Goal: Task Accomplishment & Management: Manage account settings

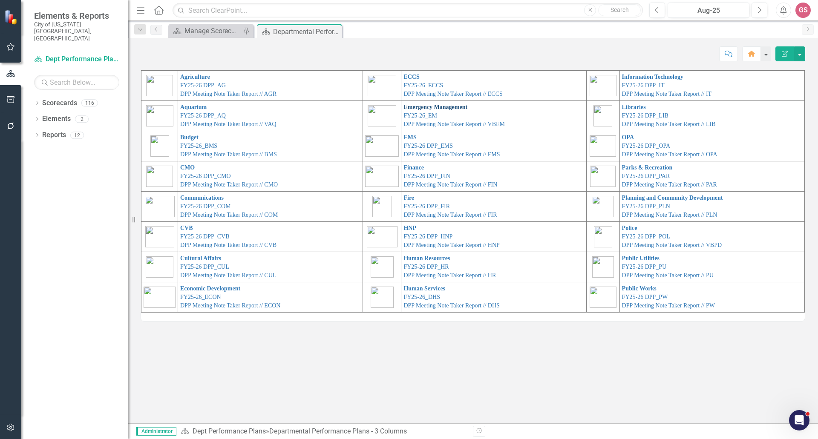
click at [421, 107] on link "Emergency Management" at bounding box center [436, 107] width 64 height 6
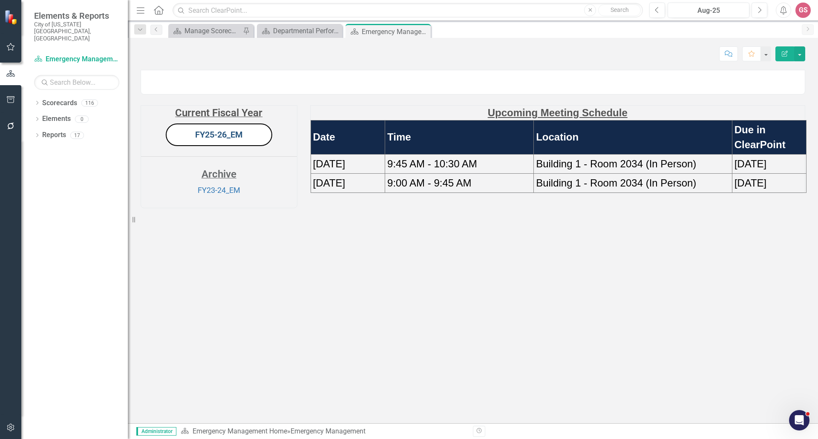
click at [225, 140] on link "FY25-26_EM" at bounding box center [219, 135] width 48 height 10
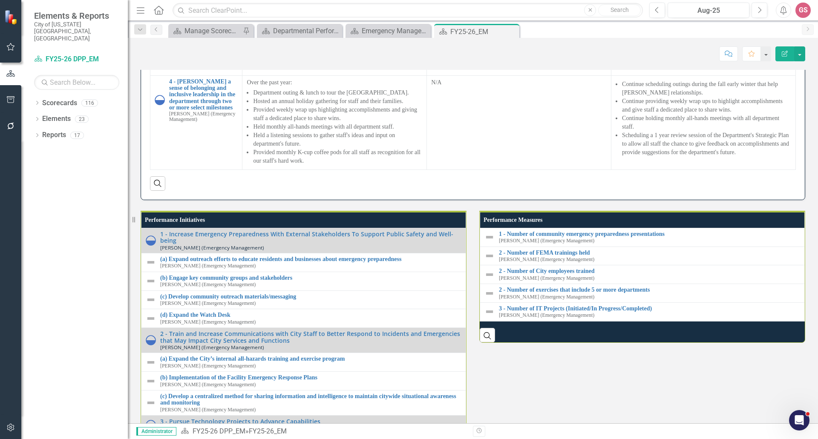
scroll to position [802, 0]
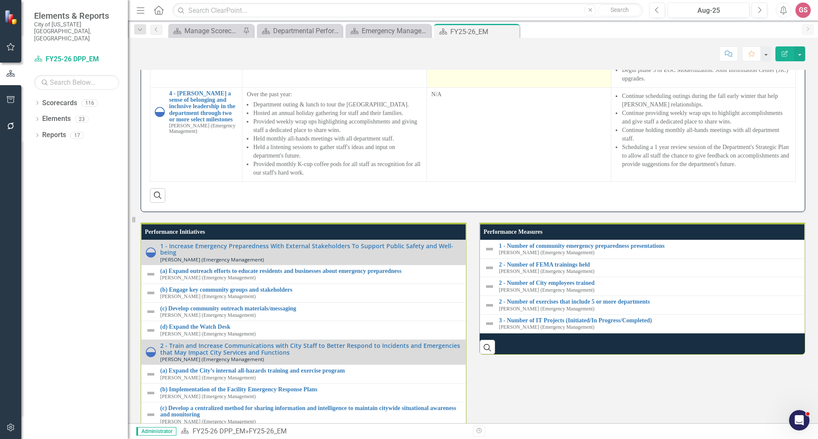
click at [461, 87] on td "N/A - the benefits of our two federated IT staff are highlighted with the progr…" at bounding box center [519, 40] width 185 height 94
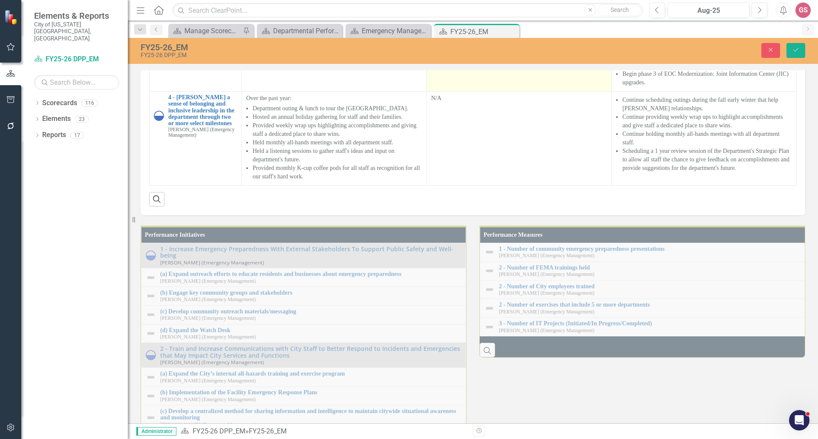
scroll to position [805, 0]
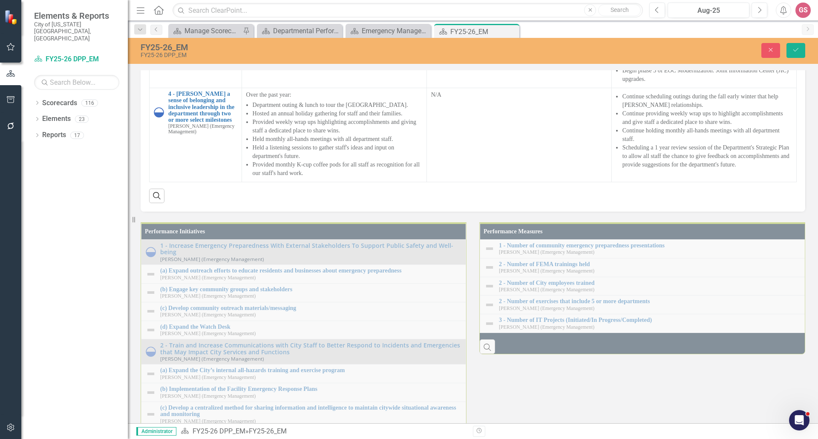
type textarea "<p>N/A - the benefits of our two federated IT staff are highlighted with the pr…"
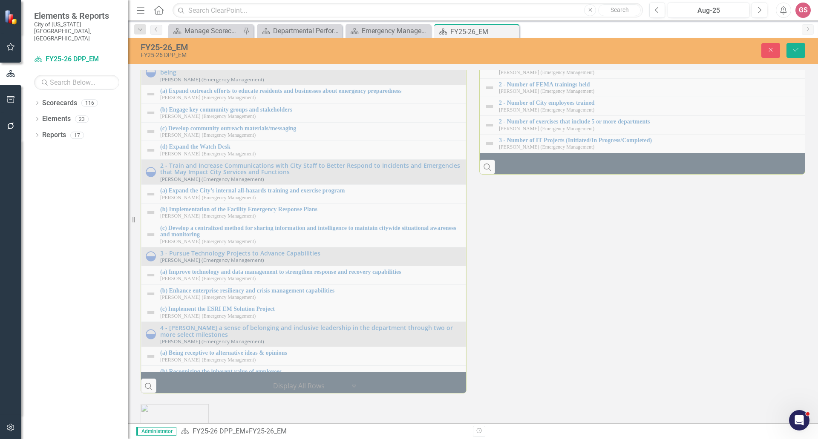
scroll to position [1018, 0]
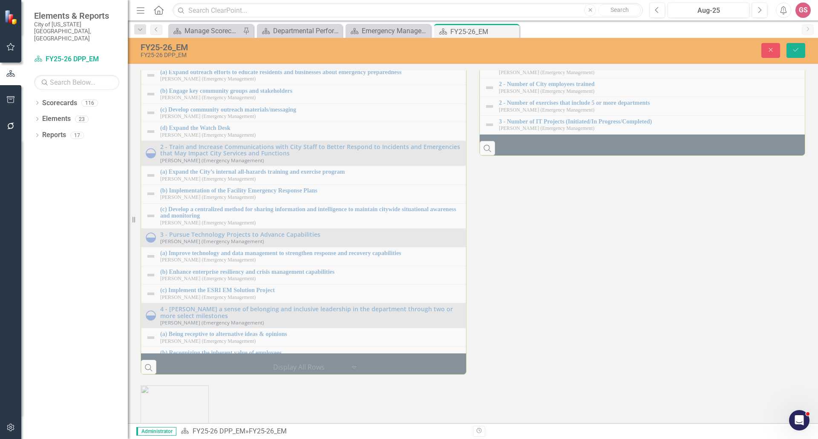
click at [583, 156] on div "Performance Measures 1 - Number of community emergency preparedness presentatio…" at bounding box center [642, 84] width 339 height 143
click at [584, 376] on div "Performance Initiatives 1 - Increase Emergency Preparedness With External Stake…" at bounding box center [473, 194] width 678 height 362
click at [536, 156] on div "Performance Measures 1 - Number of community emergency preparedness presentatio…" at bounding box center [642, 84] width 339 height 143
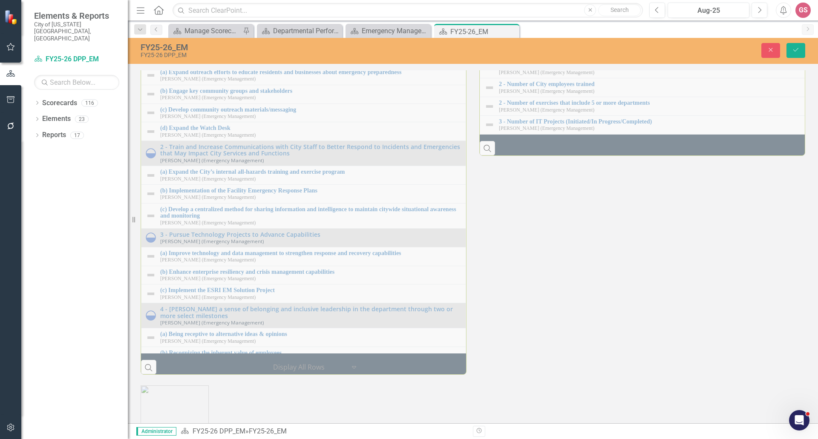
click at [535, 156] on div "Performance Measures 1 - Number of community emergency preparedness presentatio…" at bounding box center [642, 84] width 339 height 143
click at [769, 46] on button "Close" at bounding box center [771, 50] width 19 height 15
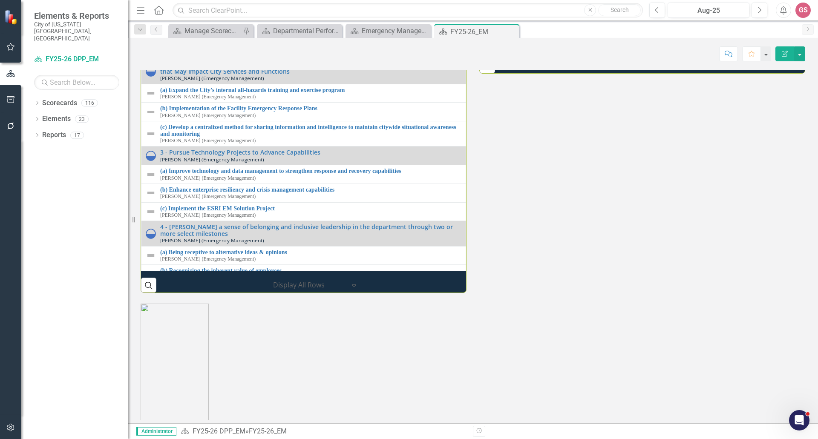
scroll to position [1079, 0]
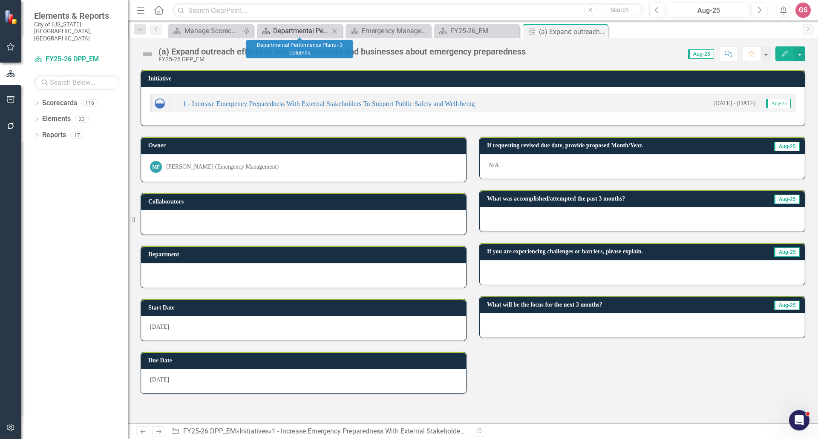
click at [299, 29] on div "Departmental Performance Plans - 3 Columns" at bounding box center [301, 31] width 56 height 11
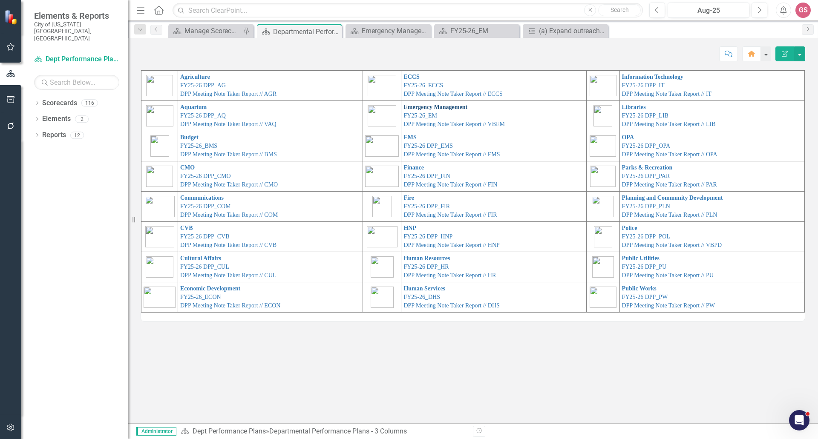
click at [423, 108] on link "Emergency Management" at bounding box center [436, 107] width 64 height 6
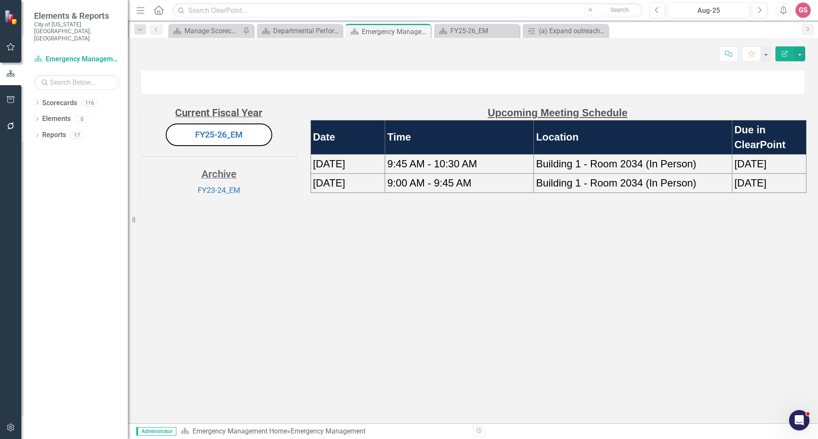
click at [399, 404] on div "Current Fiscal Year FY25-26_EM Archive FY23-24_EM Upcoming Meeting Schedule Dat…" at bounding box center [473, 247] width 690 height 354
click at [234, 140] on link "FY25-26_EM" at bounding box center [219, 135] width 48 height 10
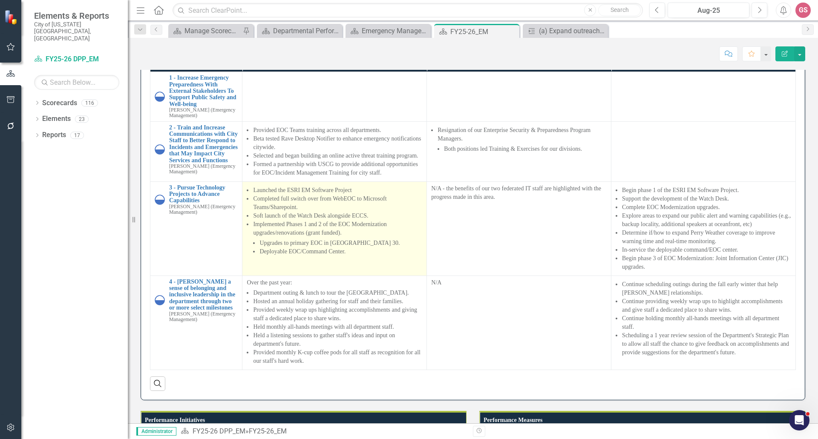
scroll to position [725, 0]
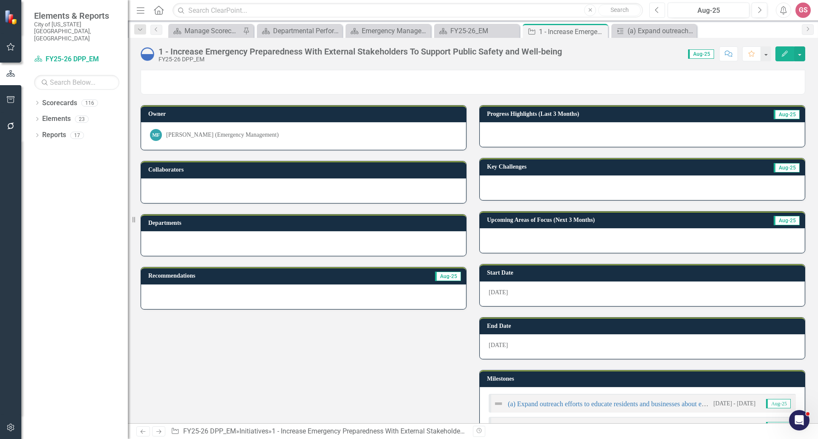
click at [661, 7] on button "Previous" at bounding box center [658, 10] width 16 height 15
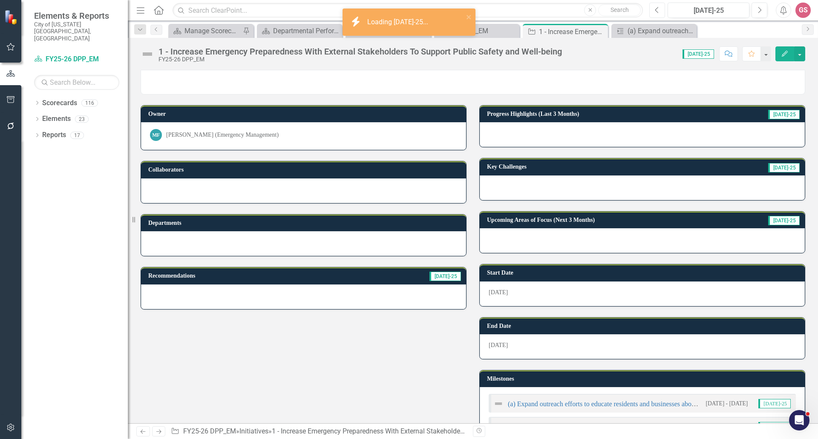
click at [660, 7] on button "Previous" at bounding box center [658, 10] width 16 height 15
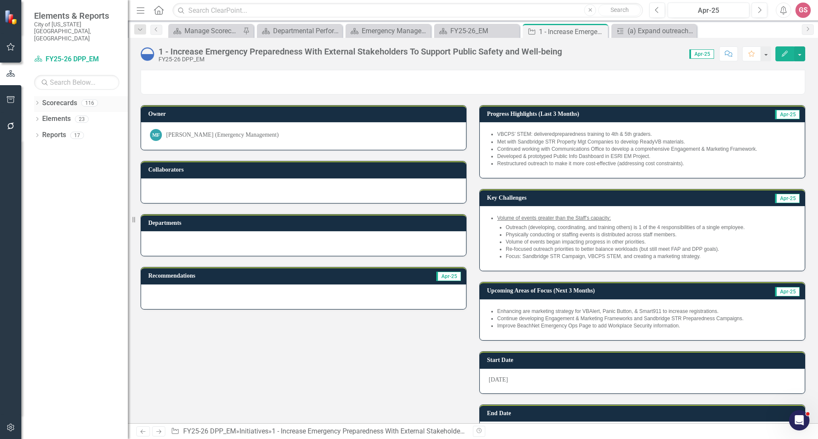
click at [51, 98] on link "Scorecards" at bounding box center [59, 103] width 35 height 10
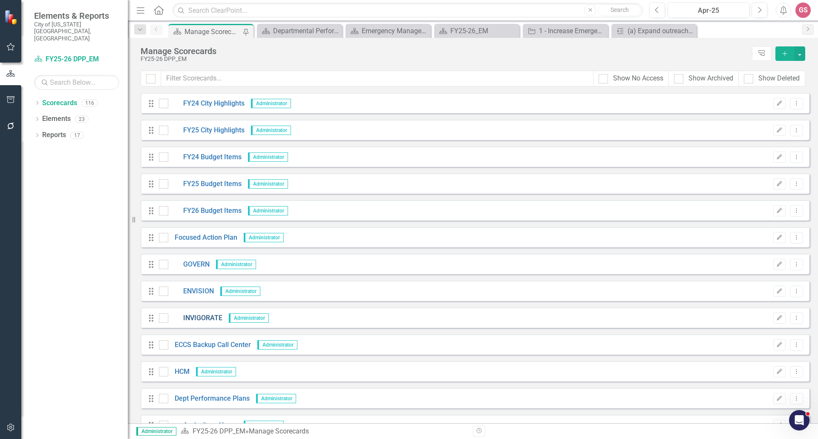
click at [203, 317] on link "INVIGORATE" at bounding box center [195, 319] width 54 height 10
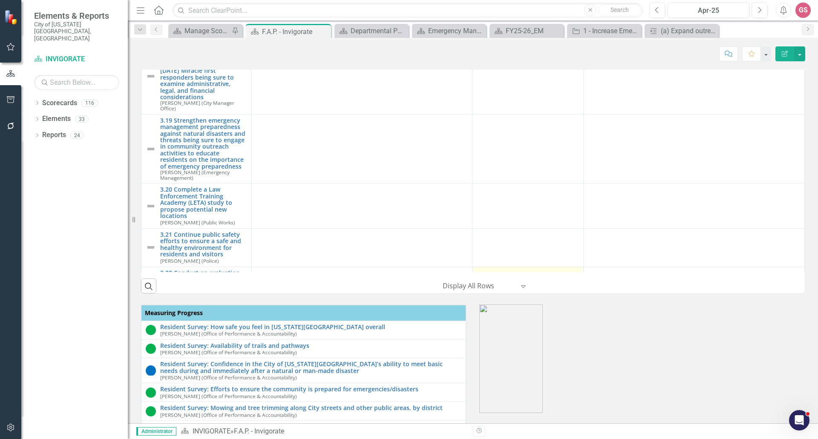
scroll to position [1939, 0]
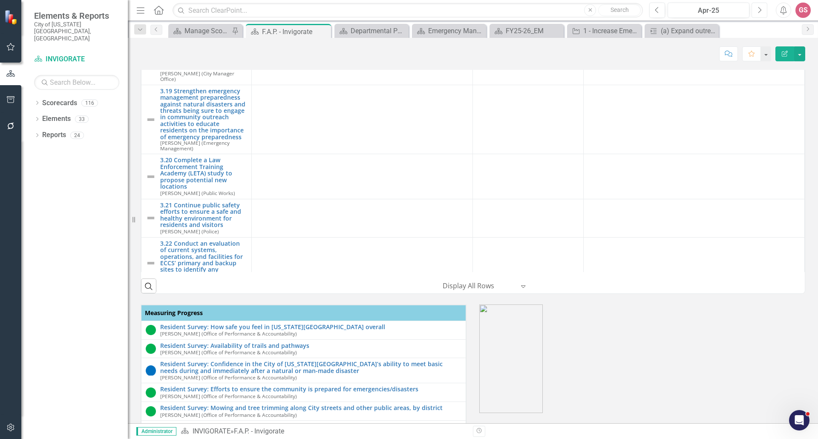
click at [759, 8] on icon "Next" at bounding box center [759, 10] width 5 height 8
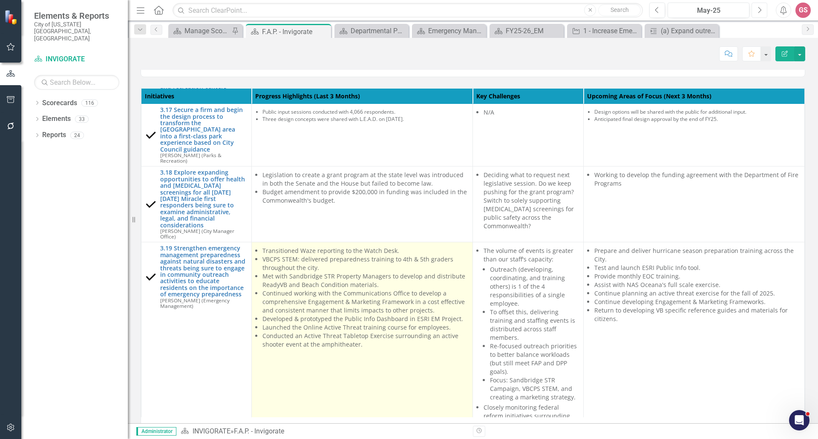
scroll to position [1748, 0]
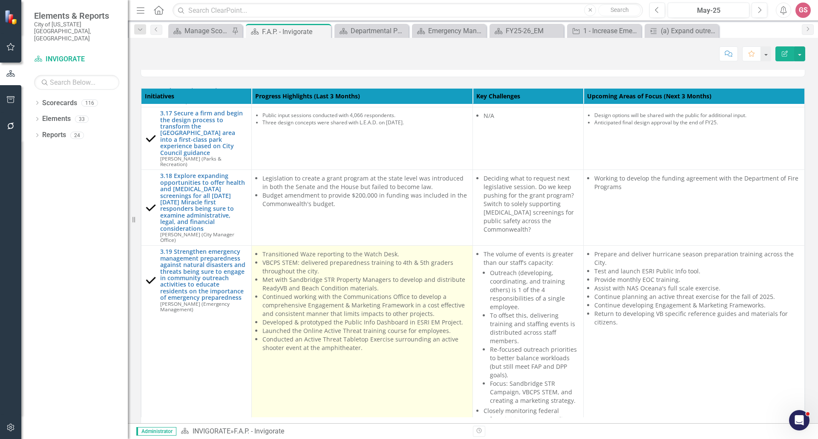
click at [374, 353] on td "Transitioned Waze reporting to the Watch Desk. VBCPS STEM: delivered preparedne…" at bounding box center [362, 445] width 221 height 398
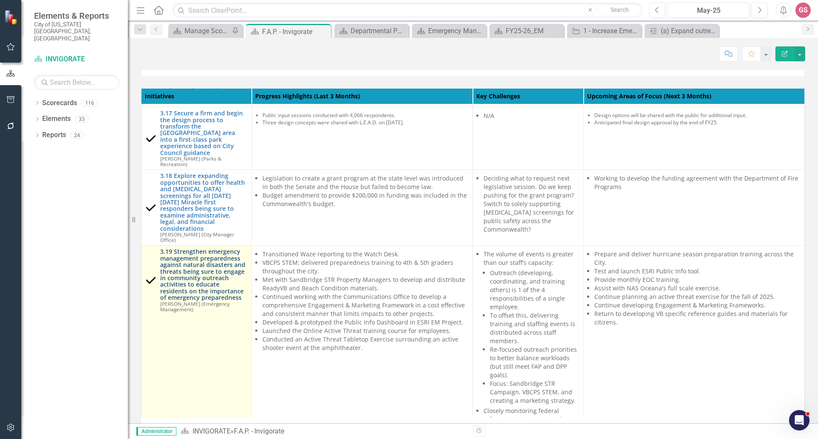
click at [200, 260] on link "3.19 Strengthen emergency management preparedness against natural disasters and…" at bounding box center [203, 274] width 87 height 52
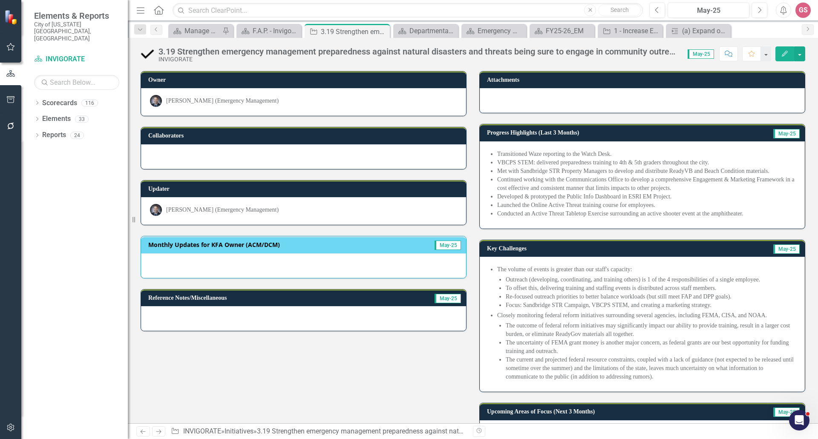
scroll to position [85, 0]
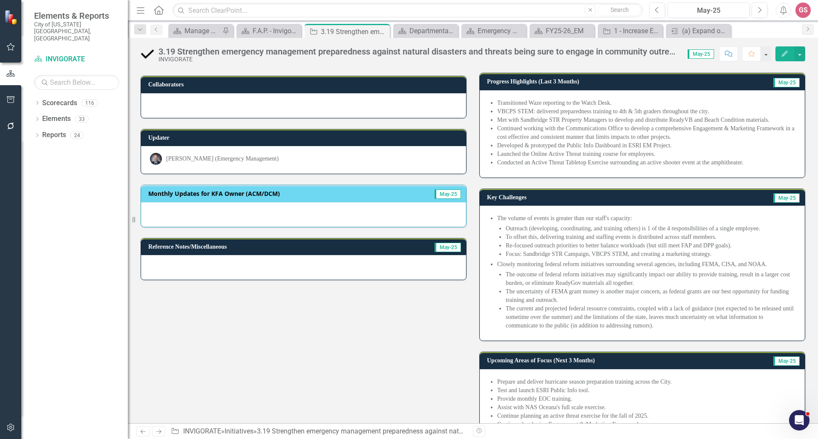
click at [583, 324] on li "The current and projected federal resource constraints, coupled with a lack of …" at bounding box center [651, 318] width 290 height 26
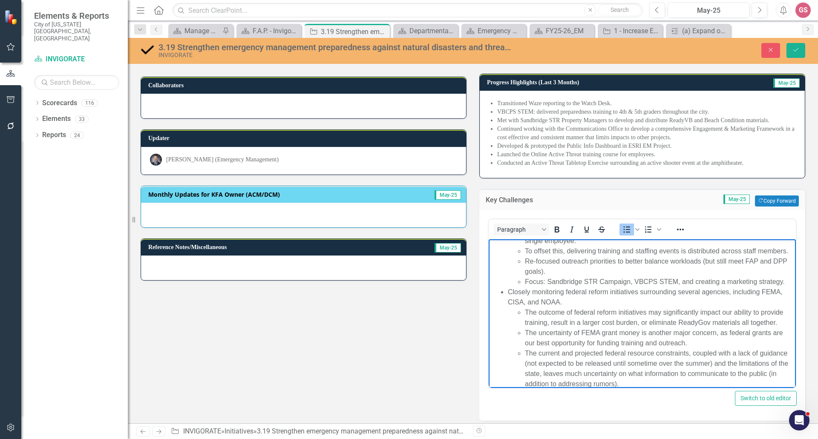
scroll to position [0, 0]
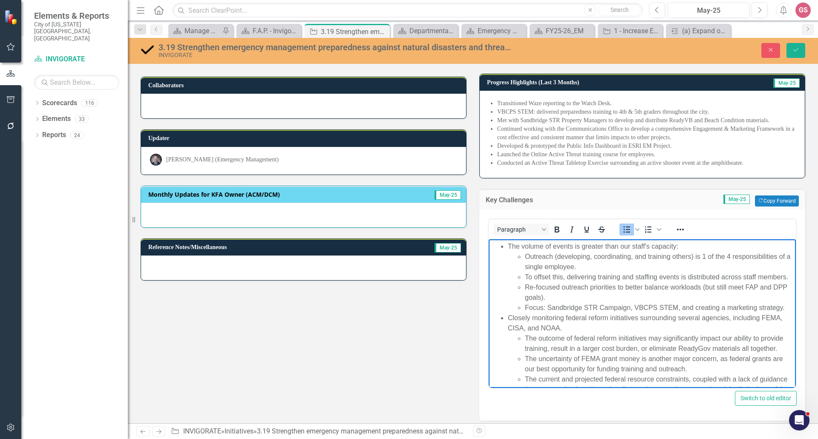
drag, startPoint x: 681, startPoint y: 379, endPoint x: 532, endPoint y: 240, distance: 204.5
click at [489, 240] on html "The volume of events is greater than our staff's capacity: Outreach (developing…" at bounding box center [642, 332] width 307 height 185
copy ul "The volume of events is greater than our staff's capacity: Outreach (developing…"
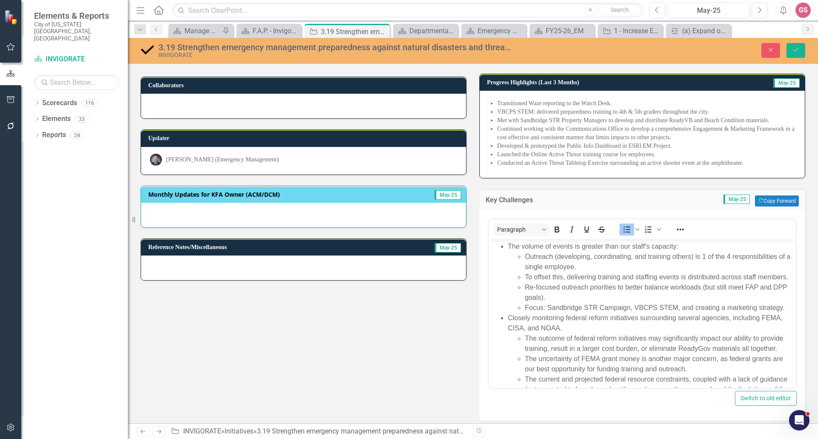
click at [626, 168] on span "Transitioned Waze reporting to the Watch Desk. VBCPS STEM: delivered preparedne…" at bounding box center [642, 134] width 307 height 70
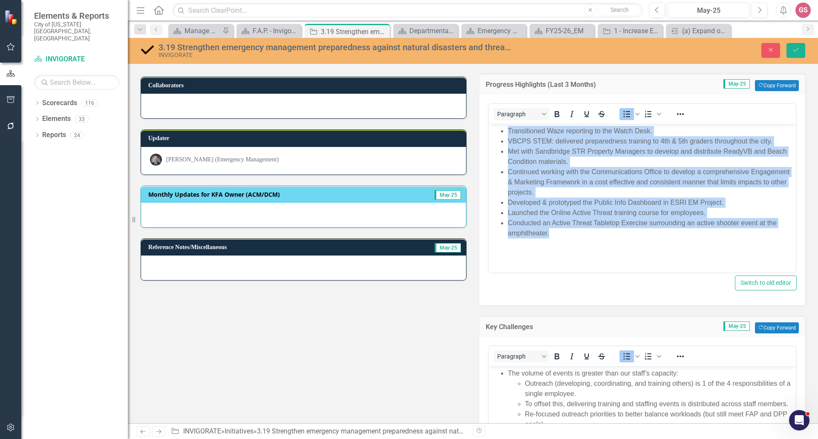
drag, startPoint x: 558, startPoint y: 233, endPoint x: 478, endPoint y: 105, distance: 150.7
click at [489, 124] on html "Transitioned Waze reporting to the Watch Desk. VBCPS STEM: delivered preparedne…" at bounding box center [642, 188] width 307 height 128
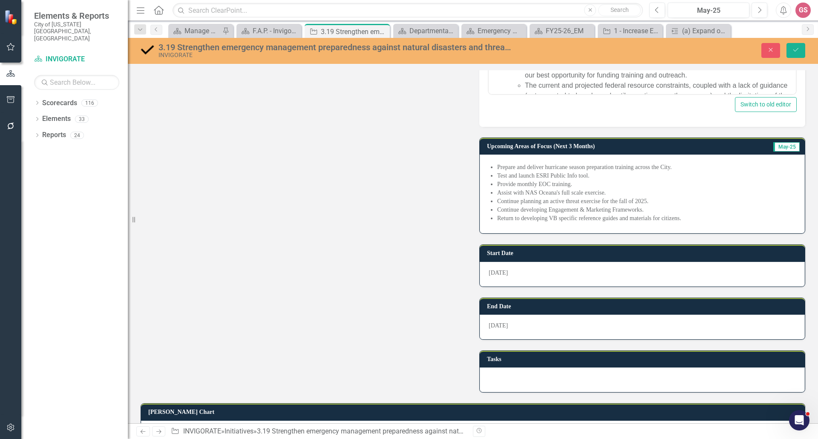
scroll to position [511, 0]
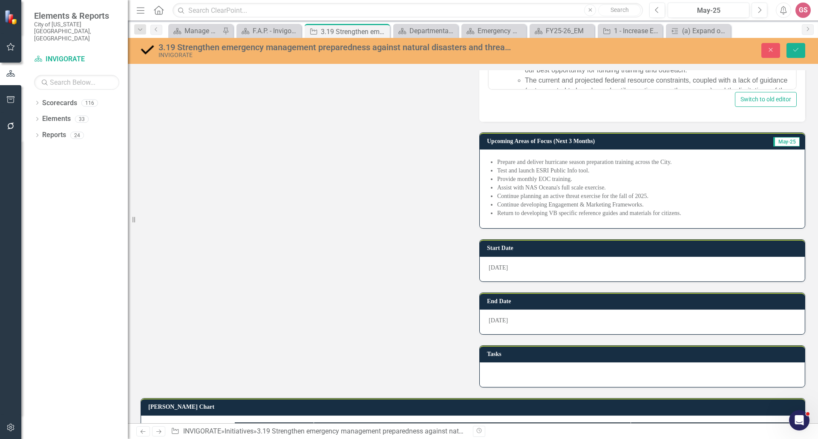
click at [564, 222] on div "Prepare and deliver hurricane season preparation training across the City. Test…" at bounding box center [642, 189] width 325 height 79
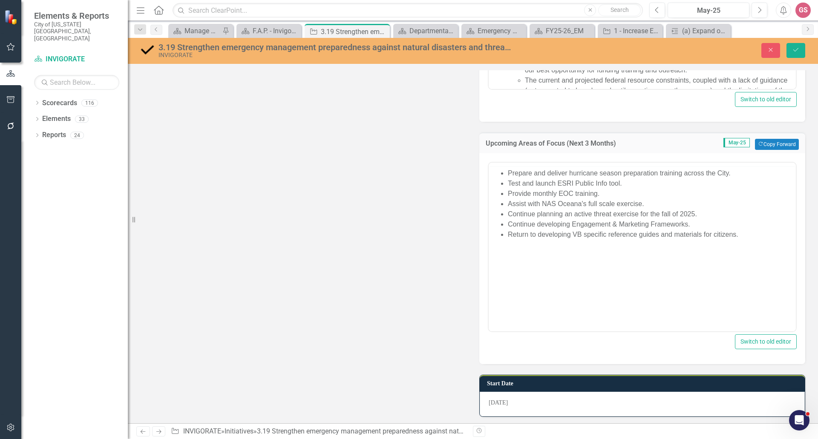
scroll to position [0, 0]
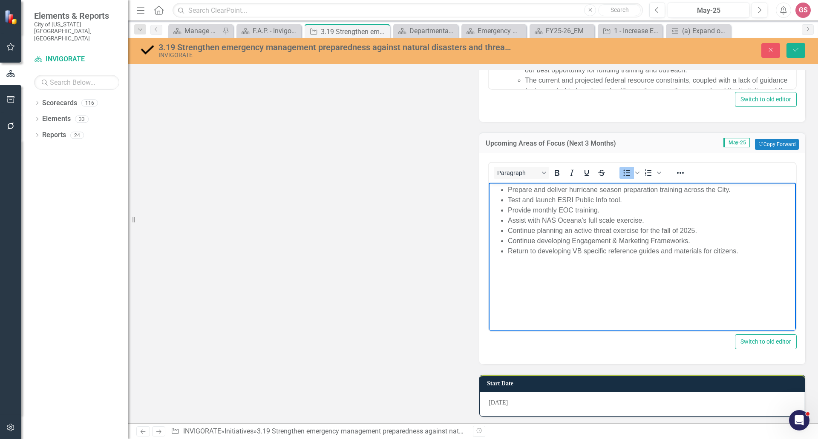
drag, startPoint x: 752, startPoint y: 254, endPoint x: 511, endPoint y: 194, distance: 249.2
click at [489, 185] on html "Prepare and deliver hurricane season preparation training across the City. Test…" at bounding box center [642, 246] width 307 height 128
copy ul "Prepare and deliver hurricane season preparation training across the City. Test…"
click at [770, 51] on icon "button" at bounding box center [771, 50] width 4 height 4
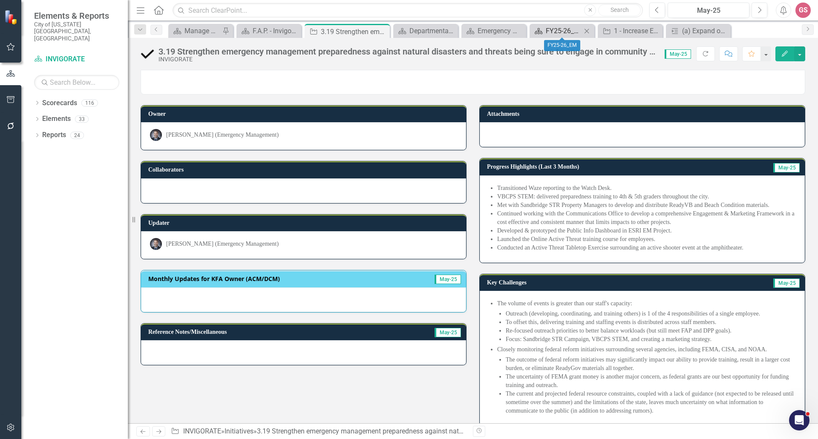
click at [556, 32] on div "FY25-26_EM" at bounding box center [564, 31] width 36 height 11
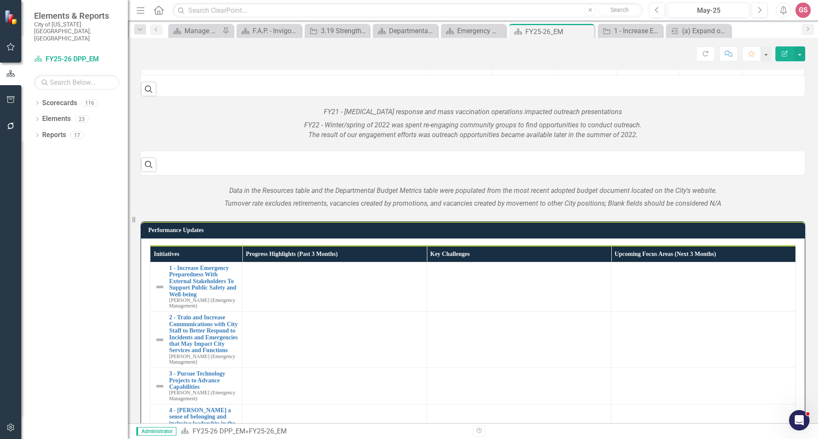
scroll to position [378, 0]
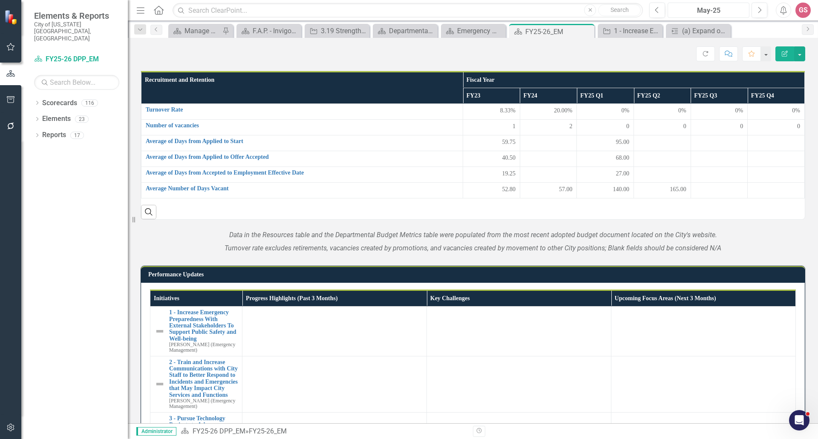
click at [703, 9] on div "May-25" at bounding box center [709, 11] width 76 height 10
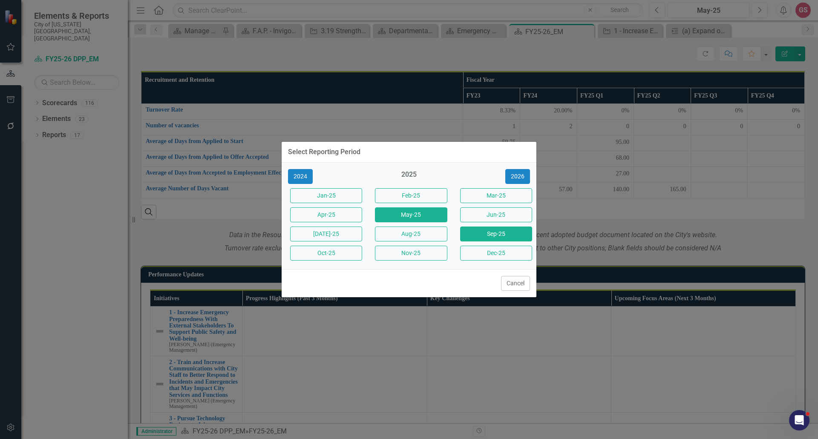
click at [485, 235] on button "Sep-25" at bounding box center [496, 234] width 72 height 15
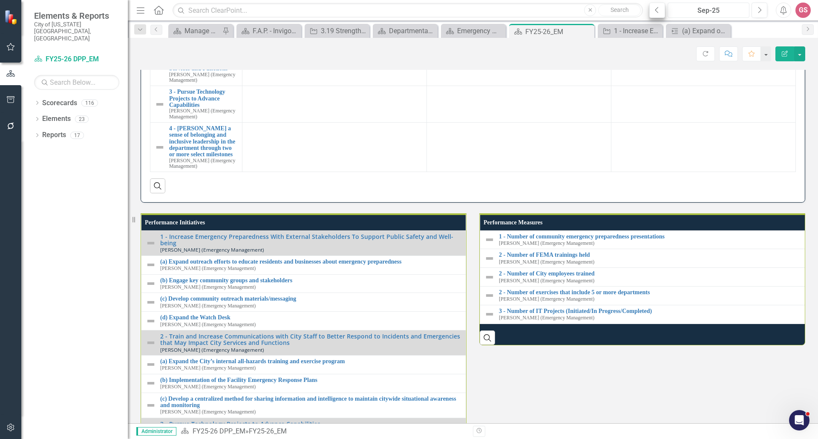
scroll to position [705, 0]
click at [656, 10] on icon "Previous" at bounding box center [657, 10] width 5 height 8
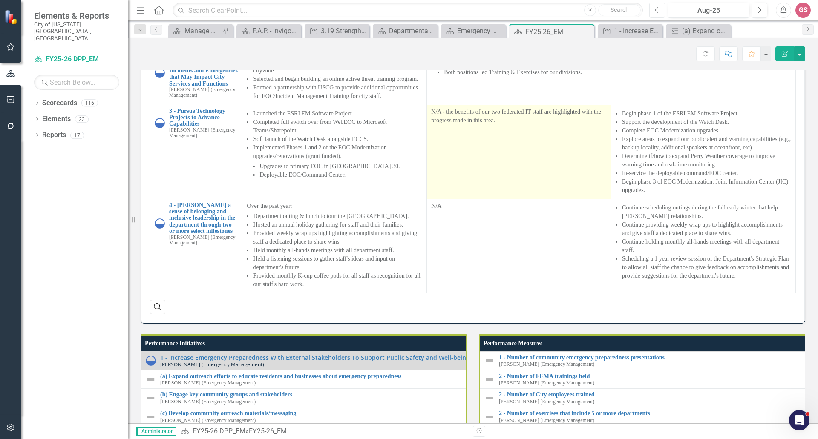
scroll to position [682, 0]
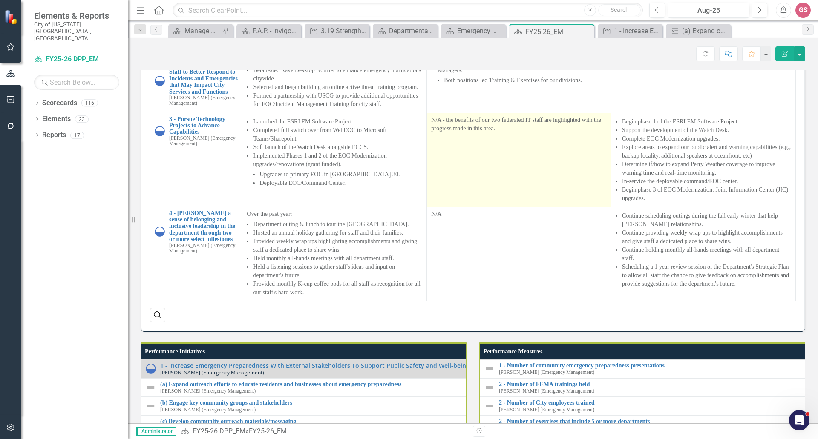
click at [497, 207] on td "N/A - the benefits of our two federated IT staff are highlighted with the progr…" at bounding box center [519, 160] width 185 height 94
click at [498, 207] on td "N/A - the benefits of our two federated IT staff are highlighted with the progr…" at bounding box center [519, 160] width 185 height 94
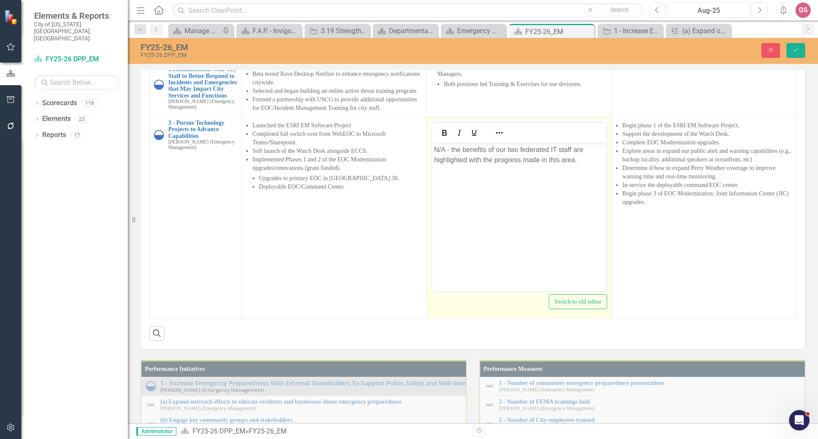
scroll to position [0, 0]
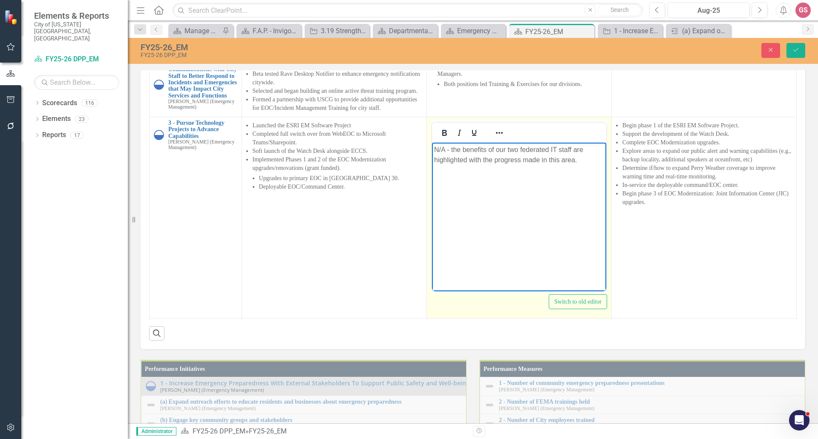
click at [433, 151] on body "N/A - the benefits of our two federated IT staff are highlighted with the progr…" at bounding box center [519, 206] width 174 height 128
click at [496, 138] on icon "Reveal or hide additional toolbar items" at bounding box center [499, 133] width 10 height 10
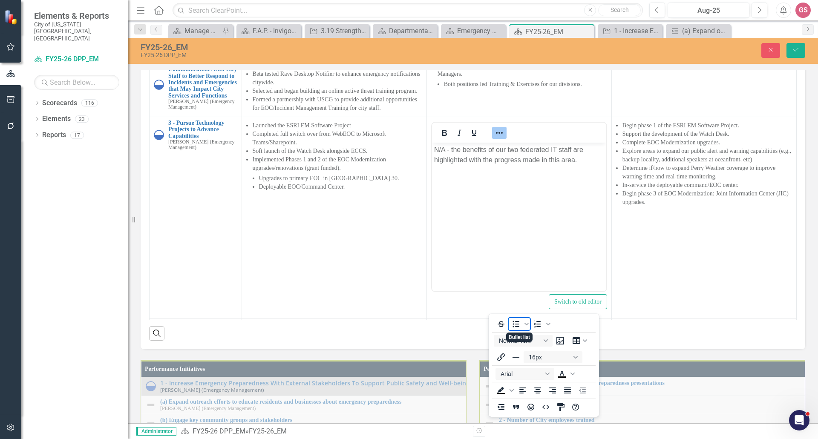
click at [517, 329] on icon "Bullet list" at bounding box center [516, 324] width 10 height 10
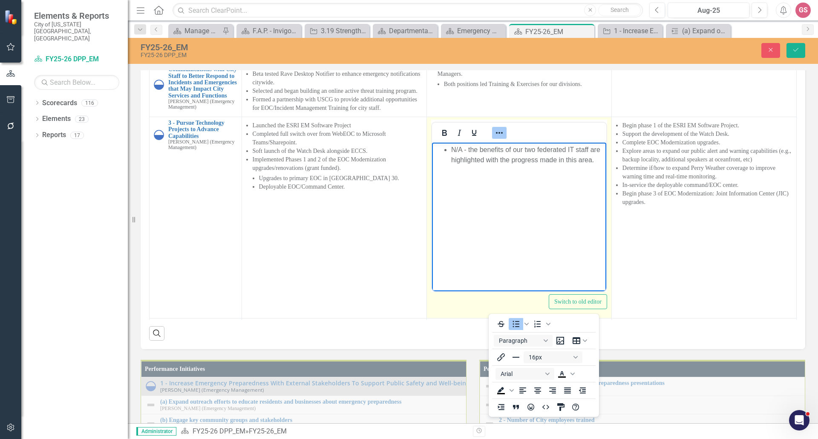
click at [451, 164] on ul "N/A - the benefits of our two federated IT staff are highlighted with the progr…" at bounding box center [519, 154] width 170 height 20
click at [467, 177] on body "N/A - the benefits of our two federated IT staff are highlighted with the progr…" at bounding box center [519, 206] width 174 height 128
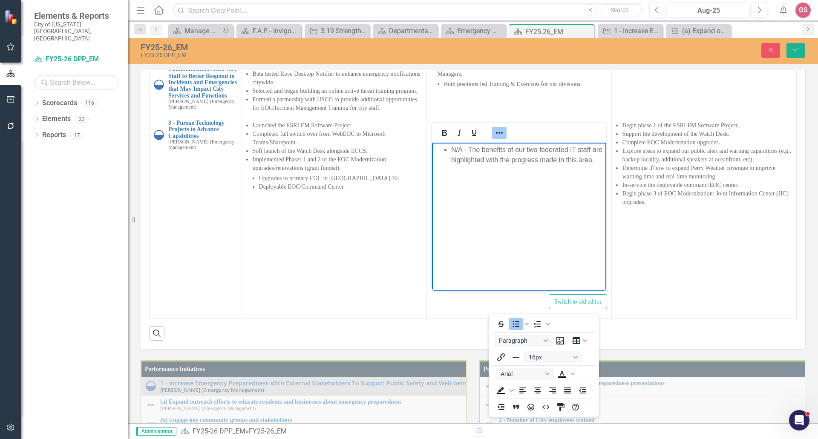
click at [667, 57] on td at bounding box center [704, 31] width 185 height 49
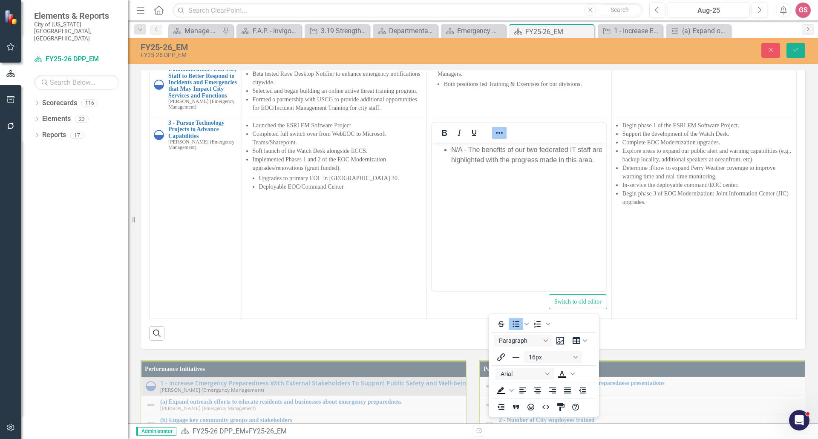
click at [629, 57] on td at bounding box center [704, 31] width 185 height 49
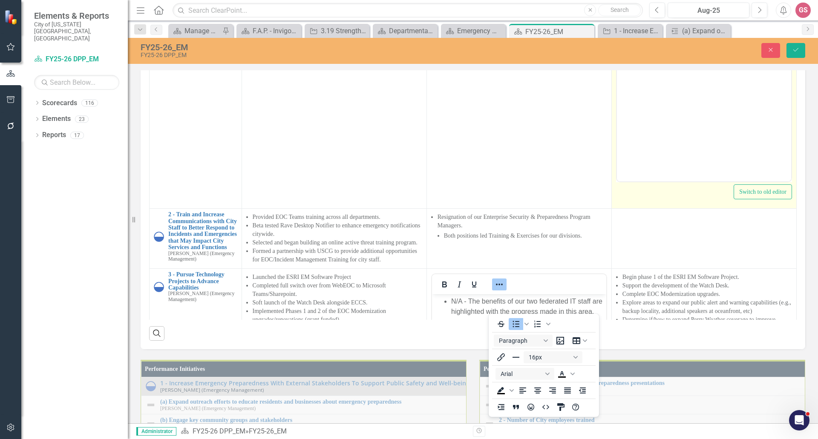
click at [644, 58] on body "Rich Text Area. Press ALT-0 for help." at bounding box center [704, 97] width 174 height 128
click at [681, 24] on icon "Reveal or hide additional toolbar items" at bounding box center [684, 23] width 7 height 2
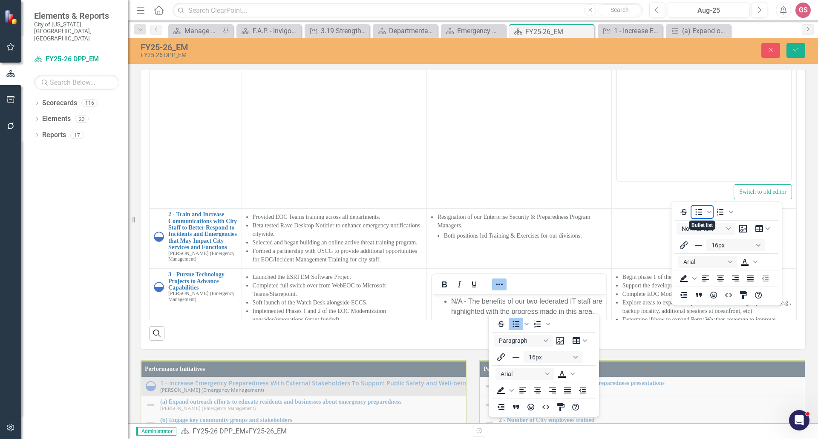
click at [700, 214] on icon "Bullet list" at bounding box center [699, 212] width 7 height 6
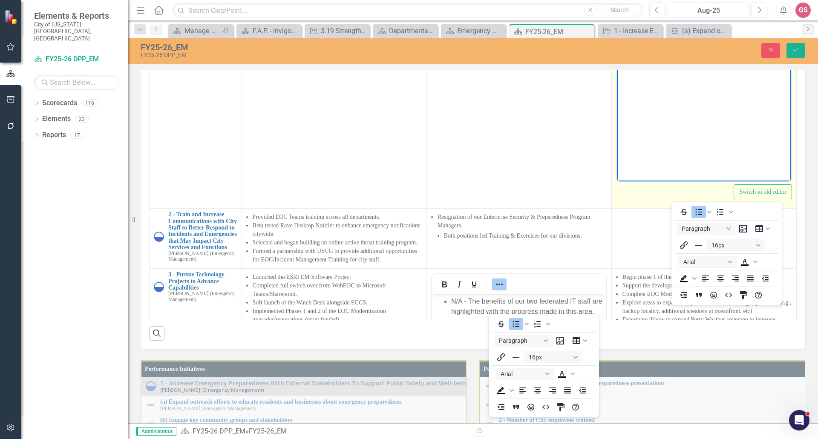
click at [674, 130] on body "September is National Preparedness Month" at bounding box center [704, 97] width 174 height 128
click at [659, 43] on li "September is National Preparedness Month" at bounding box center [712, 40] width 153 height 10
click at [685, 29] on button "Reveal or hide additional toolbar items" at bounding box center [684, 23] width 14 height 12
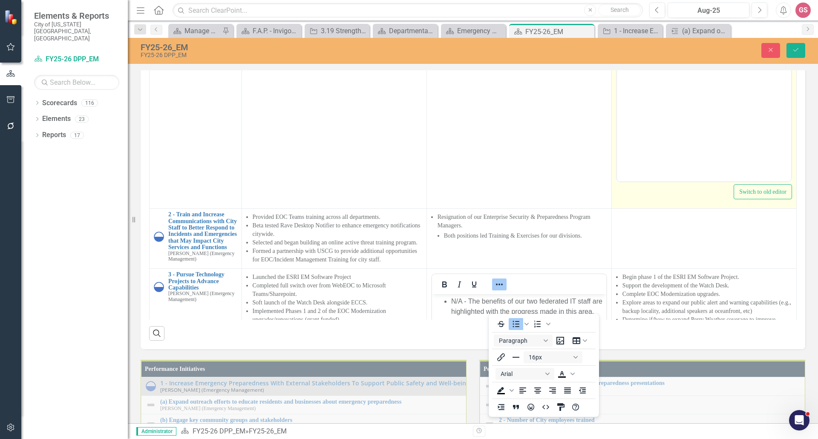
click at [754, 78] on body "September is National Preparedness Month" at bounding box center [704, 97] width 174 height 128
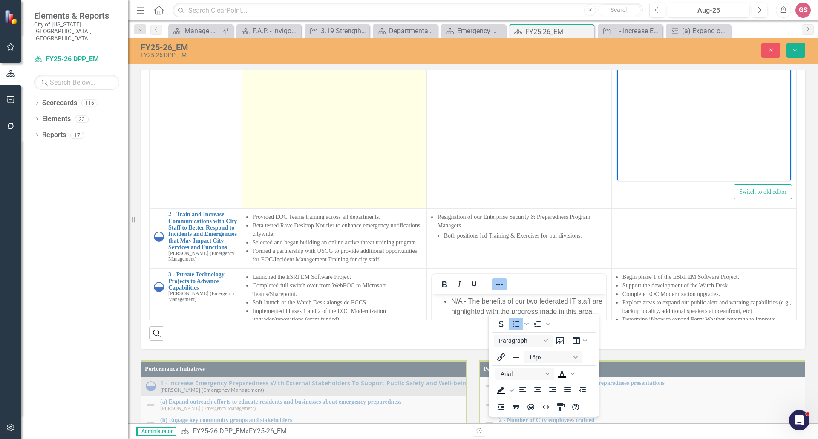
click at [324, 195] on td at bounding box center [334, 108] width 185 height 202
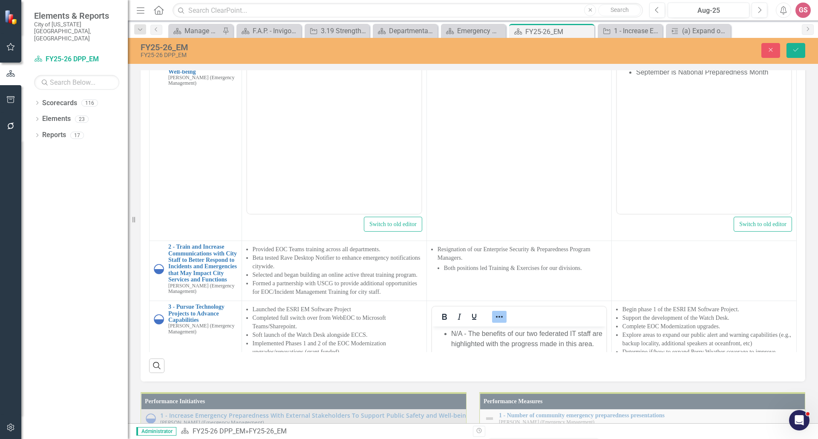
scroll to position [682, 0]
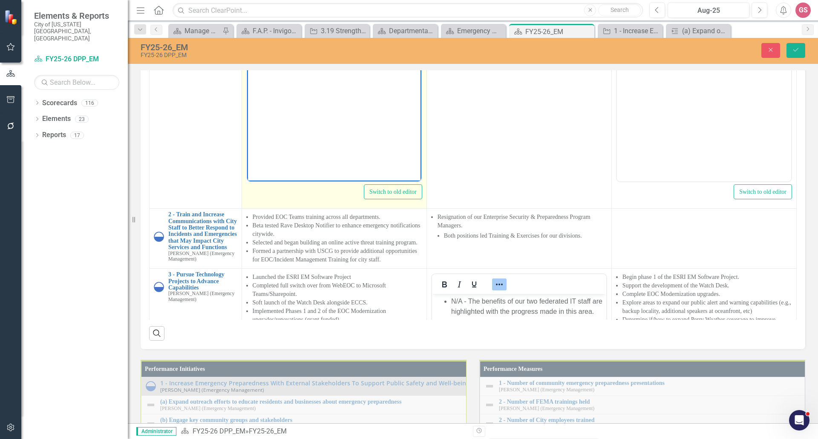
click at [263, 52] on body "Rich Text Area. Press ALT-0 for help." at bounding box center [334, 97] width 174 height 128
drag, startPoint x: 402, startPoint y: 50, endPoint x: 278, endPoint y: 52, distance: 123.6
click at [278, 52] on p "Emergency Management used multiple social media platforms (Facebook, Twitter, N…" at bounding box center [334, 65] width 170 height 61
drag, startPoint x: 391, startPoint y: 82, endPoint x: 243, endPoint y: 37, distance: 154.4
click at [247, 37] on html "Emergency Management used multiple social media platforms to disseminate notifi…" at bounding box center [334, 97] width 174 height 128
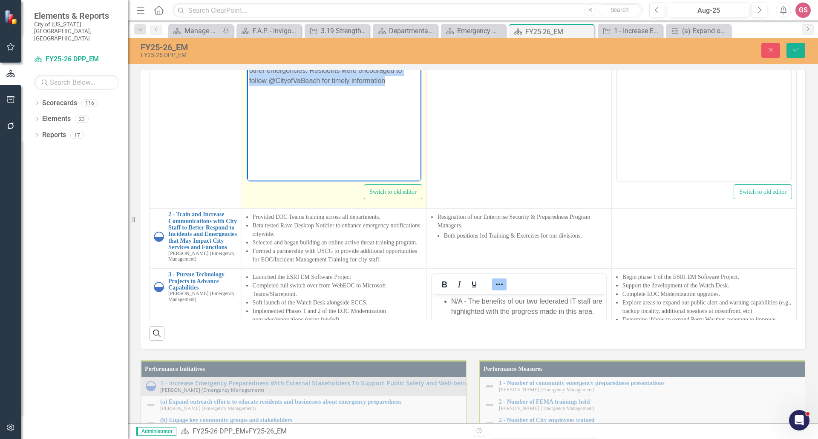
click at [341, 104] on body "Emergency Management used multiple social media platforms to disseminate notifi…" at bounding box center [334, 97] width 174 height 128
click at [399, 87] on body "Emergency Management used multiple social media platforms to disseminate notifi…" at bounding box center [334, 97] width 174 height 128
click at [266, 104] on body "Emergency Management used multiple social media platforms to disseminate notifi…" at bounding box center [334, 97] width 174 height 128
drag, startPoint x: 259, startPoint y: 101, endPoint x: 249, endPoint y: 97, distance: 10.1
click at [248, 98] on body "Emergency Management used multiple social media platforms to disseminate notifi…" at bounding box center [334, 97] width 174 height 128
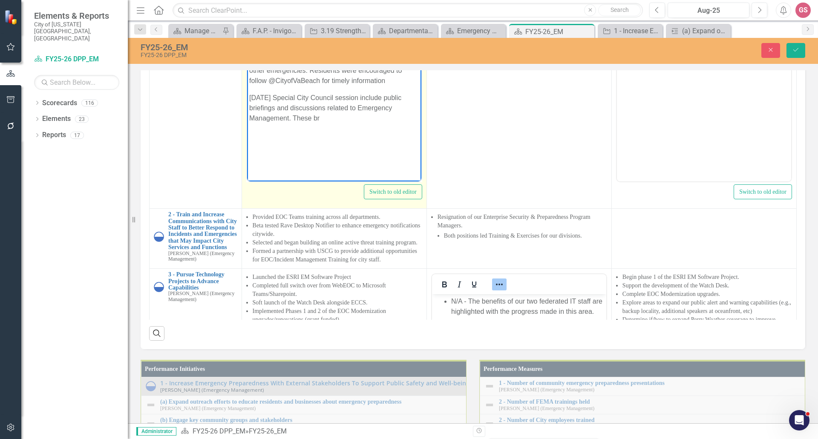
drag, startPoint x: 324, startPoint y: 120, endPoint x: 292, endPoint y: 115, distance: 32.7
click at [292, 115] on p "June 24, 2025 Special City Council session include public briefings and discuss…" at bounding box center [334, 108] width 170 height 31
click at [294, 103] on p "June 24, 2025 Special City Council session presentation" at bounding box center [334, 98] width 170 height 10
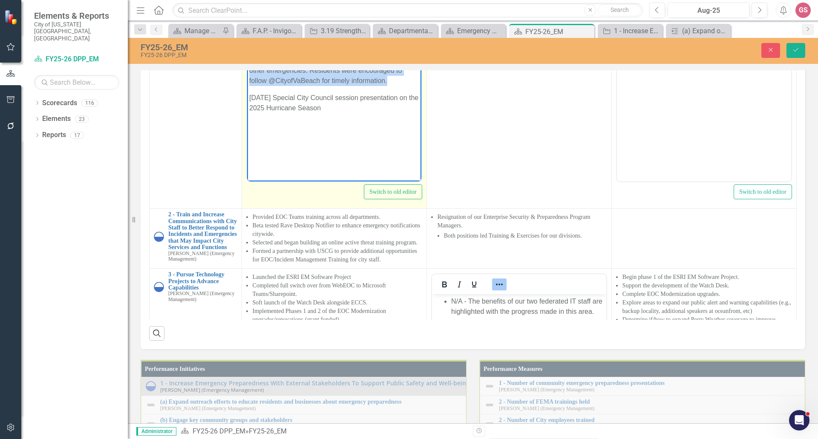
drag, startPoint x: 391, startPoint y: 80, endPoint x: 240, endPoint y: 40, distance: 156.4
click at [247, 40] on html "Emergency Management used multiple social media platforms to disseminate notifi…" at bounding box center [334, 97] width 174 height 128
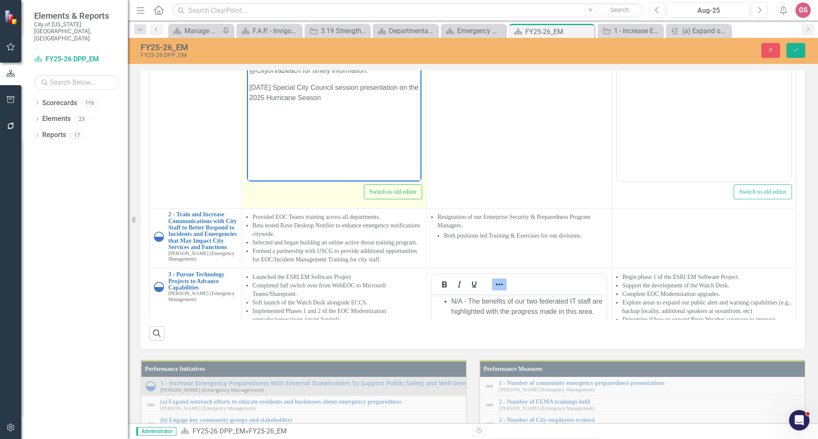
click at [257, 134] on body "Emergency Management used social media to share notifications, preparedness tip…" at bounding box center [334, 97] width 174 height 128
drag, startPoint x: 326, startPoint y: 39, endPoint x: 238, endPoint y: 39, distance: 87.8
click at [247, 39] on html "Emergency Management used social media to share notifications, preparedness tip…" at bounding box center [334, 97] width 174 height 128
drag, startPoint x: 384, startPoint y: 96, endPoint x: 248, endPoint y: 84, distance: 136.5
click at [248, 84] on body "VBEM used social media to share notifications, preparedness tips, and live upda…" at bounding box center [334, 97] width 174 height 128
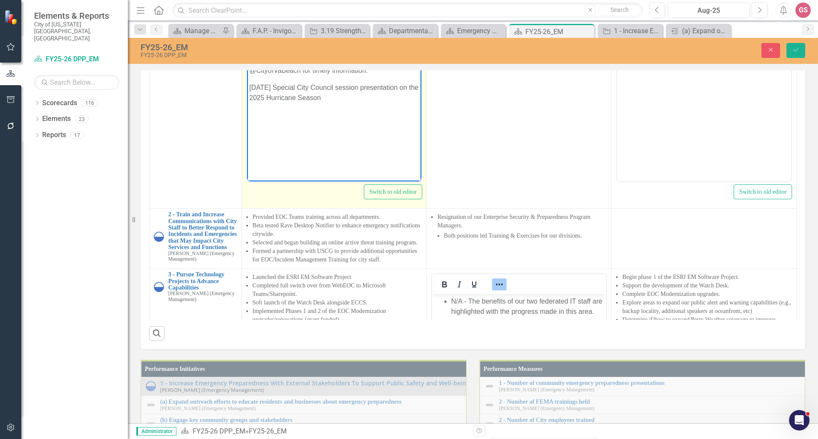
click at [334, 98] on p "June 24, 2025 Special City Council session presentation on the 2025 Hurricane S…" at bounding box center [334, 93] width 170 height 20
click at [387, 101] on p "June 24, 2025 Special City Council session presentation on the 2025 Hurricane S…" at bounding box center [334, 93] width 170 height 20
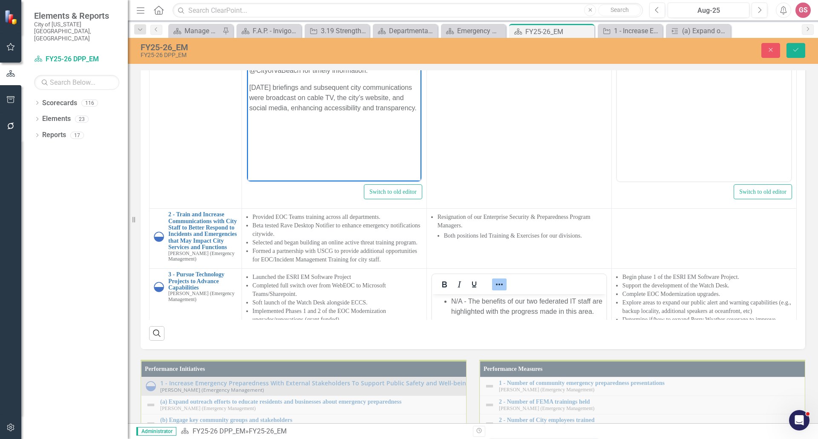
click at [291, 108] on p "June 24, 2025 briefings and subsequent city communications were broadcast on ca…" at bounding box center [334, 98] width 170 height 31
click at [295, 87] on p "June 24, 2025, briefings and subsequent city communications were broadcast on c…" at bounding box center [334, 98] width 170 height 31
click at [306, 85] on p "June 24, 2025, briefings and subsequent city communications were broadcast on c…" at bounding box center [334, 98] width 170 height 31
click at [298, 88] on p "June 24, 2025, briefings and subsequent city communications were broadcast on c…" at bounding box center [334, 98] width 170 height 31
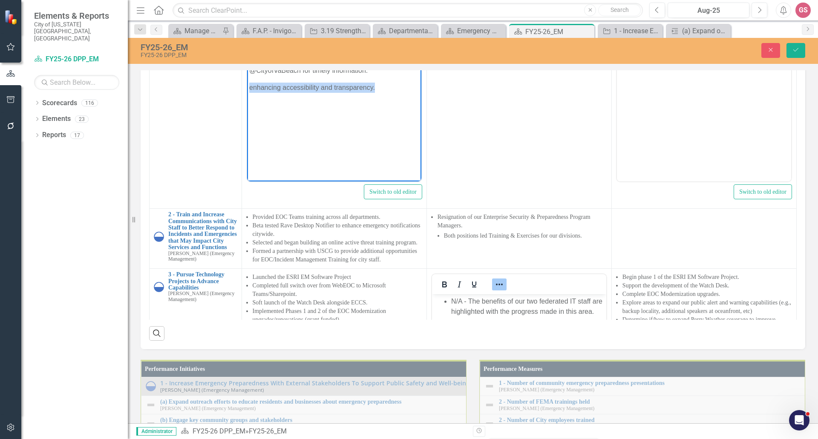
drag, startPoint x: 382, startPoint y: 88, endPoint x: 483, endPoint y: 285, distance: 221.9
click at [247, 83] on html "VBEM used social media to share notifications, preparedness tips, and live upda…" at bounding box center [334, 97] width 174 height 128
click at [257, 81] on body "VBEM used social media to share notifications, preparedness tips, and live upda…" at bounding box center [334, 97] width 174 height 128
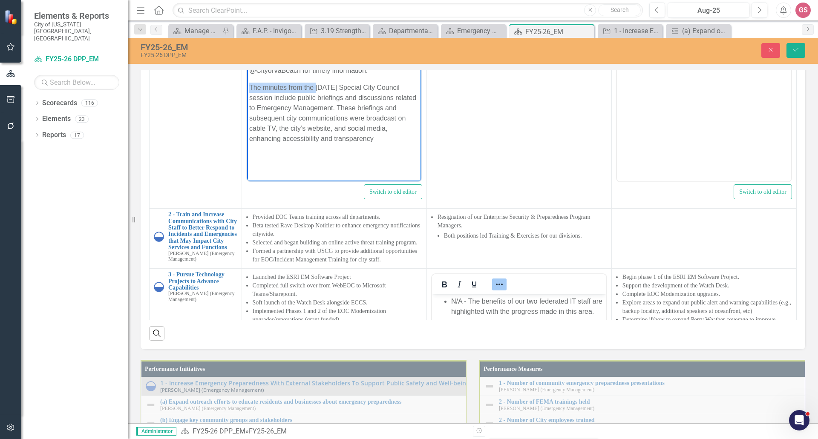
drag, startPoint x: 315, startPoint y: 87, endPoint x: 240, endPoint y: 87, distance: 75.4
click at [247, 87] on html "VBEM used social media to share notifications, preparedness tips, and live upda…" at bounding box center [334, 97] width 174 height 128
drag, startPoint x: 299, startPoint y: 139, endPoint x: 492, endPoint y: 303, distance: 253.4
click at [247, 90] on html "VBEM used social media to share notifications, preparedness tips, and live upda…" at bounding box center [334, 97] width 174 height 128
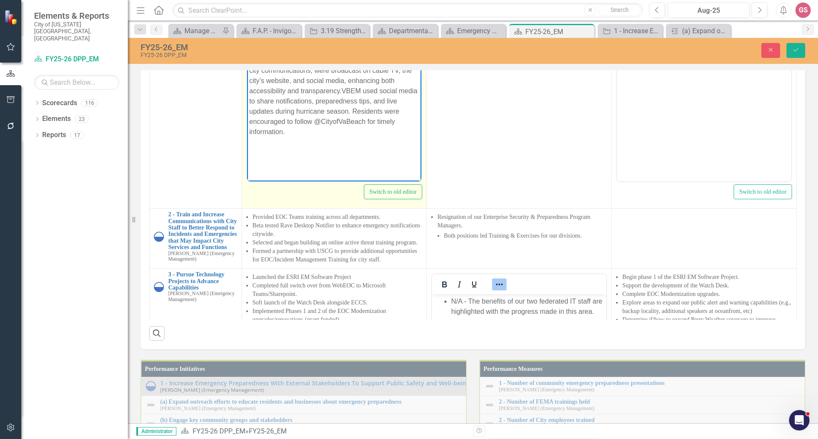
click at [275, 161] on body "On June 24, 2025, a special City Council session included public briefings and …" at bounding box center [334, 98] width 174 height 130
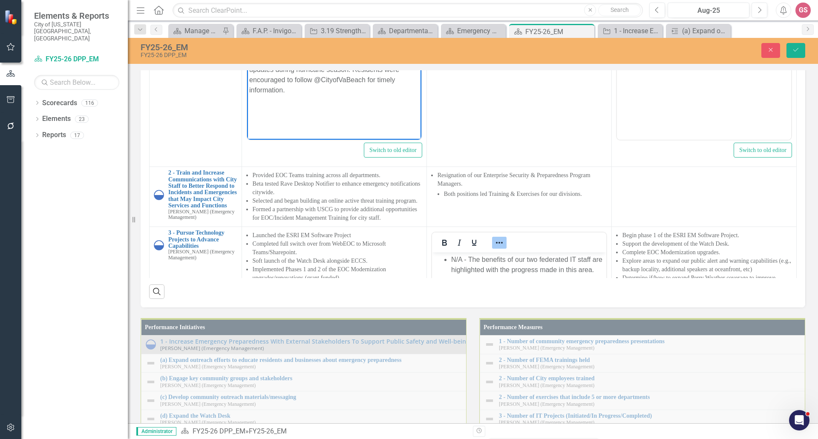
scroll to position [725, 0]
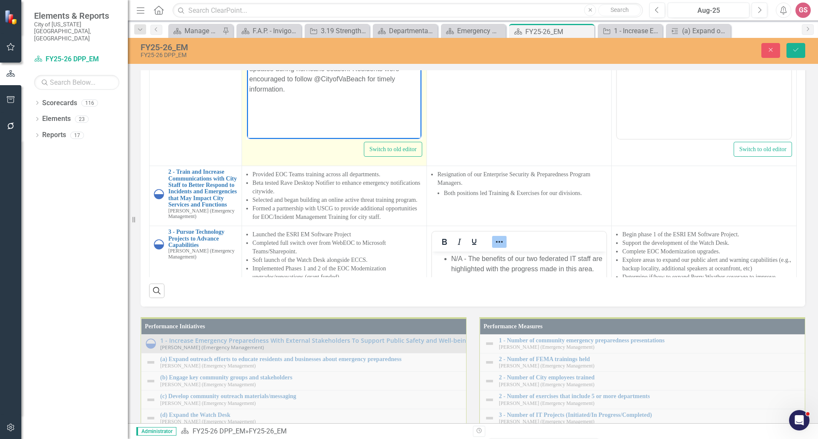
click at [390, 46] on p "On June 24, 2025, a special City Council session included public briefings and …" at bounding box center [334, 44] width 170 height 102
click at [324, 19] on p "On June 24, 2025, a special City Council session included public briefings and …" at bounding box center [334, 23] width 170 height 61
drag, startPoint x: 325, startPoint y: 19, endPoint x: 248, endPoint y: 21, distance: 76.3
click at [248, 21] on body "On June 24, 2025, a special City Council session included public briefings and …" at bounding box center [334, 59] width 174 height 137
drag, startPoint x: 261, startPoint y: -4, endPoint x: 248, endPoint y: -3, distance: 12.8
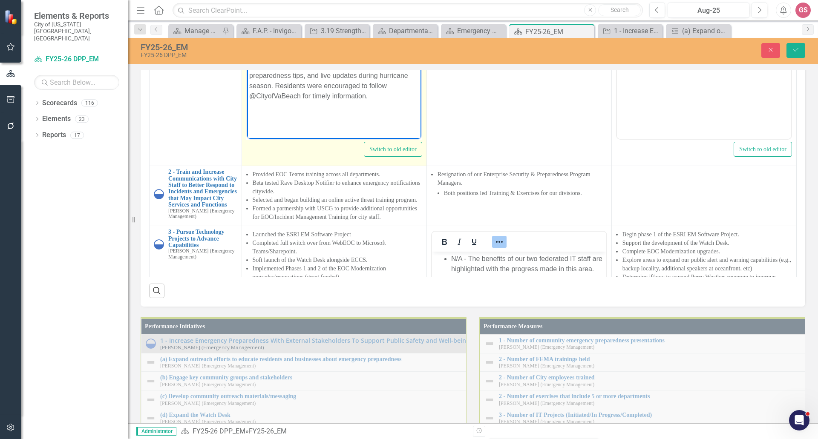
click at [248, 0] on body "On June 24, 2025, a special City Council session included public briefings and …" at bounding box center [334, 59] width 174 height 137
click at [295, 0] on p "June 24, 2025, a special City Council session included public briefings and dis…" at bounding box center [334, 23] width 170 height 61
drag, startPoint x: 267, startPoint y: 6, endPoint x: 251, endPoint y: 5, distance: 15.8
click at [247, 5] on html "June 24, 2025, a special City Council session included public briefings and dis…" at bounding box center [334, 59] width 174 height 137
drag, startPoint x: 355, startPoint y: 7, endPoint x: 278, endPoint y: 11, distance: 77.2
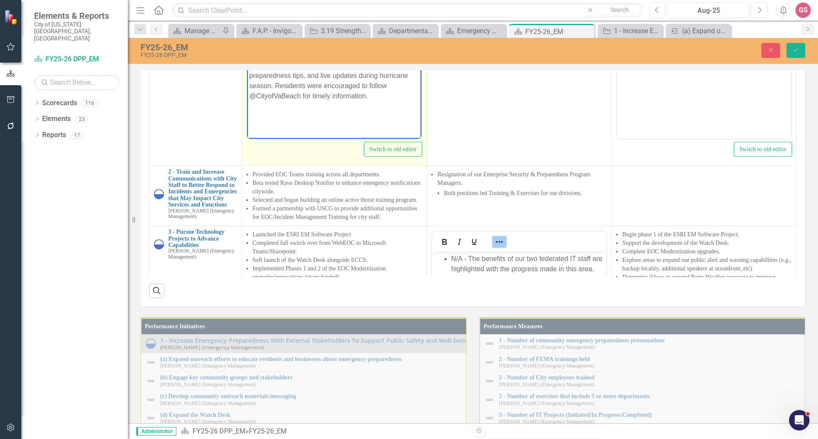
click at [278, 11] on p "June 24, 2025, a special City Council session included briefings and discussion…" at bounding box center [334, 23] width 170 height 61
click at [371, 7] on p "June 24, 2025, a special City Council session included briefings a the 2025 Hur…" at bounding box center [334, 18] width 170 height 51
drag, startPoint x: 324, startPoint y: -3, endPoint x: 291, endPoint y: -1, distance: 32.9
click at [291, 0] on p "June 24, 2025, a special City Council session included briefings a the 2025 Hur…" at bounding box center [334, 18] width 170 height 51
drag, startPoint x: 413, startPoint y: -1, endPoint x: 334, endPoint y: -2, distance: 79.3
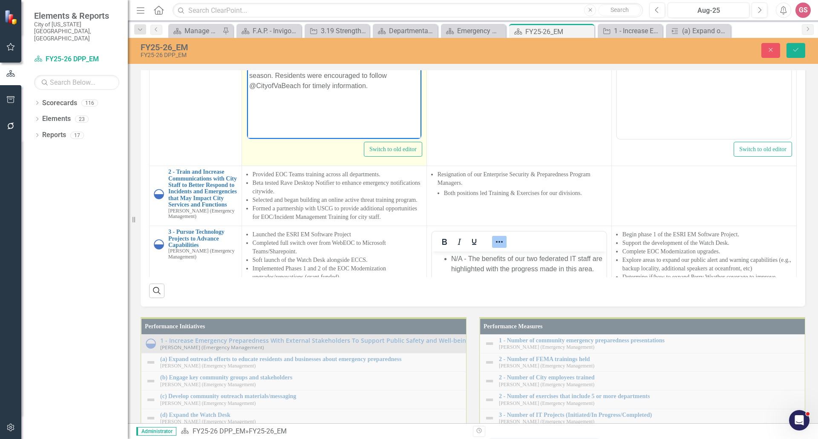
click at [334, 0] on p "June 24, 2025, City Council session included briefings a the 2025 Hurricane Sea…" at bounding box center [334, 18] width 170 height 51
drag, startPoint x: 393, startPoint y: 38, endPoint x: 488, endPoint y: 160, distance: 154.6
click at [247, 0] on html "June 24, 2025, City Council briefed on the 2025 Hurricane Season. These briefin…" at bounding box center [334, 55] width 174 height 128
click at [354, 42] on p "On June 24, 2025, the City Council was briefed on the 2025 Hurricane Season. Th…" at bounding box center [334, 18] width 170 height 51
drag, startPoint x: 390, startPoint y: 39, endPoint x: 245, endPoint y: 40, distance: 145.3
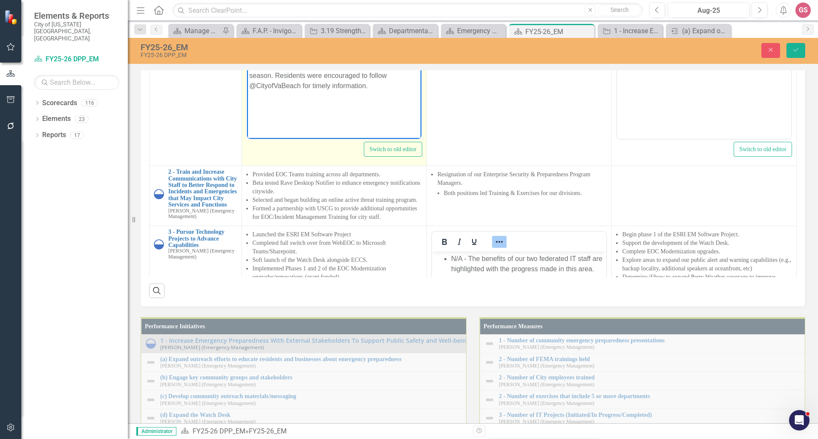
click at [247, 40] on html "On June 24, 2025, the City Council was briefed on the 2025 Hurricane Season. Th…" at bounding box center [334, 55] width 174 height 128
drag, startPoint x: 393, startPoint y: 31, endPoint x: 325, endPoint y: 10, distance: 70.9
click at [325, 10] on p "On June 24, 2025, the City Council was briefed on the 2025 Hurricane Season. Th…" at bounding box center [334, 13] width 170 height 41
drag, startPoint x: 379, startPoint y: 59, endPoint x: 247, endPoint y: -1, distance: 145.7
click at [247, 0] on body "On June 24, 2025, the City Council was briefed on the 2025 Hurricane Season. VB…" at bounding box center [334, 55] width 174 height 128
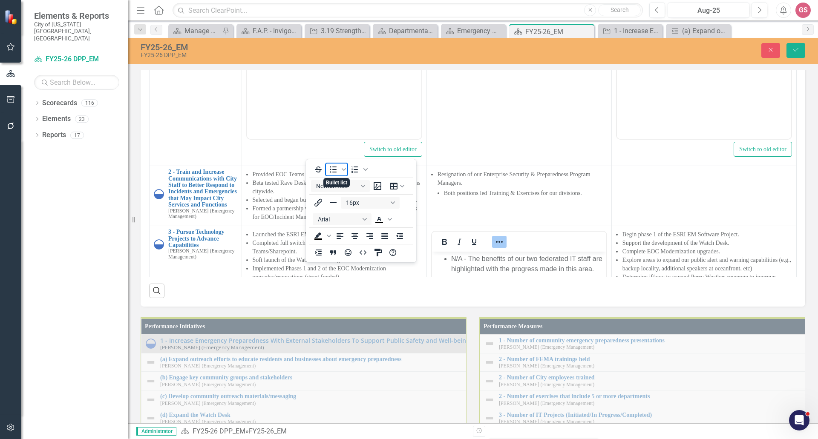
click at [329, 168] on icon "Bullet list" at bounding box center [333, 170] width 10 height 10
click at [369, 203] on button "16px" at bounding box center [370, 203] width 59 height 12
click at [367, 243] on div "12px" at bounding box center [366, 245] width 37 height 10
click at [351, 217] on button "Arial" at bounding box center [342, 220] width 59 height 12
click at [344, 235] on div "Arial" at bounding box center [343, 234] width 46 height 10
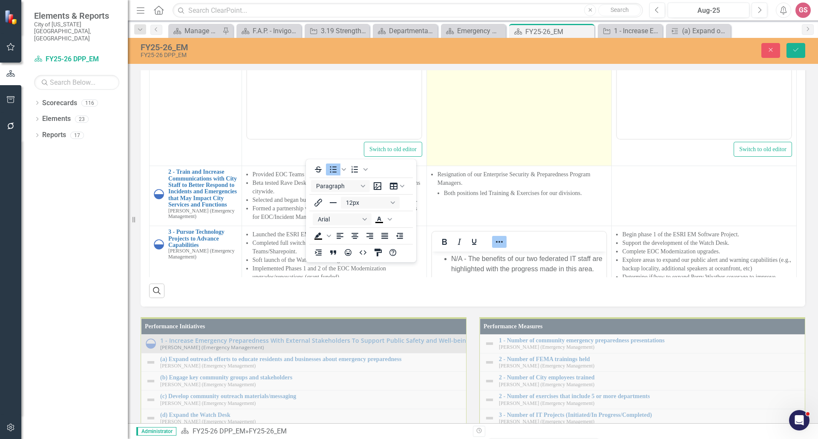
click at [457, 166] on td at bounding box center [519, 66] width 185 height 202
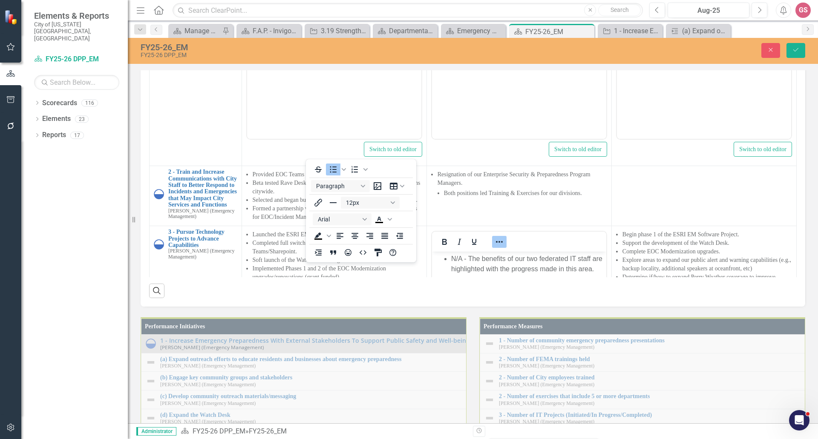
scroll to position [0, 0]
click at [457, 8] on body "Rich Text Area. Press ALT-0 for help." at bounding box center [519, 55] width 174 height 128
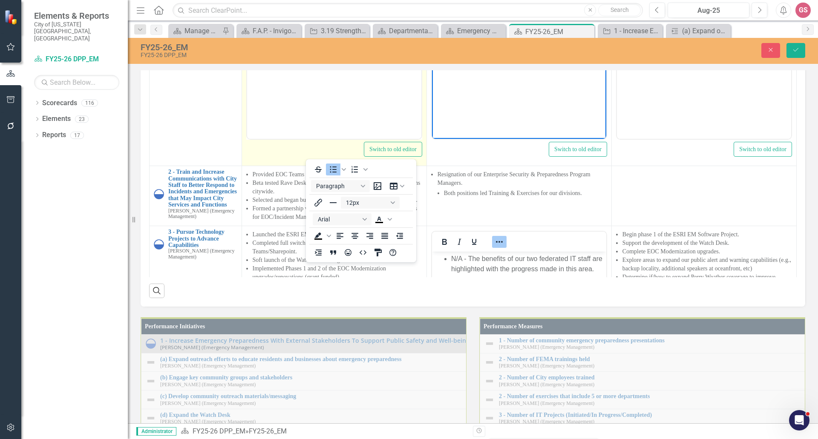
click at [276, 69] on body "On June 24, 2025, the City Council was briefed on the 2025 Hurricane Season. VB…" at bounding box center [334, 55] width 174 height 128
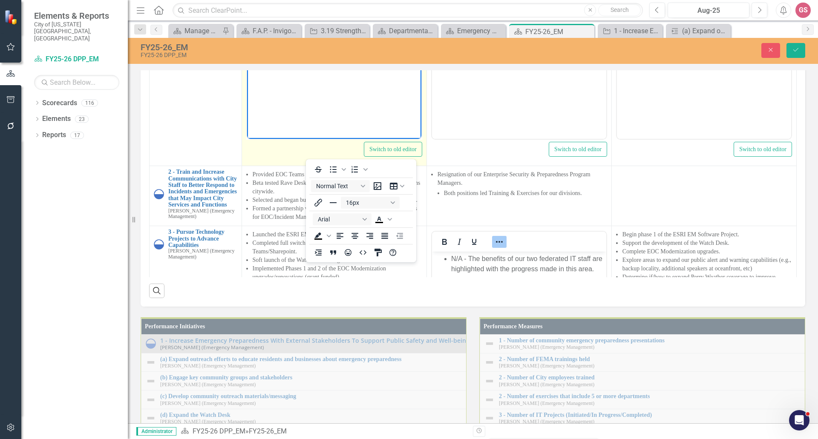
click at [276, 69] on body "On June 24, 2025, the City Council was briefed on the 2025 Hurricane Season. VB…" at bounding box center [334, 55] width 174 height 128
click at [268, 43] on p "Rich Text Area. Press ALT-0 for help." at bounding box center [334, 43] width 170 height 10
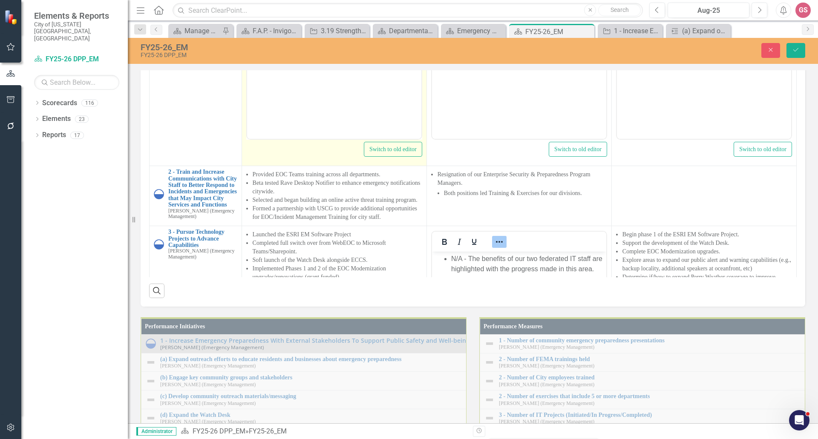
click at [409, 26] on li "VBEM used social media to share notifications, preparedness tips, and live upda…" at bounding box center [342, 19] width 153 height 23
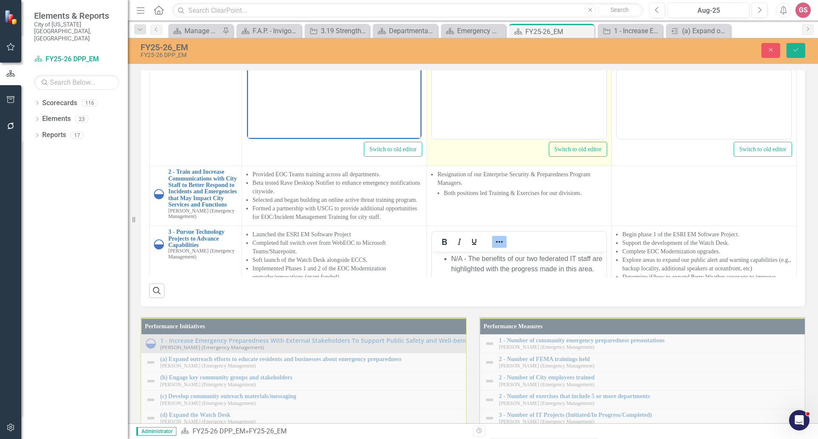
click at [488, 28] on body "Rich Text Area. Press ALT-0 for help." at bounding box center [519, 55] width 174 height 128
click at [451, 9] on body "Rich Text Area. Press ALT-0 for help." at bounding box center [519, 55] width 174 height 128
drag, startPoint x: 501, startPoint y: 37, endPoint x: 468, endPoint y: -10, distance: 57.0
click at [468, 0] on body "The outcome of federal reform initiatives may significantly impact our ability …" at bounding box center [519, 55] width 174 height 128
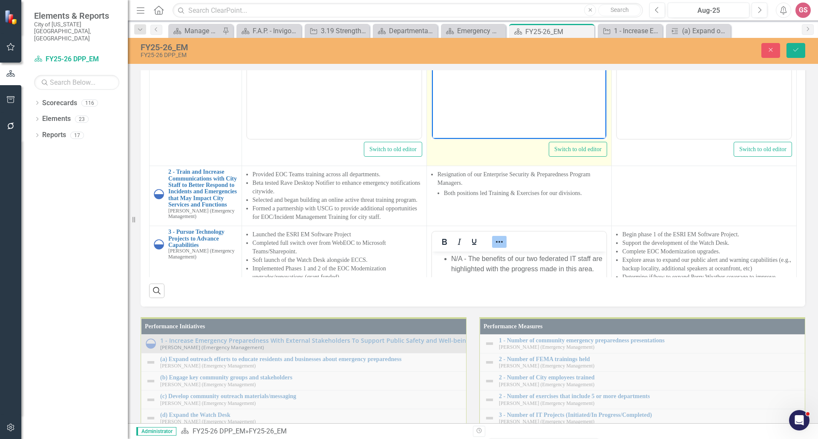
click at [468, 0] on li "The outcome of federal reform initiatives may significantly impact our ability …" at bounding box center [536, 13] width 136 height 41
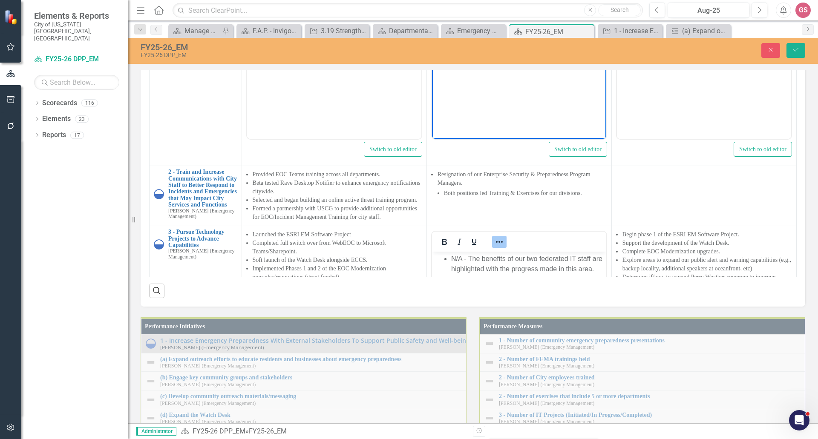
drag, startPoint x: 466, startPoint y: 29, endPoint x: 433, endPoint y: -3, distance: 45.2
click at [433, 0] on body "The outcome of federal reform initiatives may significantly impact our ability …" at bounding box center [519, 55] width 174 height 128
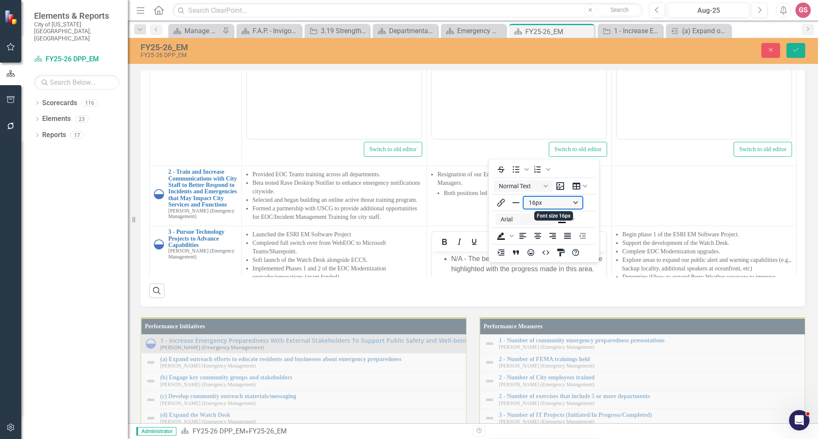
click at [548, 200] on button "16px" at bounding box center [553, 203] width 59 height 12
click at [552, 242] on div "12px" at bounding box center [549, 245] width 37 height 10
click at [524, 220] on button "Arial" at bounding box center [525, 220] width 59 height 12
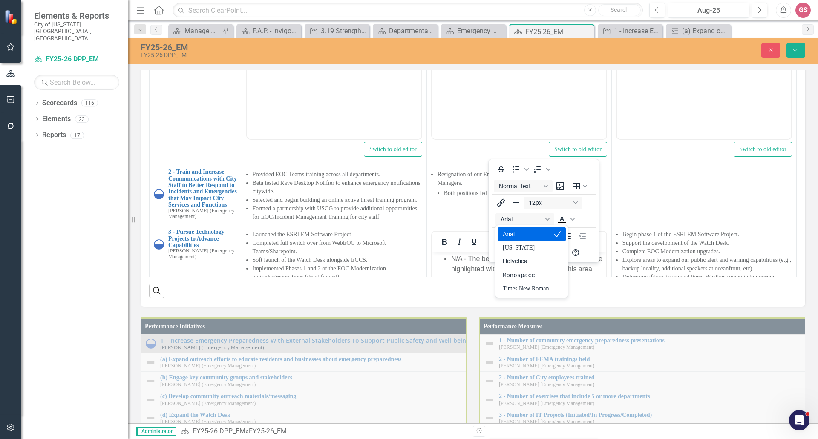
click at [519, 234] on div "Arial" at bounding box center [526, 234] width 46 height 10
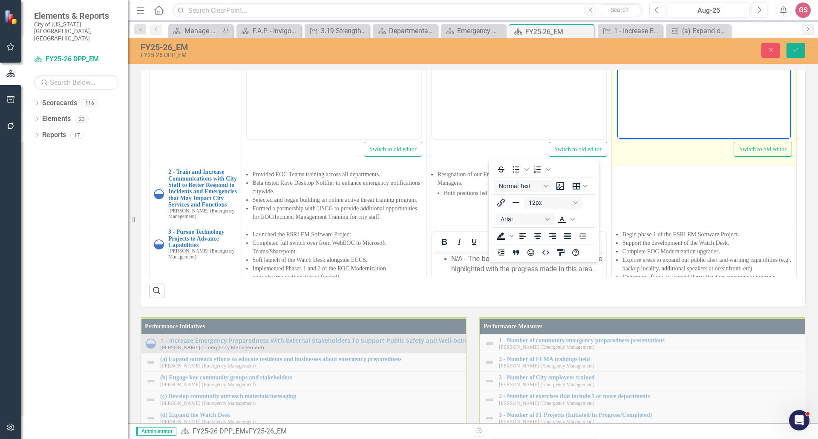
click at [660, 34] on body "September is National Preparedness Month" at bounding box center [704, 55] width 174 height 128
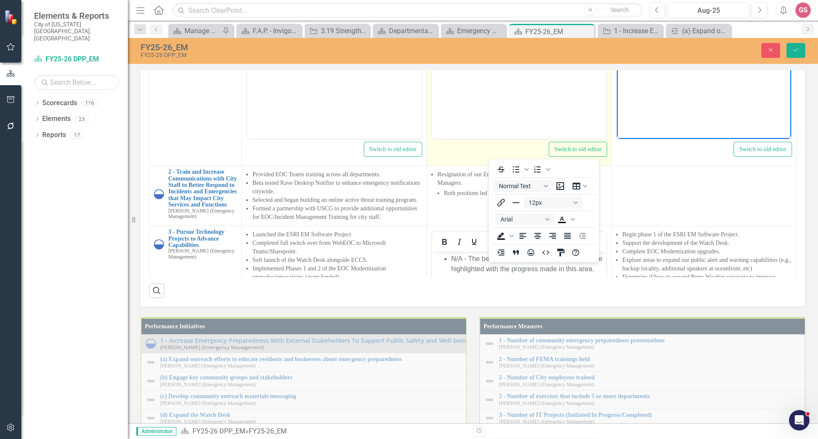
click at [436, 0] on p "Federal reform initiatives may impact our ability to provide training, increase…" at bounding box center [519, 8] width 170 height 31
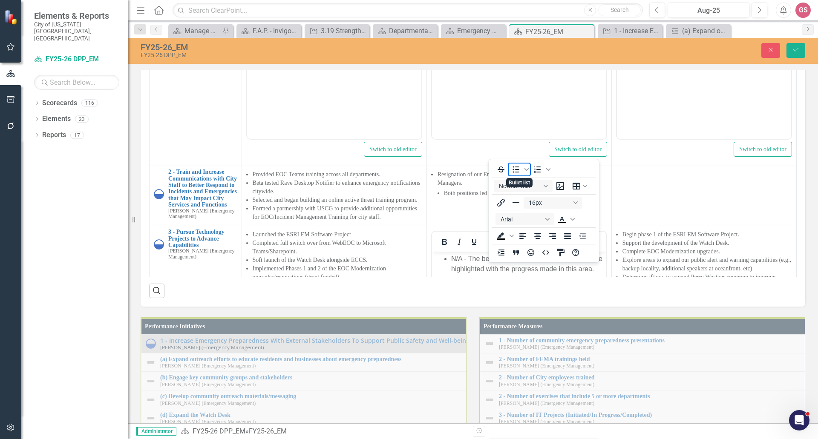
click at [516, 168] on icon "Bullet list" at bounding box center [516, 170] width 10 height 10
click at [354, 65] on body "On June 24, 2025, the City Council was briefed on the 2025 Hurricane Season. VB…" at bounding box center [334, 55] width 174 height 128
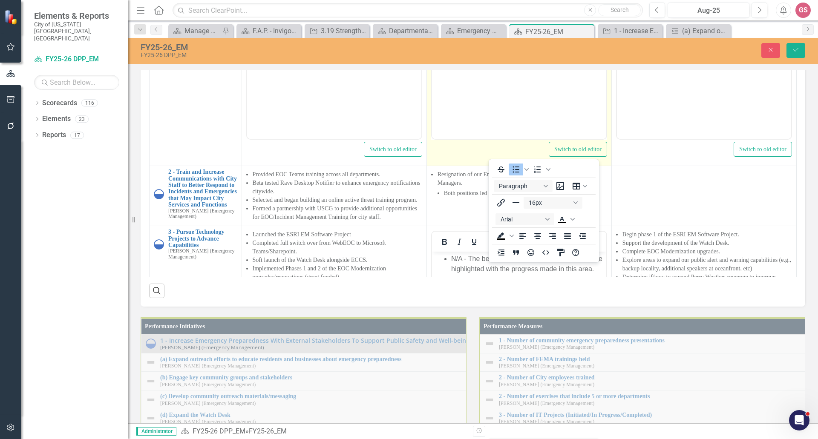
click at [427, 166] on td "Switch to old editor" at bounding box center [519, 66] width 185 height 202
drag, startPoint x: 448, startPoint y: -3, endPoint x: 532, endPoint y: 36, distance: 91.9
click at [532, 36] on body "Federal reform initiatives may impact our ability to provide training, increase…" at bounding box center [519, 55] width 174 height 128
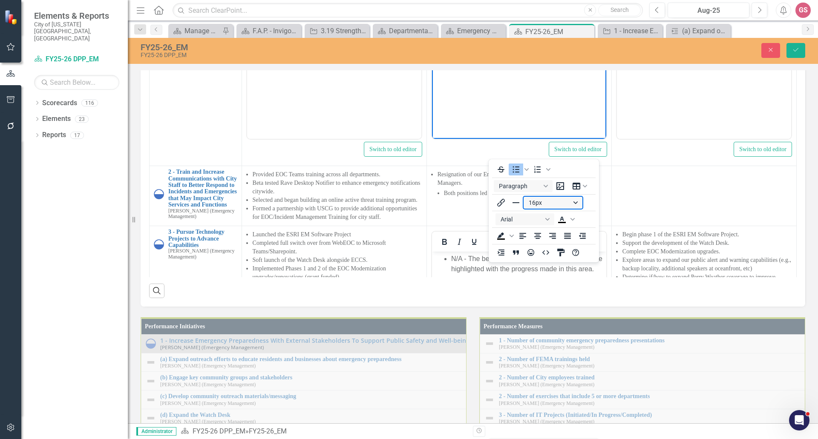
click at [543, 202] on button "16px" at bounding box center [553, 203] width 59 height 12
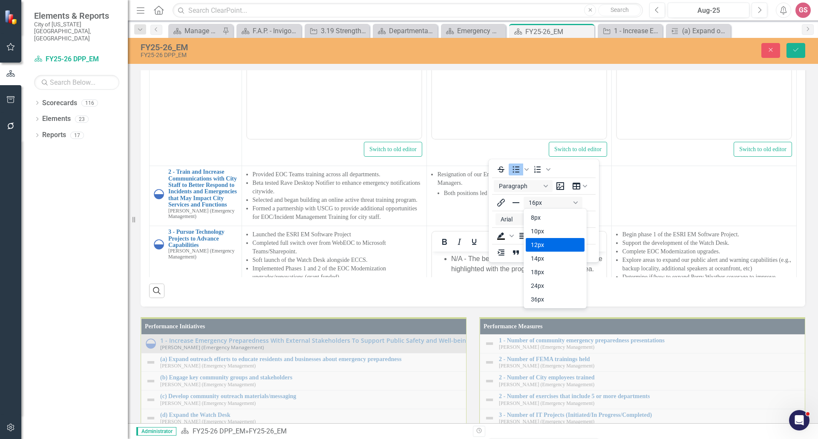
click at [537, 240] on div "12px" at bounding box center [549, 245] width 37 height 10
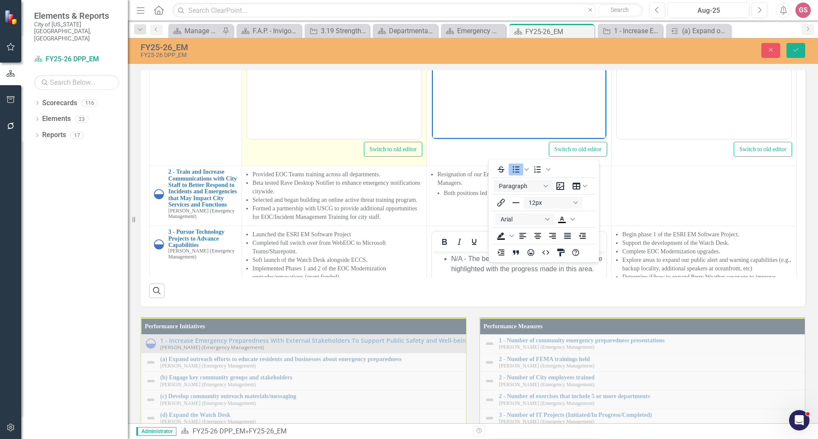
click at [356, 71] on p "Rich Text Area. Press ALT-0 for help." at bounding box center [334, 74] width 170 height 10
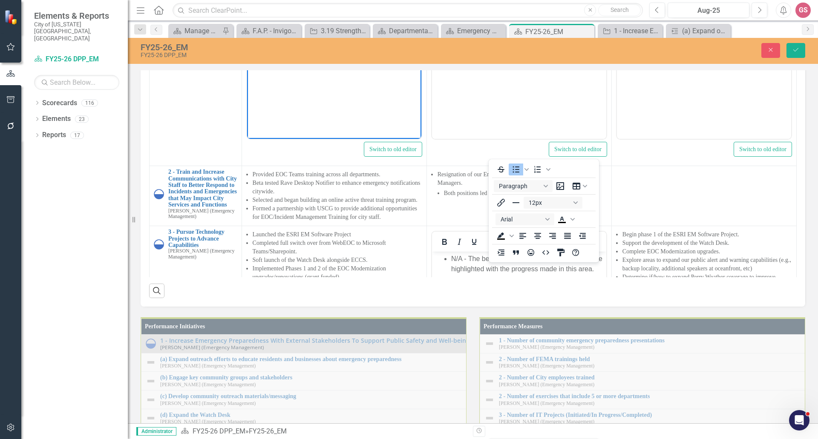
drag, startPoint x: 315, startPoint y: 60, endPoint x: 264, endPoint y: -3, distance: 80.6
click at [264, 0] on body "On June 24, 2025, the City Council was briefed on the 2025 Hurricane Season. VB…" at bounding box center [334, 55] width 174 height 128
click at [542, 202] on button "12px" at bounding box center [553, 203] width 59 height 12
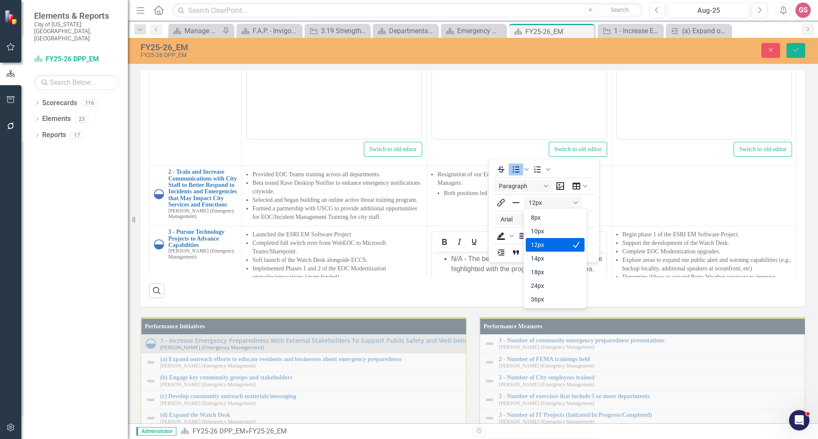
click at [544, 245] on div "12px" at bounding box center [549, 245] width 37 height 10
click at [525, 221] on button "Arial" at bounding box center [525, 220] width 59 height 12
click at [520, 236] on div "Arial" at bounding box center [526, 234] width 46 height 10
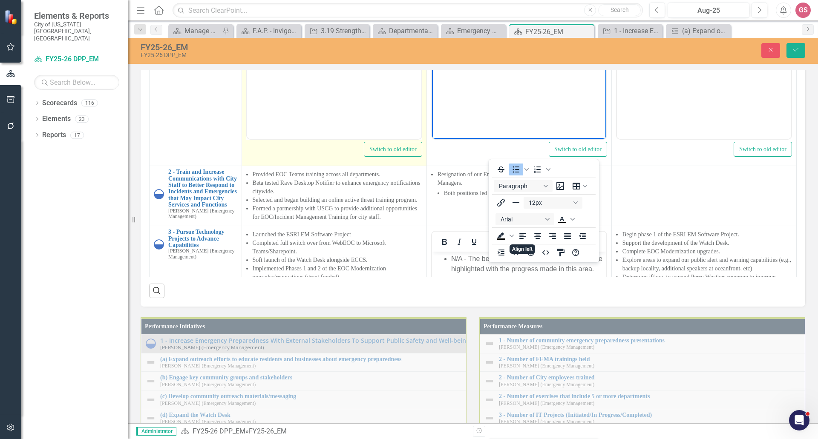
click at [354, 69] on p "Rich Text Area. Press ALT-0 for help." at bounding box center [334, 74] width 170 height 10
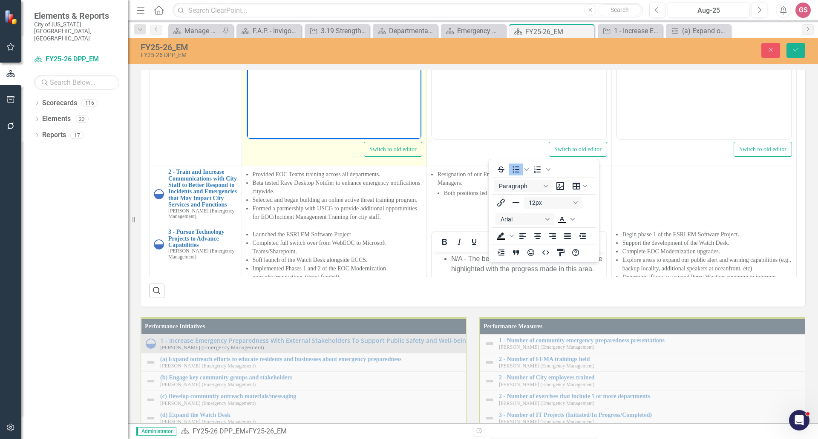
drag, startPoint x: 346, startPoint y: 67, endPoint x: 248, endPoint y: -6, distance: 122.5
click at [248, 0] on body "On June 24, 2025, the City Council was briefed on the 2025 Hurricane Season. VB…" at bounding box center [334, 55] width 174 height 128
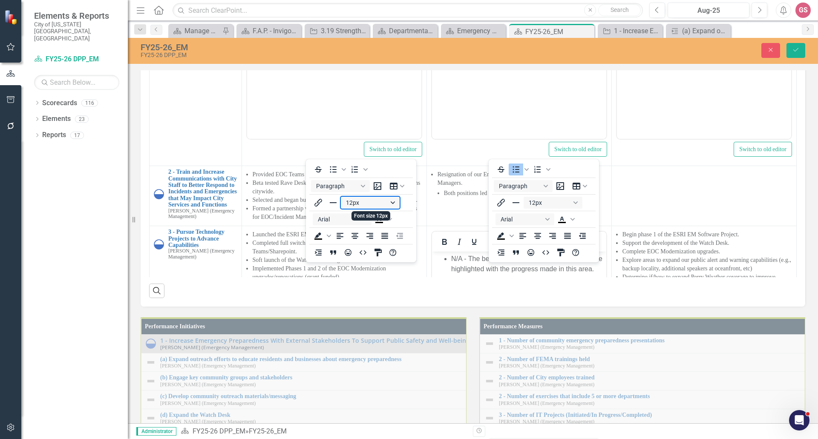
click at [364, 202] on button "12px" at bounding box center [370, 203] width 59 height 12
click at [366, 245] on div "12px" at bounding box center [366, 245] width 37 height 10
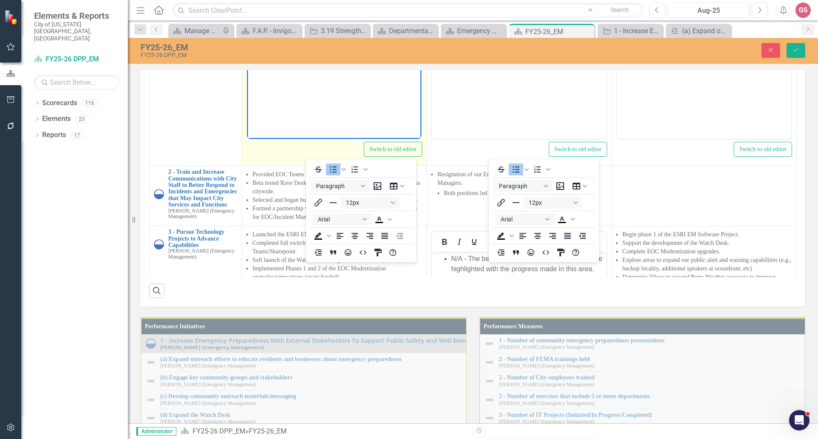
click at [318, 101] on body "On June 24, 2025, the City Council was briefed on the 2025 Hurricane Season. VB…" at bounding box center [334, 55] width 174 height 128
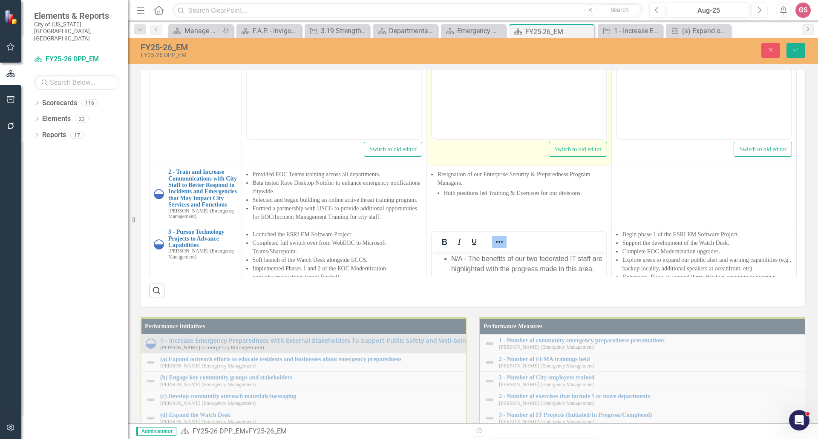
click at [559, 107] on body "Federal reform initiatives may impact our ability to provide training, increase…" at bounding box center [519, 55] width 174 height 128
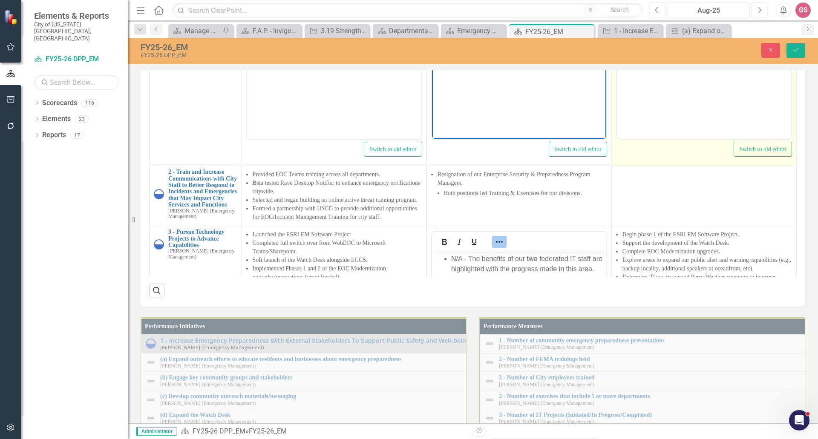
click at [665, 5] on body "September is National Preparedness Month" at bounding box center [704, 55] width 174 height 128
click at [645, 10] on li "• Assist with NAS Oceana's full scale exercise. • Continue planning an active t…" at bounding box center [712, 39] width 153 height 72
click at [644, 19] on li "Assist with NAS Oceana's full scale exercise. • Continue planning an active thr…" at bounding box center [712, 39] width 153 height 72
drag, startPoint x: 645, startPoint y: 39, endPoint x: 618, endPoint y: 38, distance: 27.3
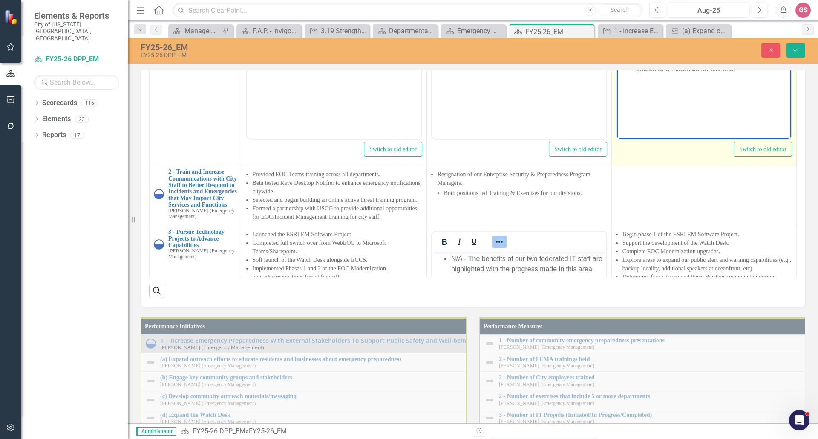
click at [618, 38] on body "September is National Preparedness Month Assist with NAS Oceana's full scale ex…" at bounding box center [704, 55] width 174 height 128
drag, startPoint x: 645, startPoint y: 61, endPoint x: 1222, endPoint y: 226, distance: 599.6
click at [617, 62] on html "September is National Preparedness Month Assist with NAS Oceana's full scale ex…" at bounding box center [704, 55] width 174 height 128
click at [755, 72] on li "Assist with NAS Oceana's full scale exercise. Continue planning an active threa…" at bounding box center [712, 39] width 153 height 72
drag, startPoint x: 747, startPoint y: 72, endPoint x: 621, endPoint y: -5, distance: 147.9
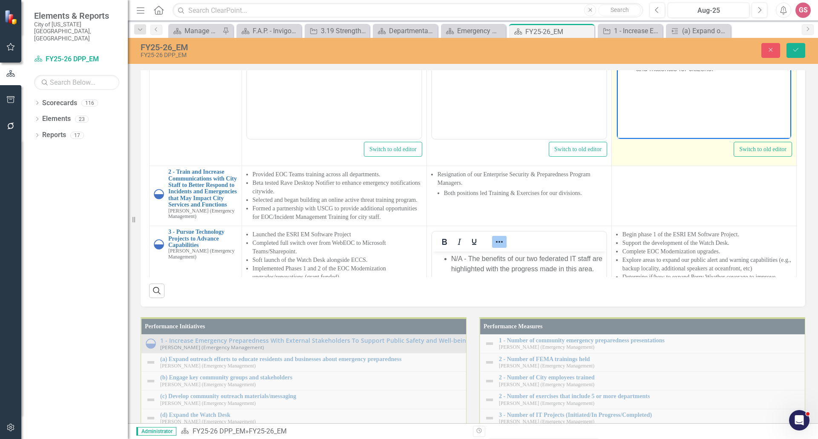
click at [621, 0] on ul "September is National Preparedness Month Assist with NAS Oceana's full scale ex…" at bounding box center [704, 34] width 170 height 82
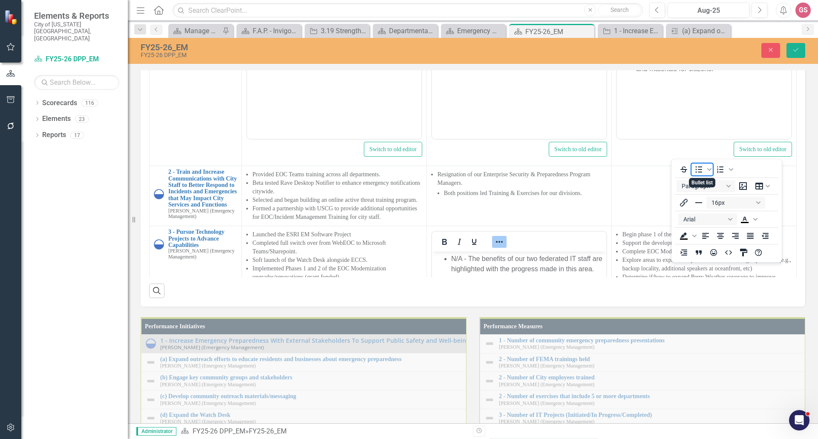
click at [700, 166] on icon "Bullet list" at bounding box center [699, 170] width 10 height 10
click at [724, 201] on button "16px" at bounding box center [736, 203] width 59 height 12
click at [725, 243] on div "12px" at bounding box center [732, 245] width 37 height 10
click at [702, 219] on button "Arial" at bounding box center [708, 220] width 59 height 12
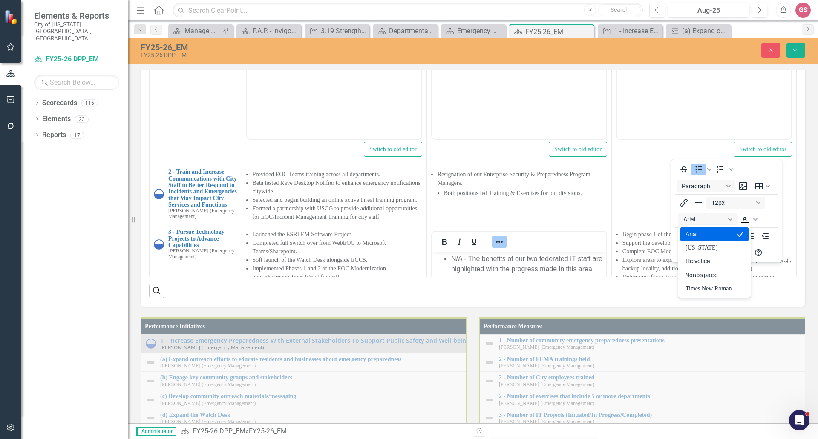
drag, startPoint x: 700, startPoint y: 235, endPoint x: 56, endPoint y: 60, distance: 667.4
click at [700, 235] on div "Arial" at bounding box center [709, 234] width 46 height 10
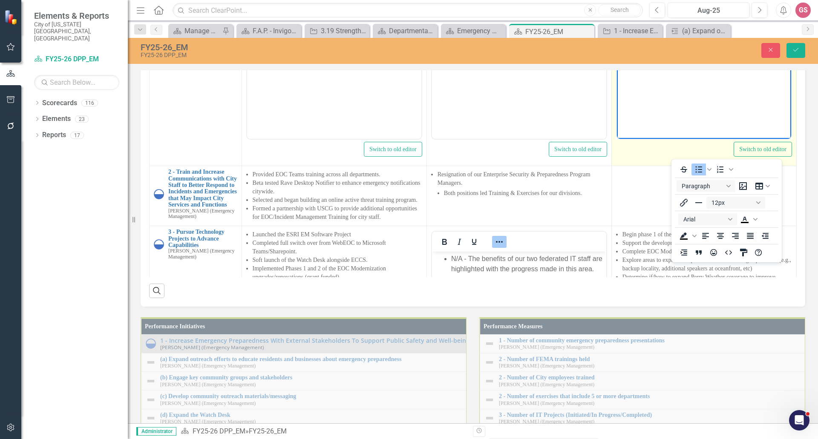
drag, startPoint x: 639, startPoint y: 47, endPoint x: 639, endPoint y: 40, distance: 7.2
click at [639, 47] on body "September is National Preparedness Month Assist with NAS Oceana's full scale ex…" at bounding box center [704, 55] width 174 height 128
drag, startPoint x: 636, startPoint y: 19, endPoint x: 643, endPoint y: 19, distance: 7.2
click at [636, 19] on span "Continue developing Engagement & Marketing Frameworks." at bounding box center [704, 20] width 137 height 6
click at [637, 29] on span "Return to developing VB specific reference guides and materials for citizens." at bounding box center [712, 31] width 153 height 14
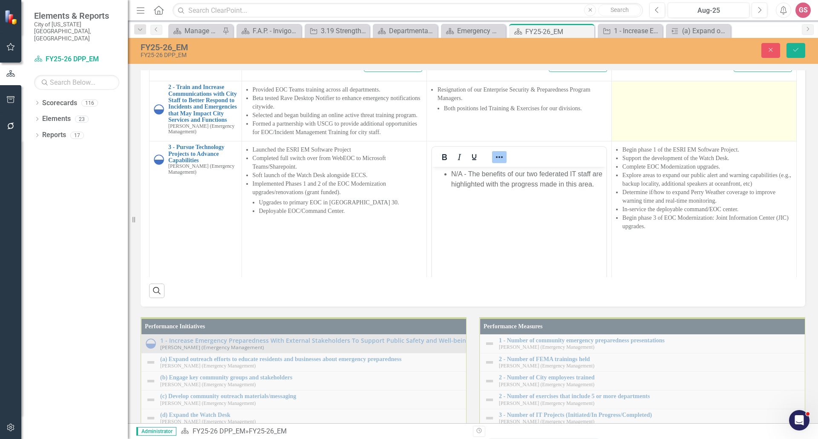
scroll to position [85, 0]
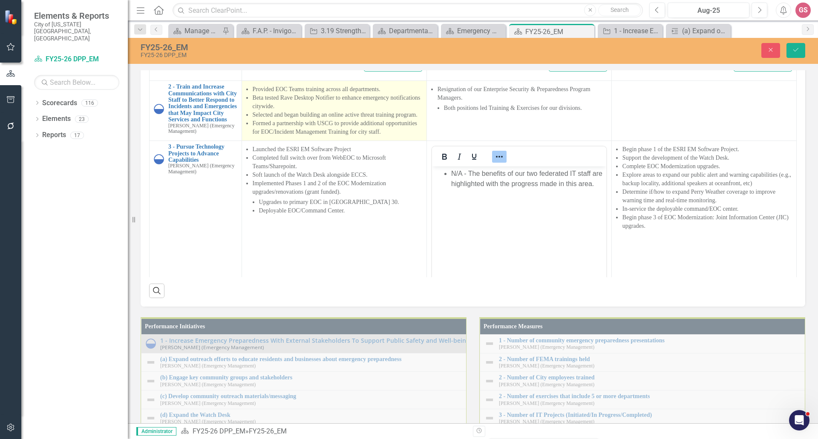
click at [377, 141] on td "Provided EOC Teams training across all departments. Beta tested Rave Desktop No…" at bounding box center [334, 111] width 185 height 60
click at [376, 141] on td "Provided EOC Teams training across all departments. Beta tested Rave Desktop No…" at bounding box center [334, 111] width 185 height 60
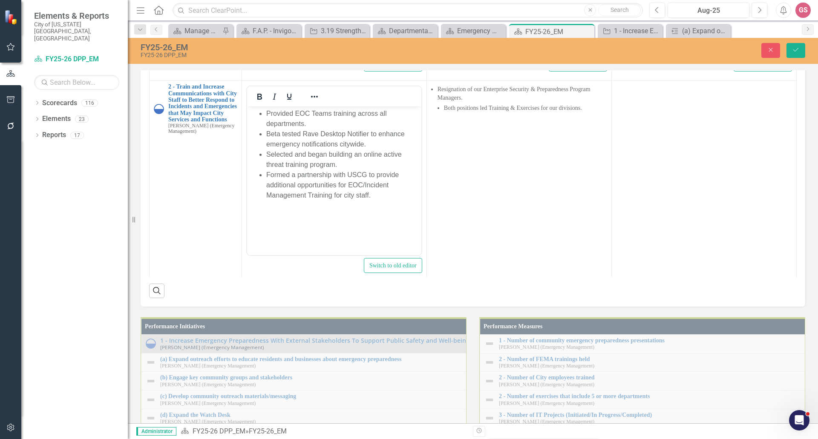
scroll to position [0, 0]
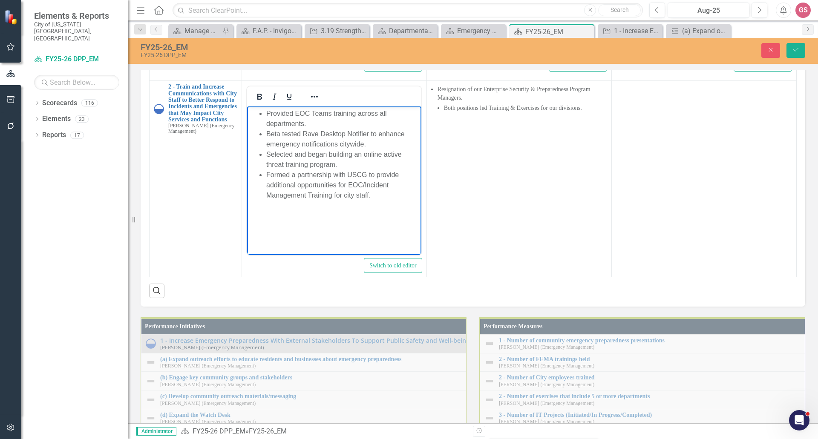
drag, startPoint x: 375, startPoint y: 196, endPoint x: 257, endPoint y: 112, distance: 144.9
click at [257, 112] on ul "Provided EOC Teams training across all departments. Beta tested Rave Desktop No…" at bounding box center [334, 155] width 170 height 92
click at [312, 102] on icon "Reveal or hide additional toolbar items" at bounding box center [314, 97] width 10 height 10
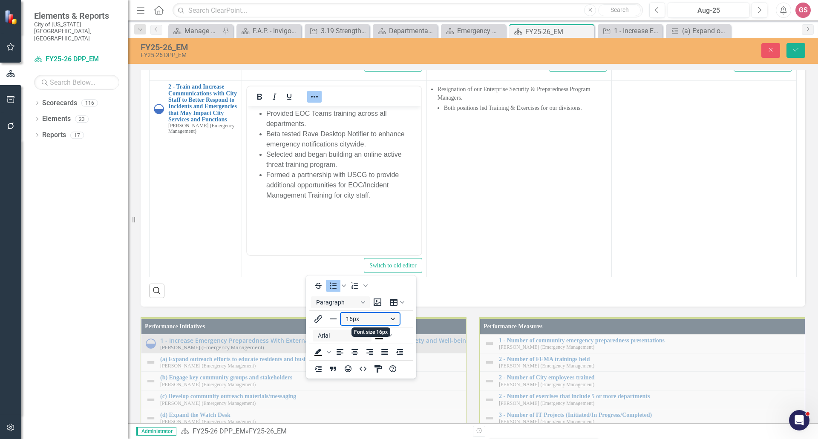
click at [364, 321] on button "16px" at bounding box center [370, 319] width 59 height 12
click at [359, 355] on div "12px" at bounding box center [372, 362] width 59 height 14
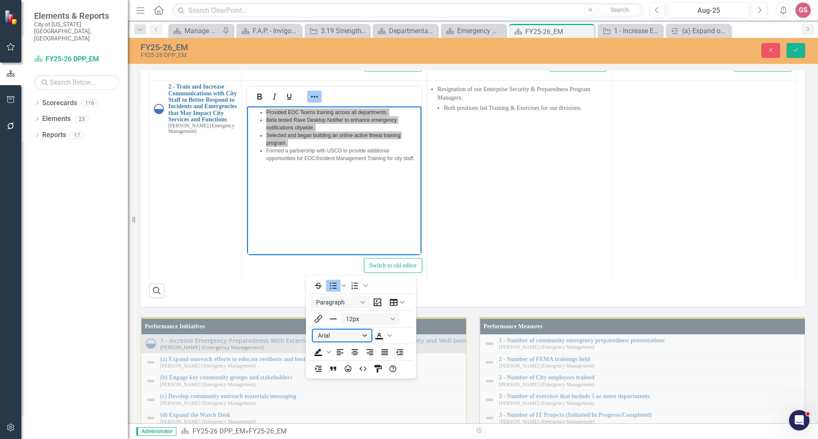
click at [343, 338] on button "Arial" at bounding box center [342, 336] width 59 height 12
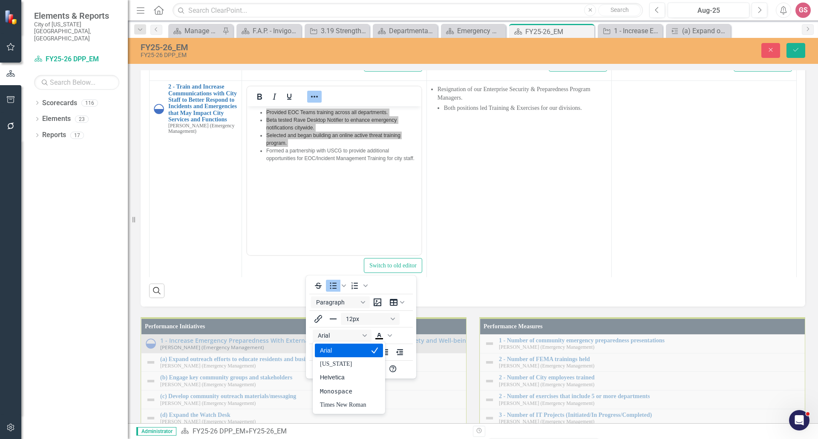
click at [338, 352] on div "Arial" at bounding box center [343, 351] width 46 height 10
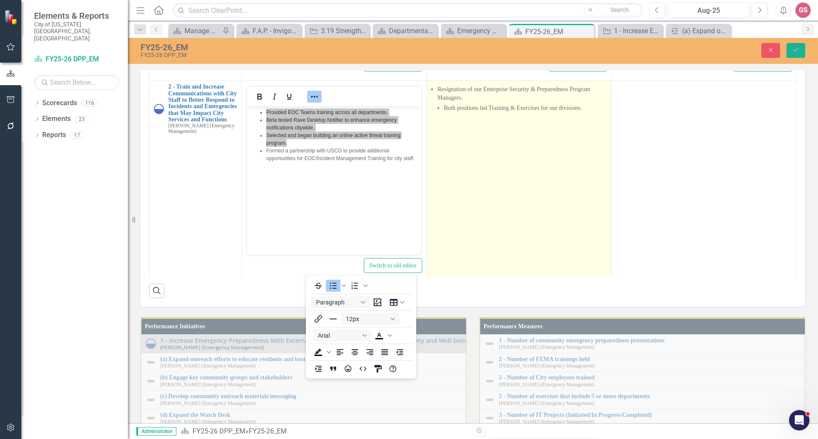
click at [455, 283] on td "Resignation of our Enterprise Security & Preparedness Program Managers. Both po…" at bounding box center [519, 182] width 185 height 202
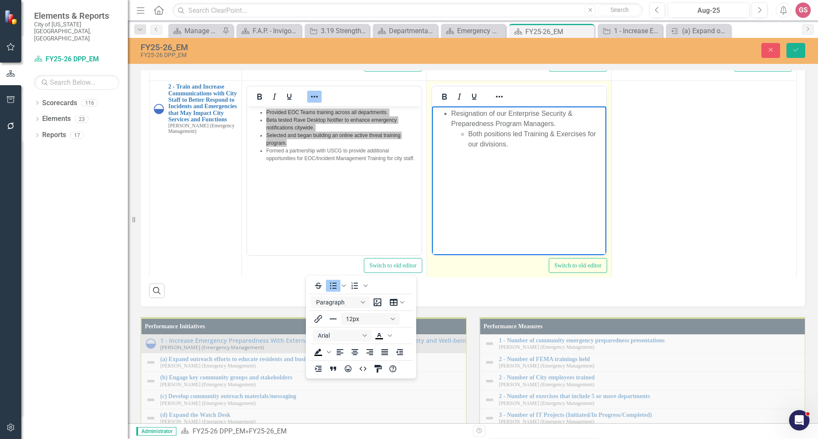
drag, startPoint x: 517, startPoint y: 150, endPoint x: 439, endPoint y: 113, distance: 86.4
click at [439, 113] on body "Resignation of our Enterprise Security & Preparedness Program Managers. Both po…" at bounding box center [519, 171] width 174 height 128
click at [502, 103] on button "Reveal or hide additional toolbar items" at bounding box center [499, 97] width 14 height 12
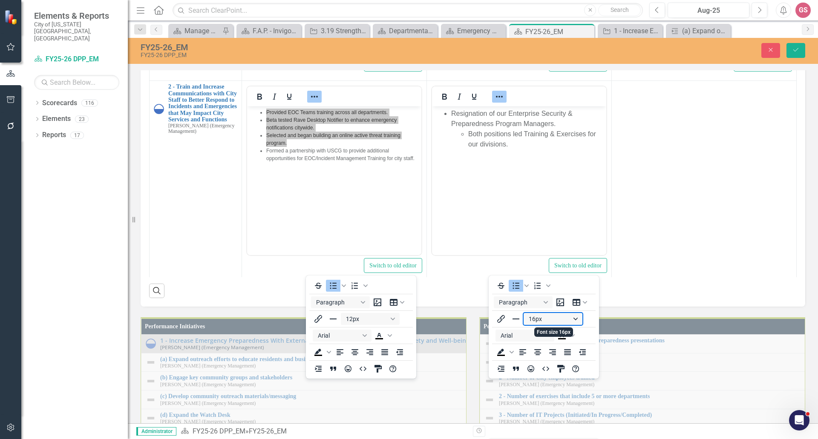
click at [530, 318] on button "16px" at bounding box center [553, 319] width 59 height 12
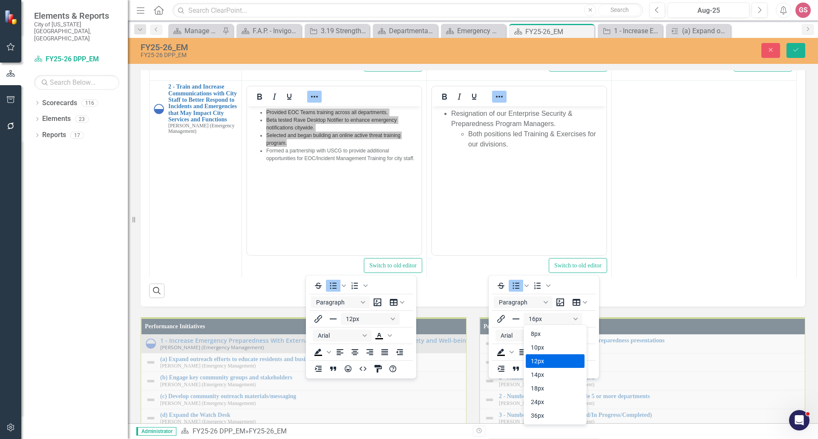
drag, startPoint x: 543, startPoint y: 358, endPoint x: 538, endPoint y: 354, distance: 6.3
click at [543, 357] on div "12px" at bounding box center [549, 361] width 37 height 10
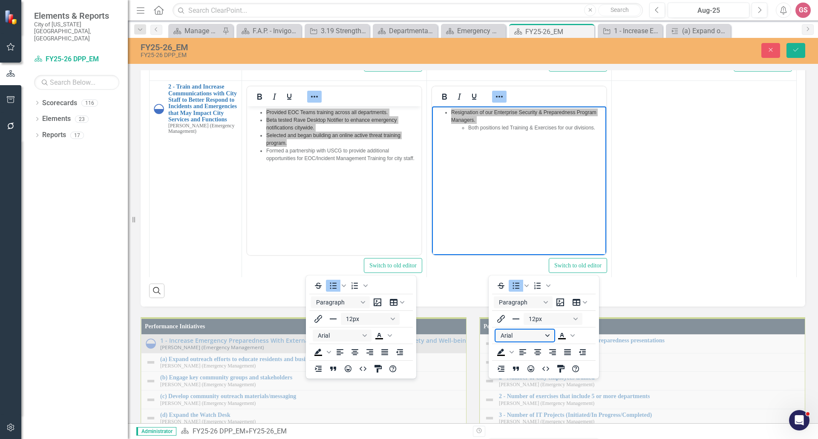
click at [523, 335] on button "Arial" at bounding box center [525, 336] width 59 height 12
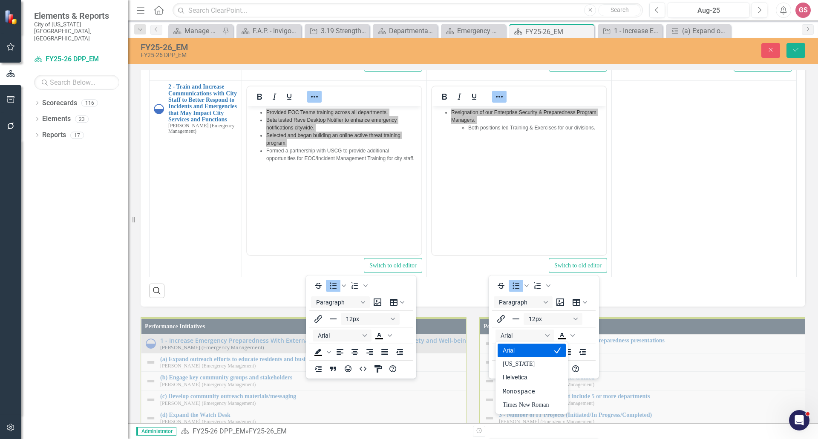
click at [520, 352] on div "Arial" at bounding box center [526, 351] width 46 height 10
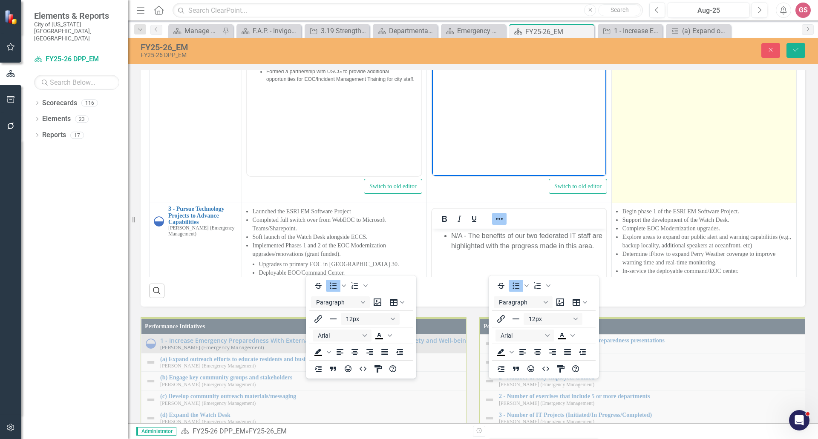
scroll to position [170, 0]
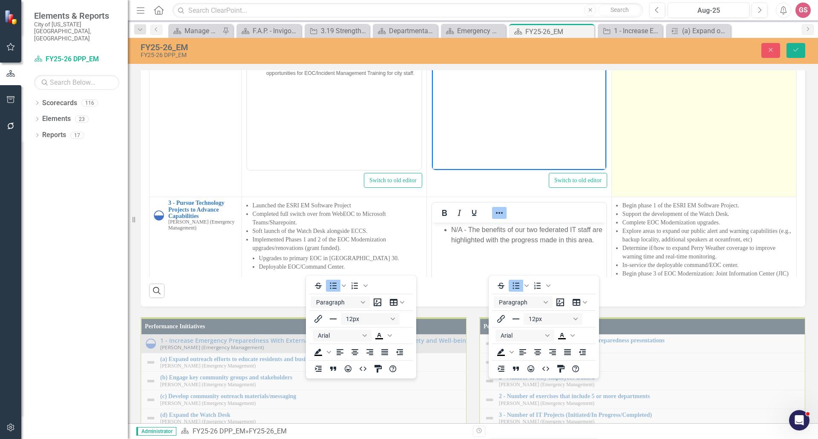
click at [660, 197] on td at bounding box center [704, 97] width 185 height 202
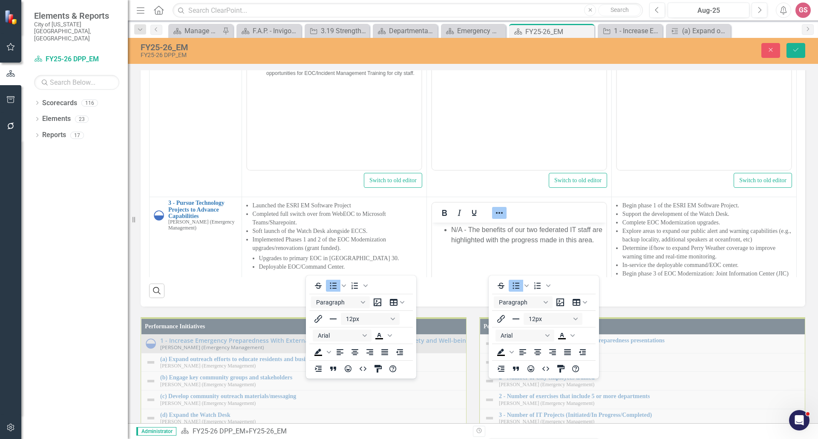
scroll to position [0, 0]
click at [659, 54] on body "Rich Text Area. Press ALT-0 for help." at bounding box center [704, 85] width 174 height 128
click at [682, 12] on icon "Reveal or hide additional toolbar items" at bounding box center [684, 12] width 7 height 2
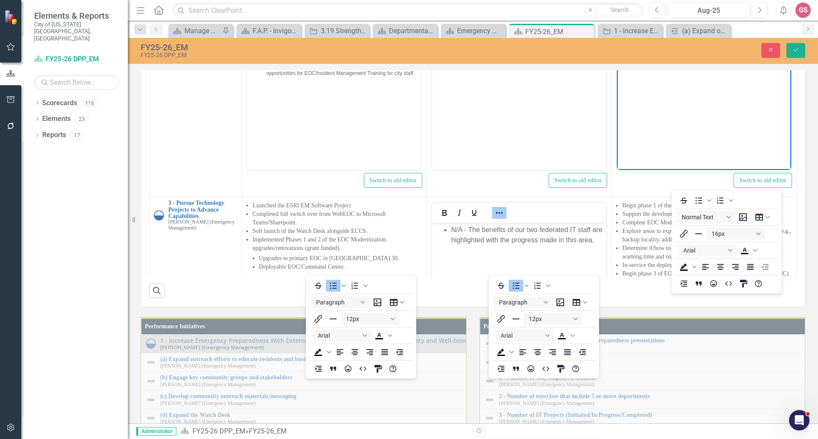
click at [638, 41] on body "Rich Text Area. Press ALT-0 for help." at bounding box center [704, 85] width 174 height 128
click at [698, 203] on icon "Bullet list" at bounding box center [699, 200] width 7 height 6
click at [727, 232] on button "16px" at bounding box center [736, 234] width 59 height 12
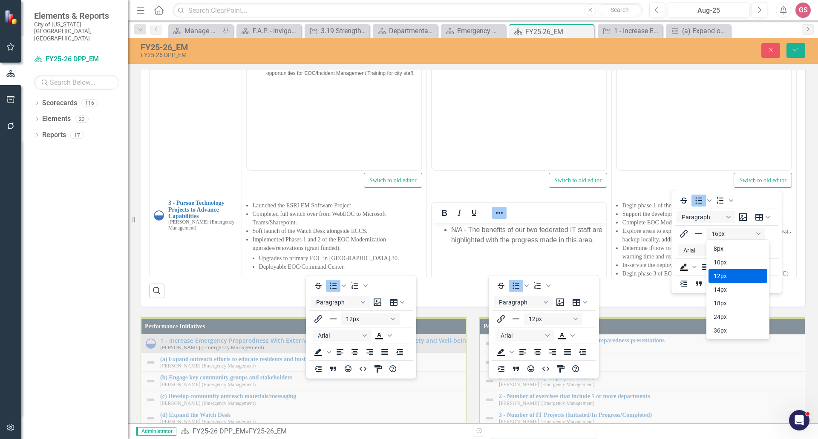
click at [727, 279] on div "12px" at bounding box center [732, 276] width 37 height 10
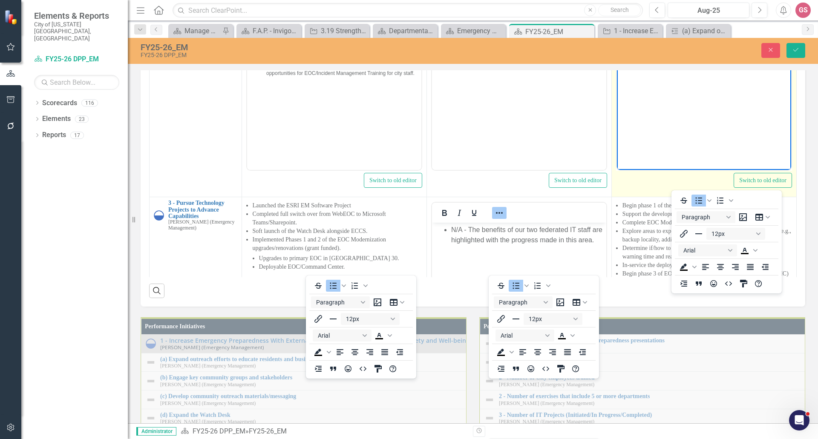
click at [643, 34] on body "﻿" at bounding box center [704, 85] width 174 height 128
click at [679, 17] on icon "Reveal or hide additional toolbar items" at bounding box center [684, 11] width 10 height 10
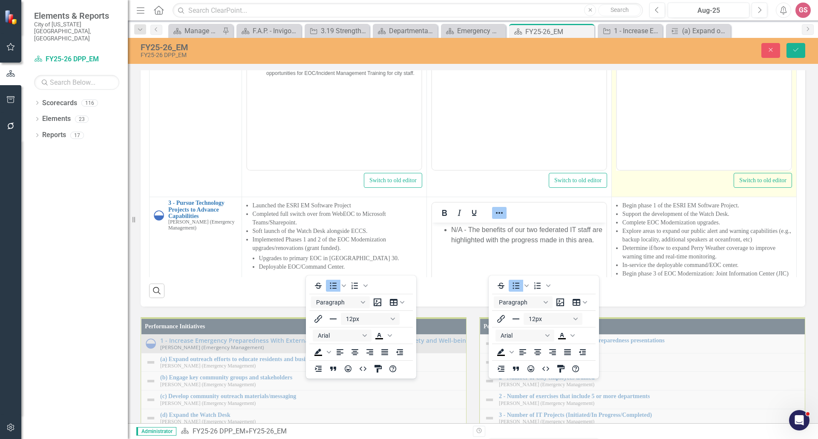
click at [740, 20] on div at bounding box center [704, 11] width 174 height 17
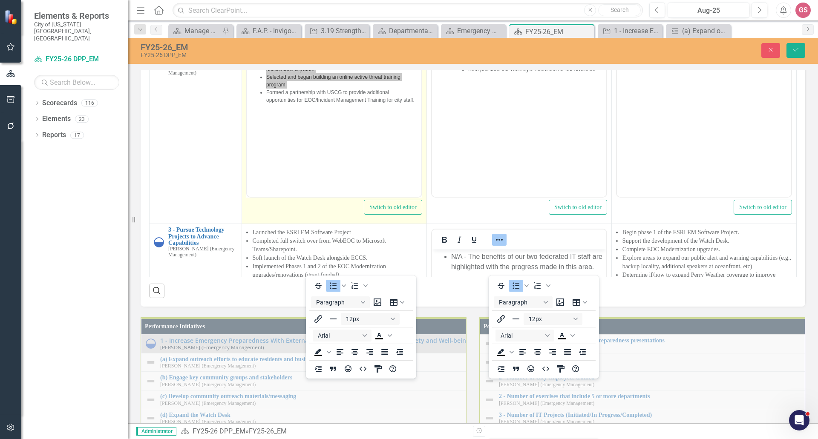
scroll to position [128, 0]
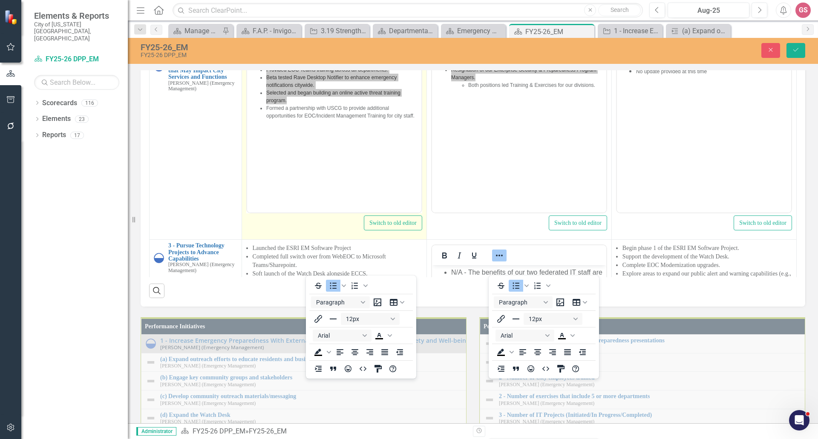
click at [310, 59] on icon "Reveal or hide additional toolbar items" at bounding box center [314, 54] width 10 height 10
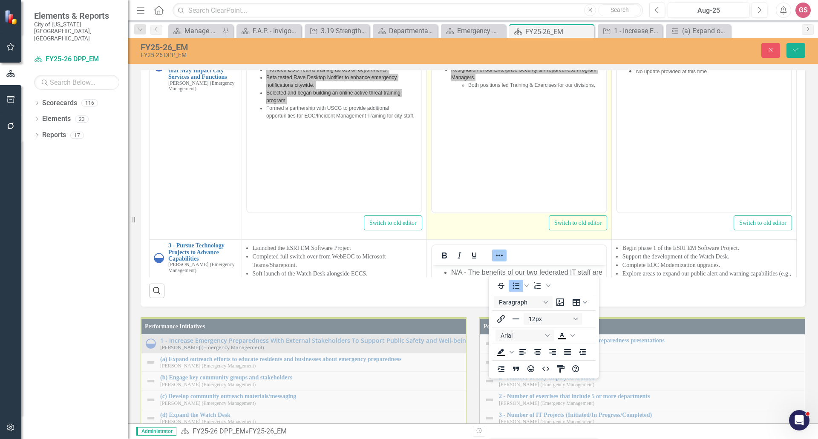
click at [499, 59] on icon "Reveal or hide additional toolbar items" at bounding box center [499, 54] width 10 height 10
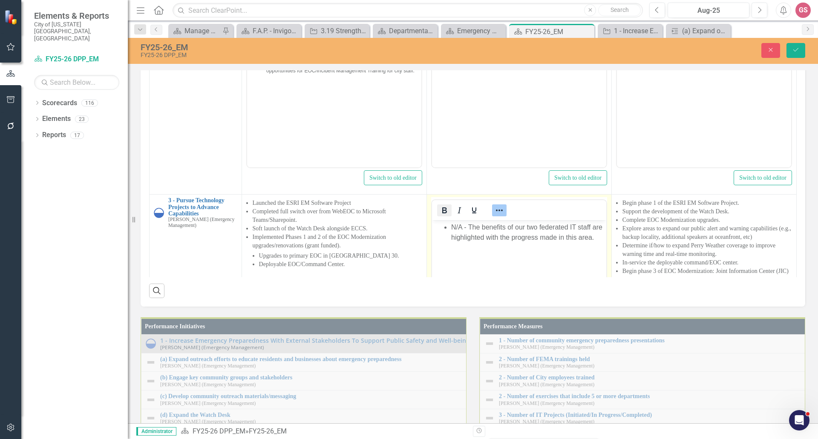
scroll to position [256, 0]
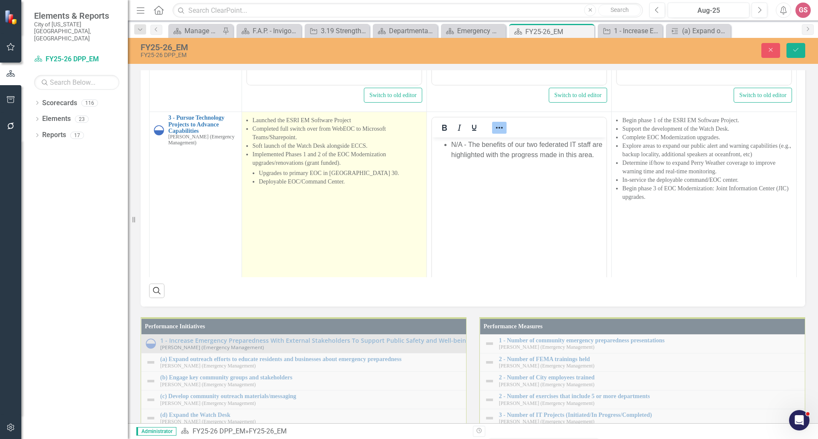
click at [371, 178] on li "Upgrades to primary EOC in [GEOGRAPHIC_DATA] 30." at bounding box center [340, 173] width 163 height 9
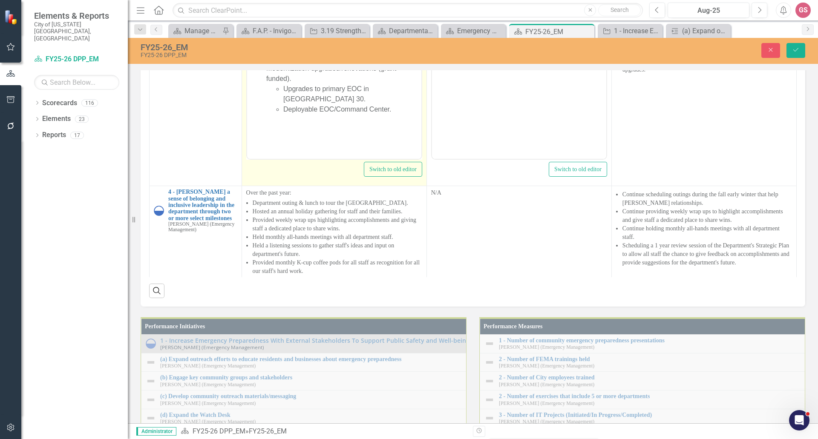
scroll to position [384, 0]
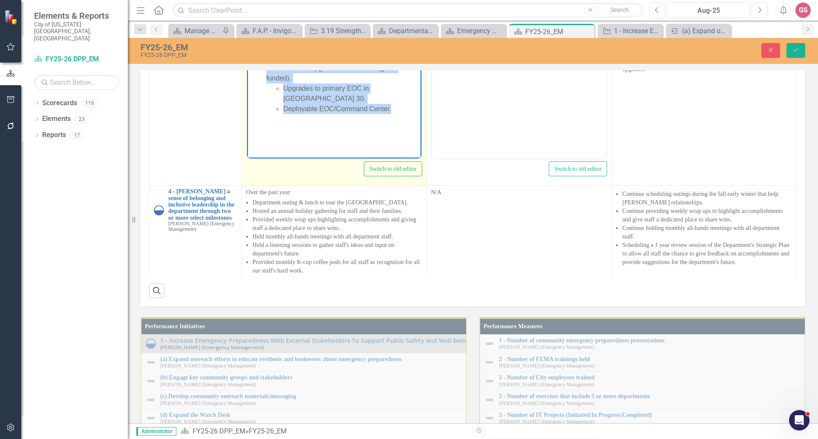
drag, startPoint x: 400, startPoint y: 104, endPoint x: 253, endPoint y: 17, distance: 170.9
click at [253, 17] on body "Launched the ESRI EM Software Project Completed full switch over from WebEOC to…" at bounding box center [334, 74] width 174 height 128
click at [309, 5] on icon "Reveal or hide additional toolbar items" at bounding box center [314, 0] width 10 height 10
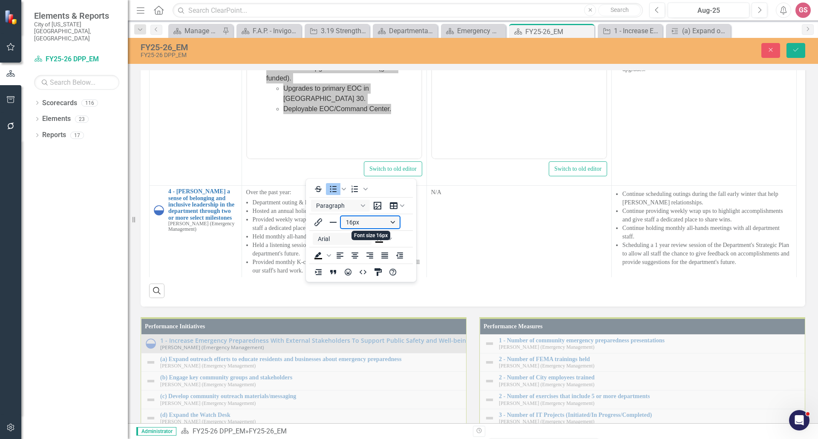
click at [361, 221] on button "16px" at bounding box center [370, 223] width 59 height 12
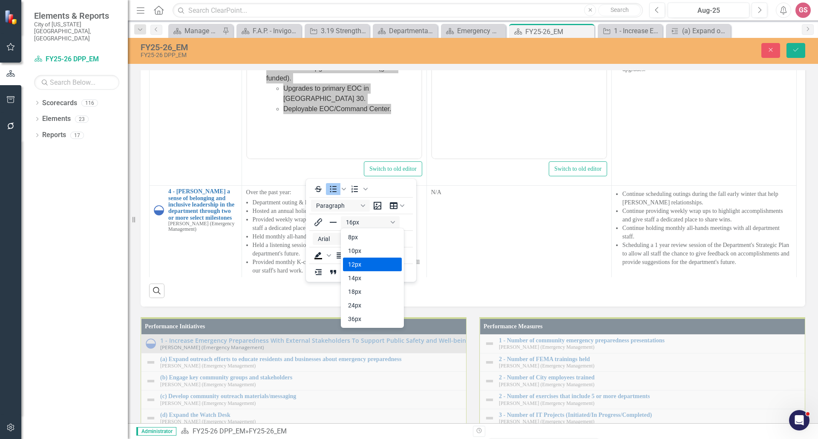
click at [358, 263] on div "12px" at bounding box center [366, 265] width 37 height 10
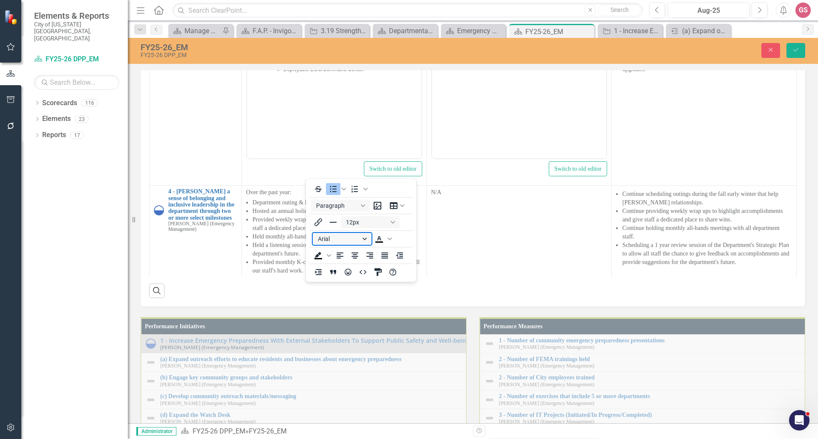
click at [354, 239] on button "Arial" at bounding box center [342, 239] width 59 height 12
click at [342, 254] on div "Arial" at bounding box center [343, 254] width 46 height 10
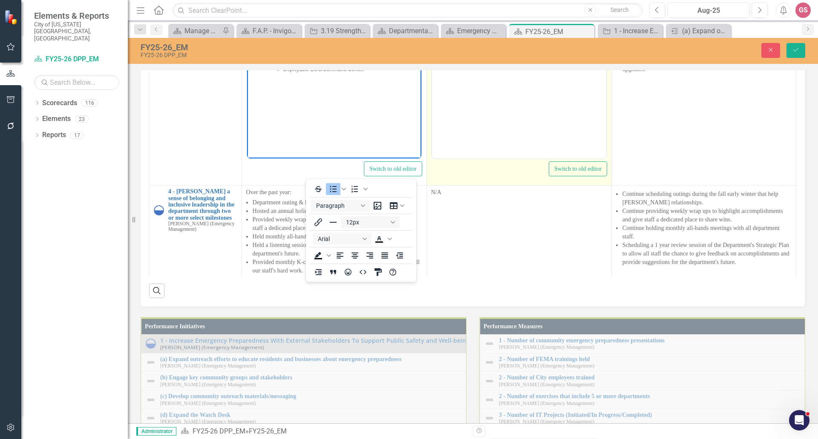
click at [501, 78] on body "N/A - The benefits of our two federated IT staff are highlighted with the progr…" at bounding box center [519, 74] width 174 height 128
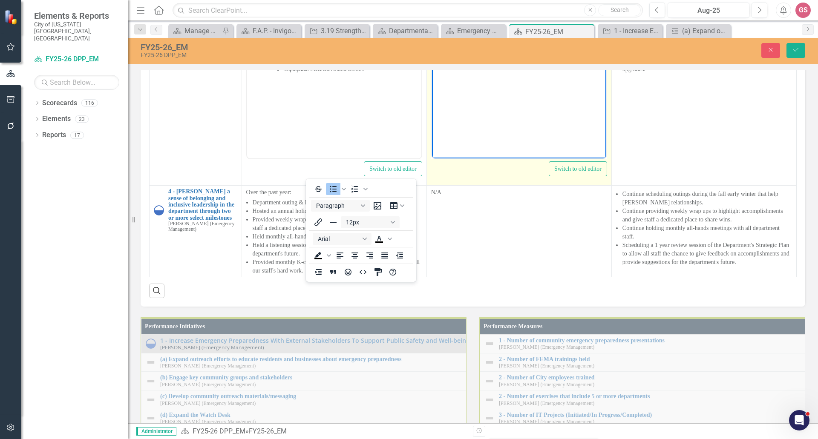
click at [501, 78] on body "N/A - The benefits of our two federated IT staff are highlighted with the progr…" at bounding box center [519, 74] width 174 height 128
click at [468, 32] on li "N/A - The benefits of our two federated IT staff are highlighted with the progr…" at bounding box center [527, 22] width 153 height 20
drag, startPoint x: 474, startPoint y: 39, endPoint x: 450, endPoint y: 14, distance: 35.0
click at [450, 14] on ul "N/A - The benefits of our two federated IT staff are highlighted with the progr…" at bounding box center [519, 22] width 170 height 20
click at [499, 1] on icon "Reveal or hide additional toolbar items" at bounding box center [499, 0] width 7 height 2
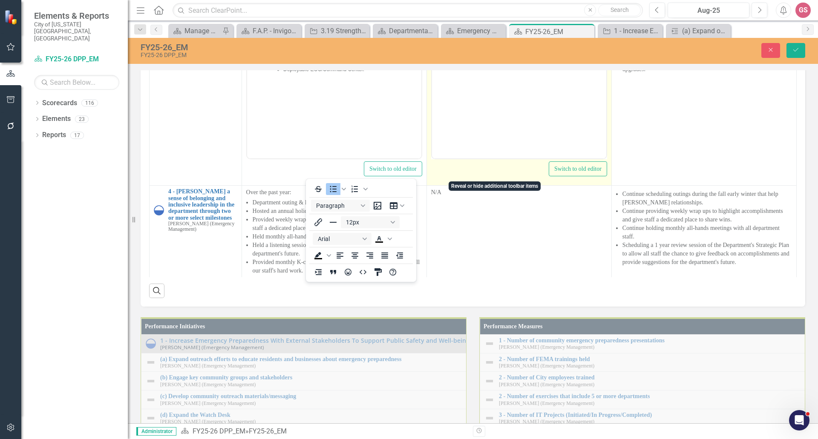
click at [496, 6] on button "Reveal or hide additional toolbar items" at bounding box center [499, 0] width 14 height 12
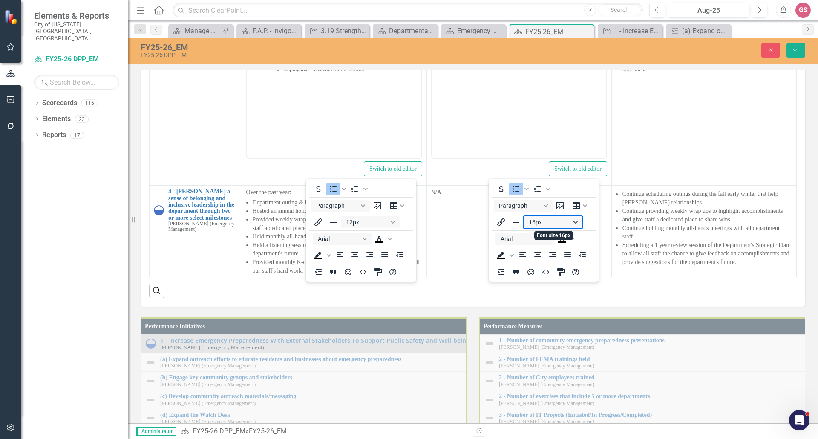
click at [545, 221] on button "16px" at bounding box center [553, 223] width 59 height 12
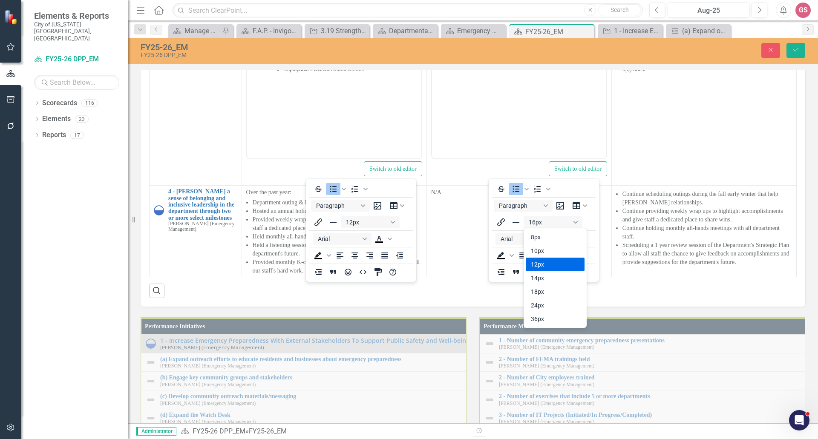
click at [549, 262] on div "12px" at bounding box center [549, 265] width 37 height 10
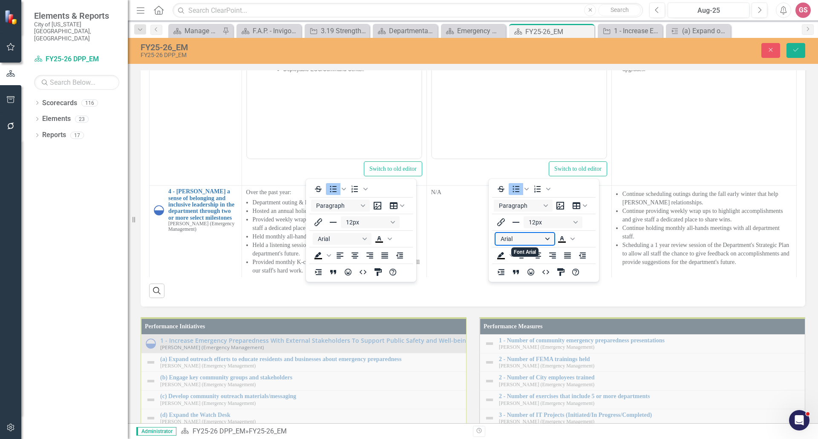
click at [521, 240] on button "Arial" at bounding box center [525, 239] width 59 height 12
click at [520, 252] on div "Arial" at bounding box center [526, 254] width 46 height 10
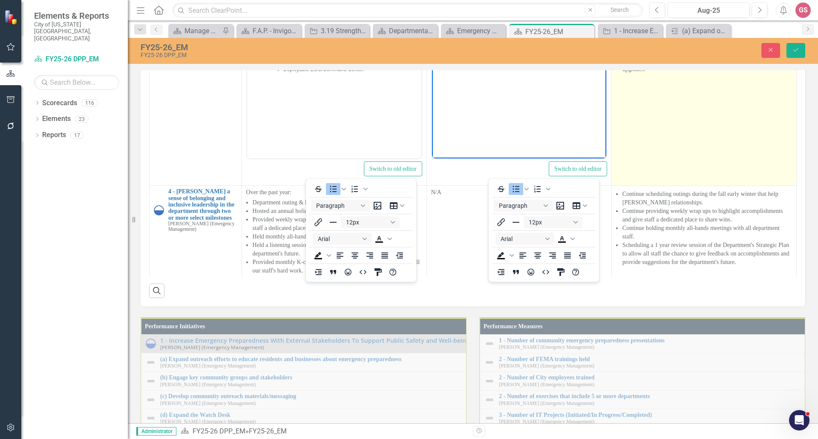
click at [673, 186] on td "Begin phase 1 of the ESRI EM Software Project. Support the development of the W…" at bounding box center [704, 85] width 185 height 202
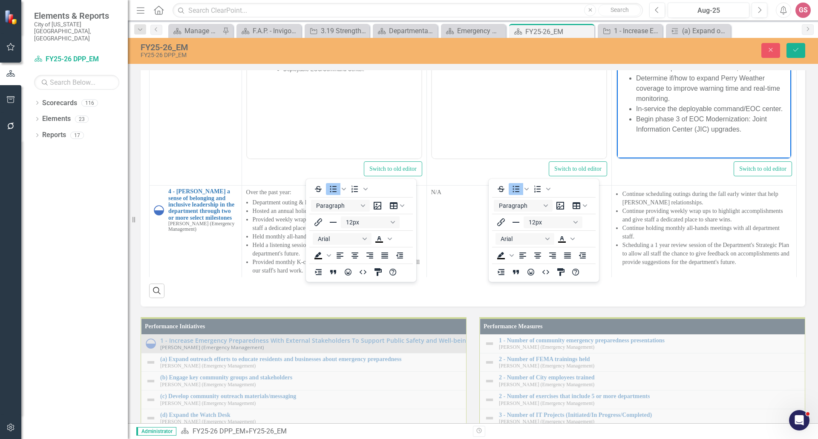
scroll to position [0, 0]
drag, startPoint x: 738, startPoint y: 147, endPoint x: 611, endPoint y: 5, distance: 190.5
click at [617, 10] on html "Begin phase 1 of the ESRI EM Software Project. Support the development of the W…" at bounding box center [704, 77] width 174 height 134
click at [684, 6] on button "Reveal or hide additional toolbar items" at bounding box center [684, 0] width 14 height 12
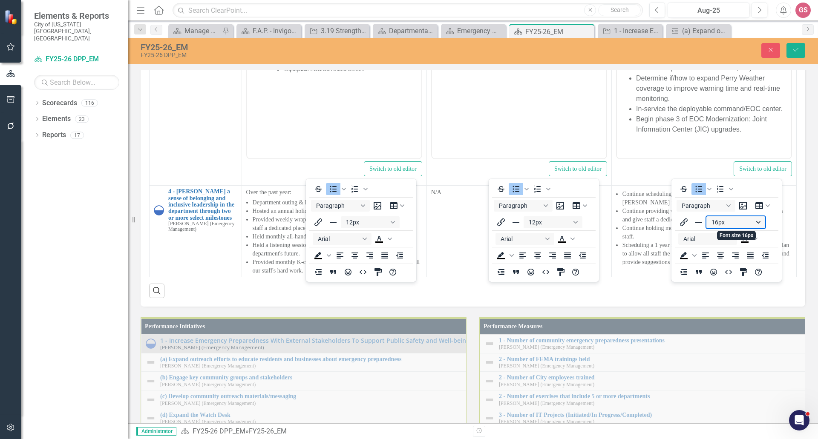
click at [716, 223] on button "16px" at bounding box center [736, 223] width 59 height 12
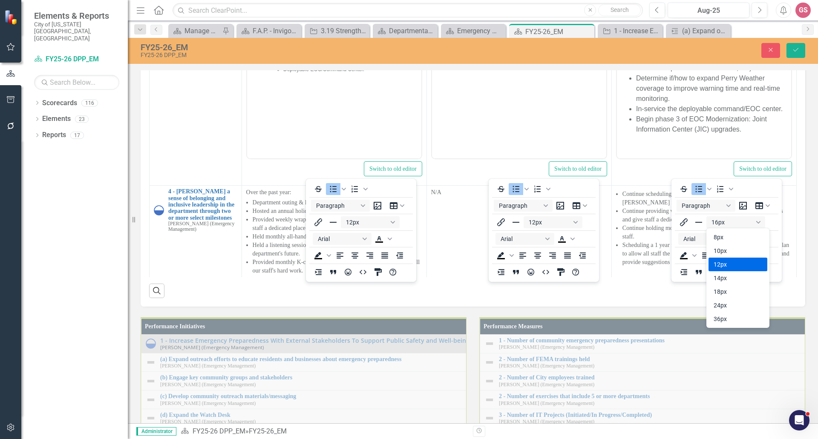
click at [728, 267] on div "12px" at bounding box center [732, 265] width 37 height 10
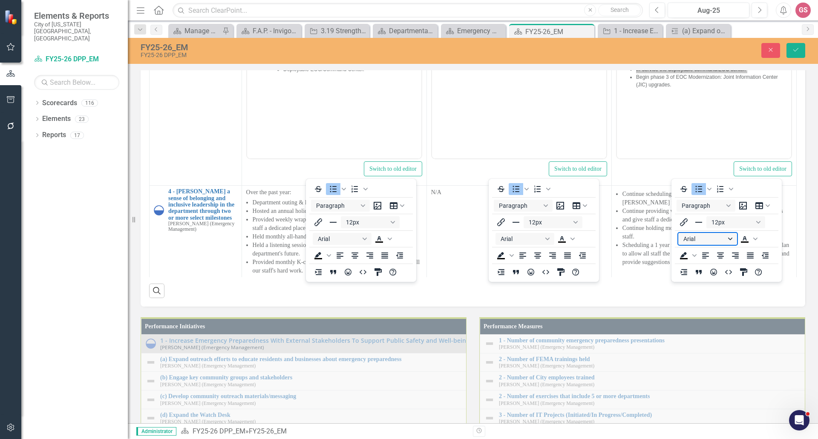
click at [708, 240] on button "Arial" at bounding box center [708, 239] width 59 height 12
click at [704, 254] on div "Arial" at bounding box center [709, 254] width 46 height 10
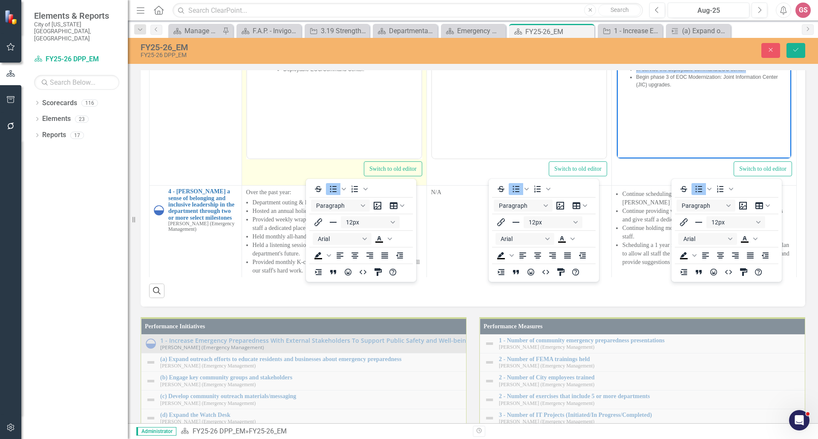
scroll to position [402, 0]
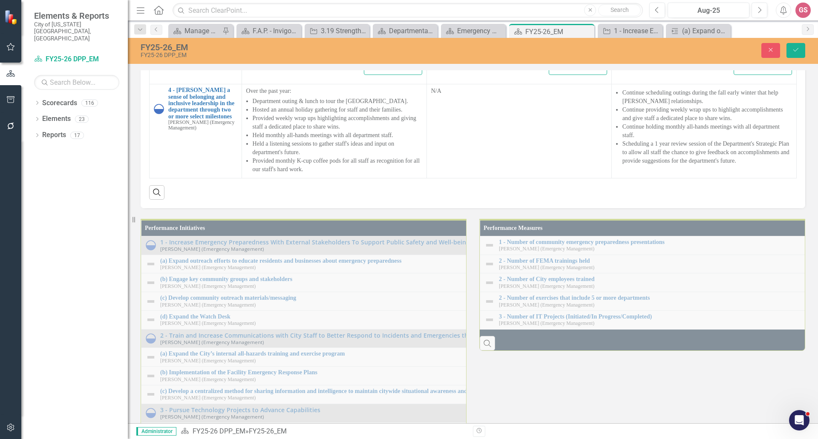
scroll to position [852, 0]
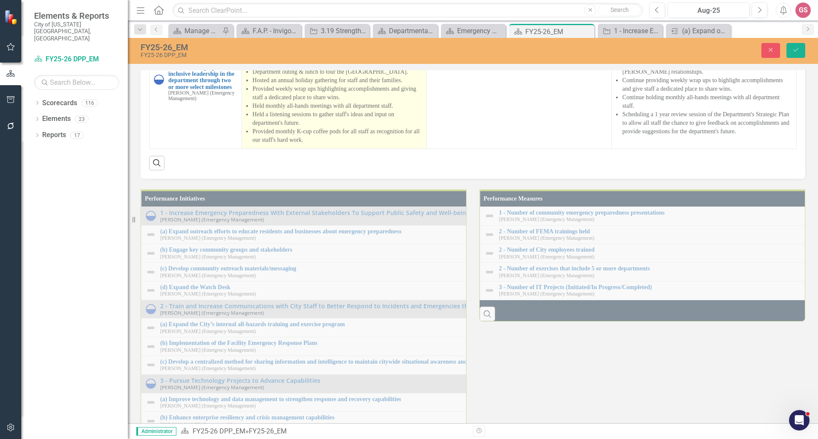
click at [341, 144] on li "Provided monthly K-cup coffee pods for all staff as recognition for all our sta…" at bounding box center [338, 135] width 170 height 17
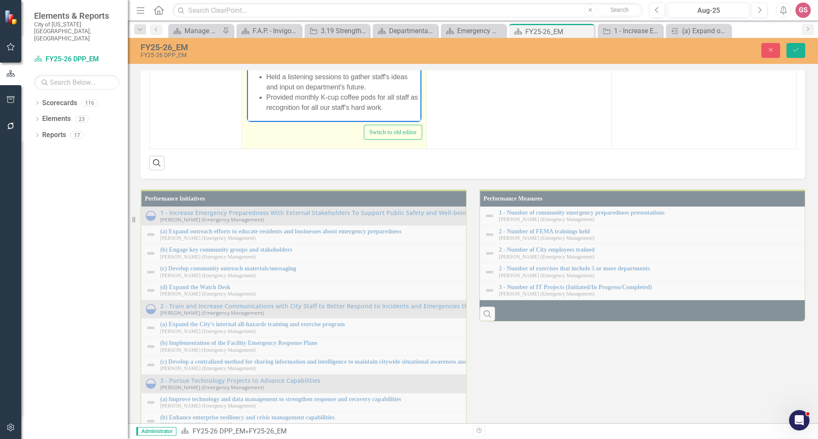
scroll to position [0, 0]
drag, startPoint x: 397, startPoint y: 110, endPoint x: 230, endPoint y: -31, distance: 218.7
click at [247, 0] on html "Over the past year: Department outing & lunch to tour the [GEOGRAPHIC_DATA]. Ho…" at bounding box center [334, 54] width 174 height 161
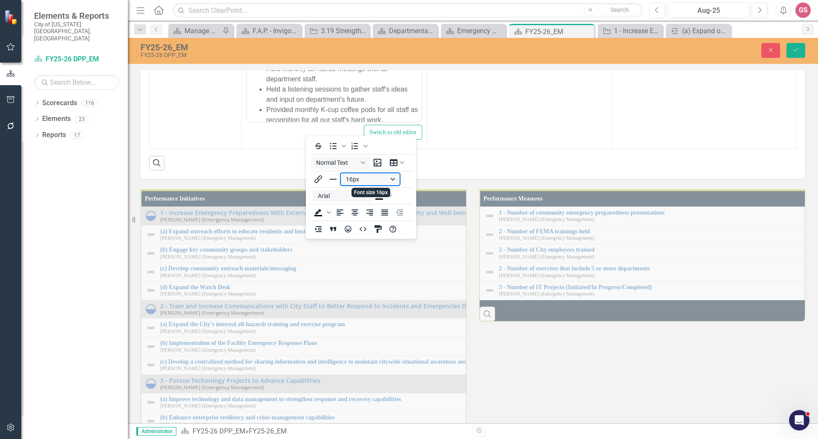
click at [376, 177] on button "16px" at bounding box center [370, 179] width 59 height 12
click at [381, 226] on div "12px" at bounding box center [366, 222] width 37 height 10
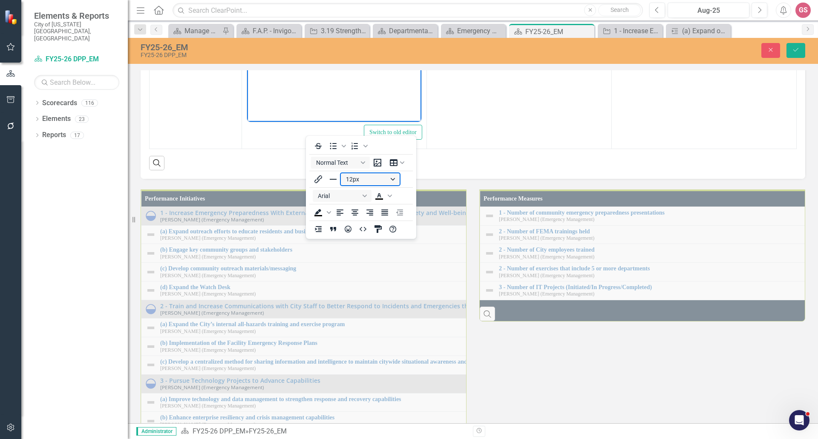
click at [366, 178] on button "12px" at bounding box center [370, 179] width 59 height 12
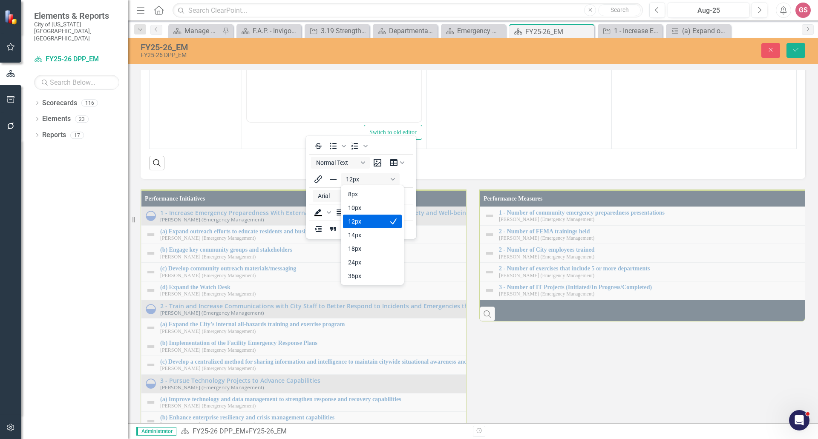
click at [369, 222] on div "12px" at bounding box center [366, 222] width 37 height 10
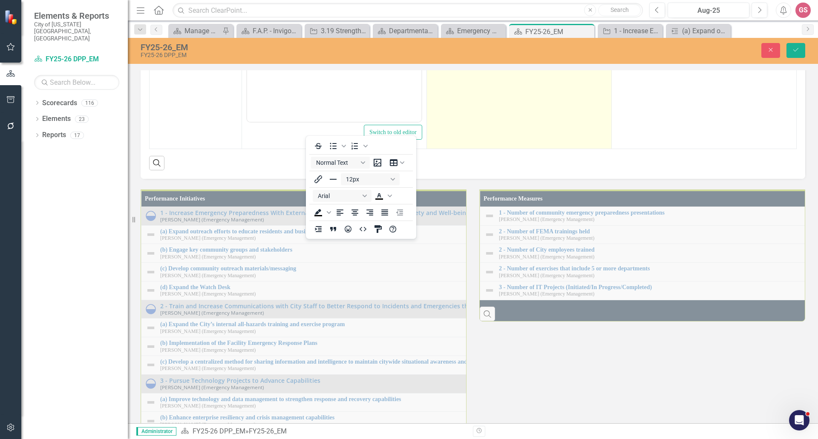
click at [470, 149] on td "N/A" at bounding box center [519, 49] width 185 height 202
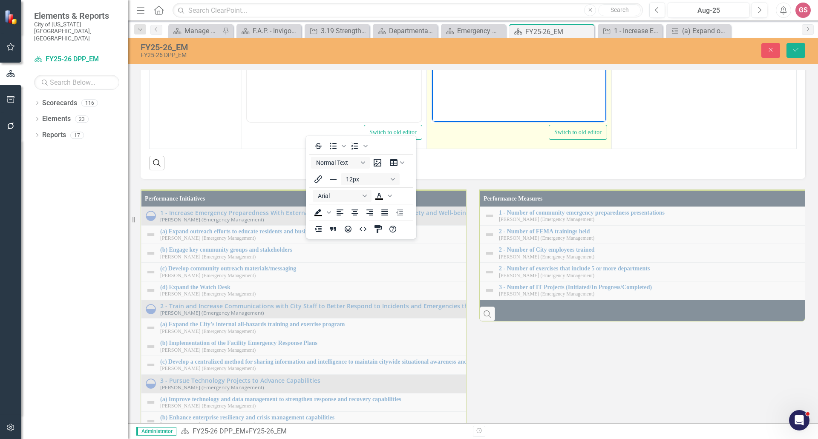
drag, startPoint x: 464, startPoint y: -19, endPoint x: 419, endPoint y: -24, distance: 45.5
click at [432, 0] on html "N/A" at bounding box center [519, 38] width 174 height 128
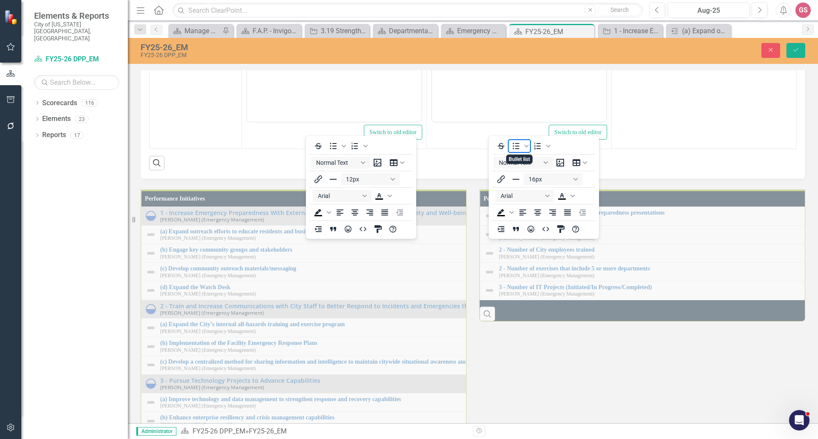
click at [516, 147] on icon "Bullet list" at bounding box center [516, 146] width 10 height 10
click at [556, 180] on button "16px" at bounding box center [553, 179] width 59 height 12
click at [552, 220] on div "12px" at bounding box center [549, 222] width 37 height 10
click at [530, 194] on button "Arial" at bounding box center [525, 196] width 59 height 12
click at [519, 211] on div "Arial" at bounding box center [526, 211] width 46 height 10
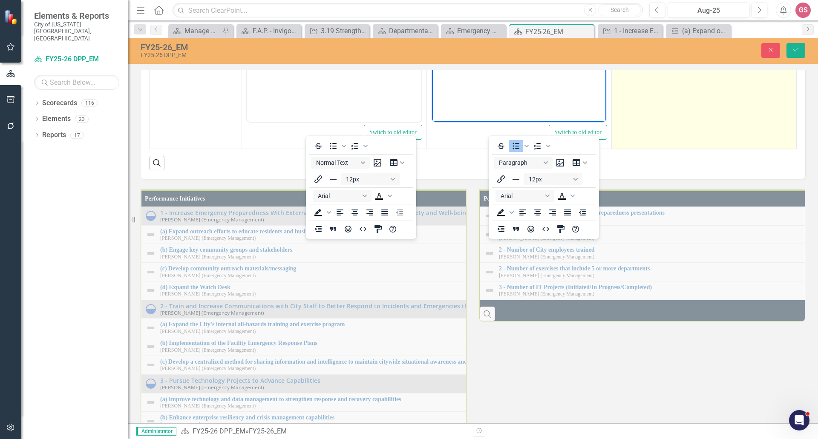
click at [638, 149] on td "Continue scheduling outings during the fall early winter that help foster relat…" at bounding box center [704, 49] width 185 height 202
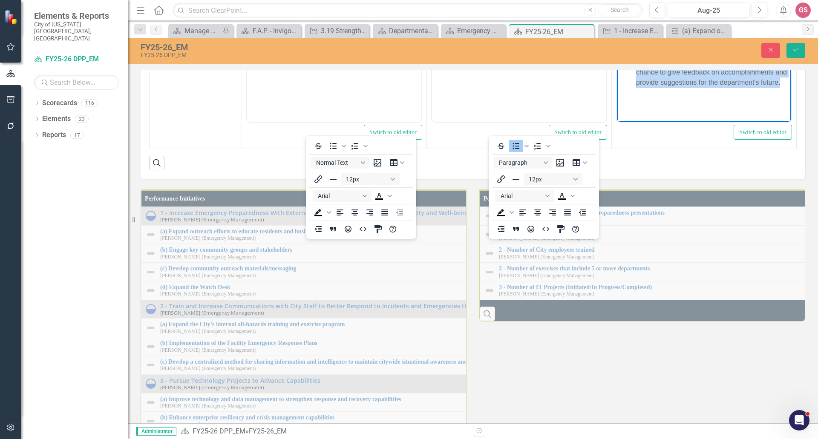
drag, startPoint x: 780, startPoint y: 84, endPoint x: 601, endPoint y: -17, distance: 205.1
click at [617, 0] on html "Continue scheduling outings during the fall early winter that help foster relat…" at bounding box center [704, 38] width 174 height 128
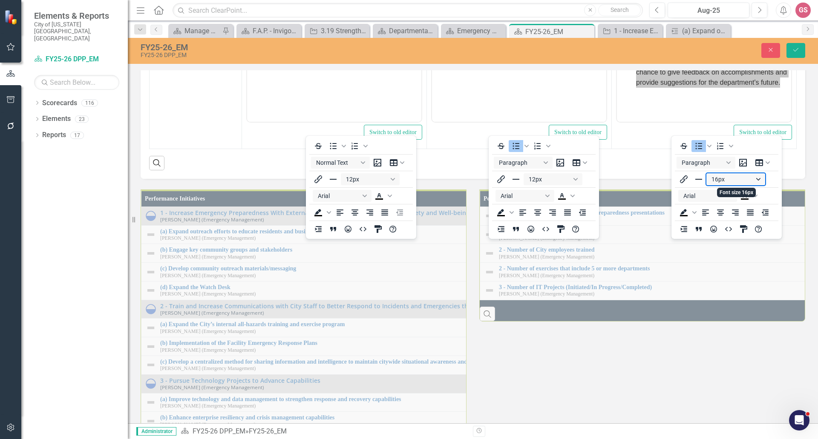
click at [734, 179] on button "16px" at bounding box center [736, 179] width 59 height 12
click at [734, 220] on div "12px" at bounding box center [732, 222] width 37 height 10
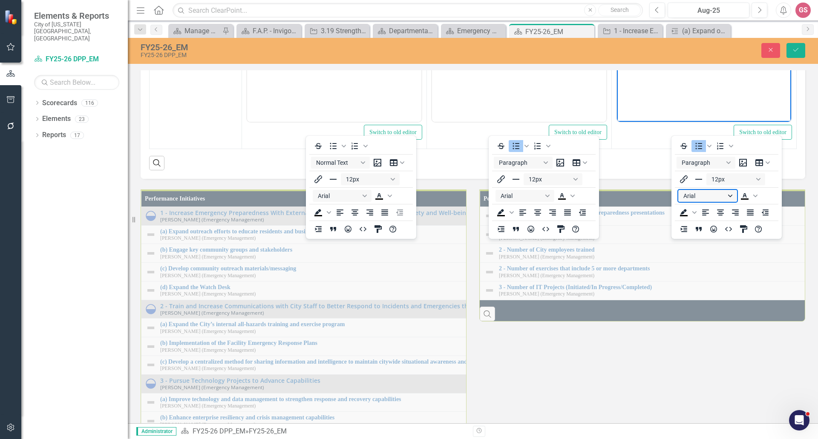
click at [704, 196] on button "Arial" at bounding box center [708, 196] width 59 height 12
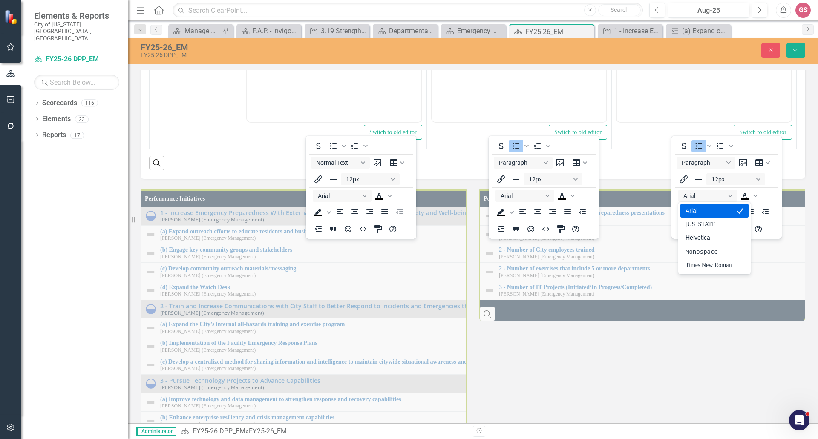
click at [704, 210] on div "Arial" at bounding box center [709, 211] width 46 height 10
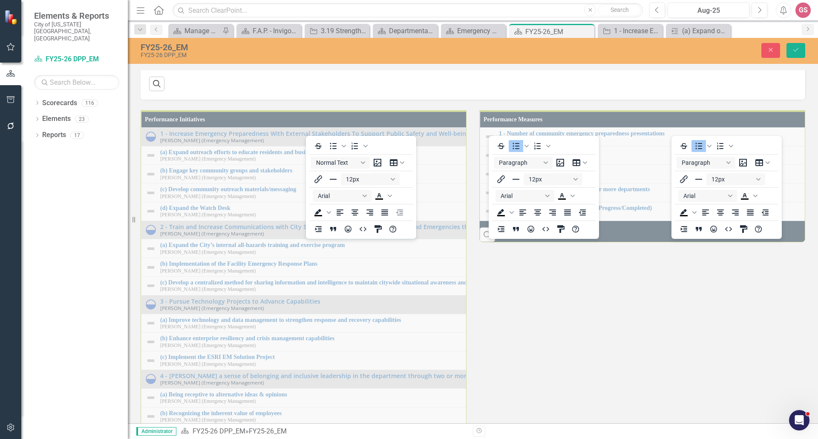
scroll to position [938, 0]
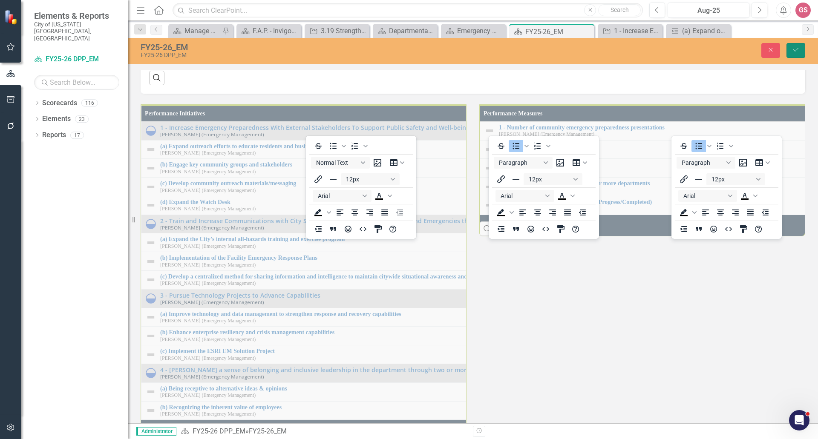
click at [797, 47] on icon "Save" at bounding box center [796, 50] width 8 height 6
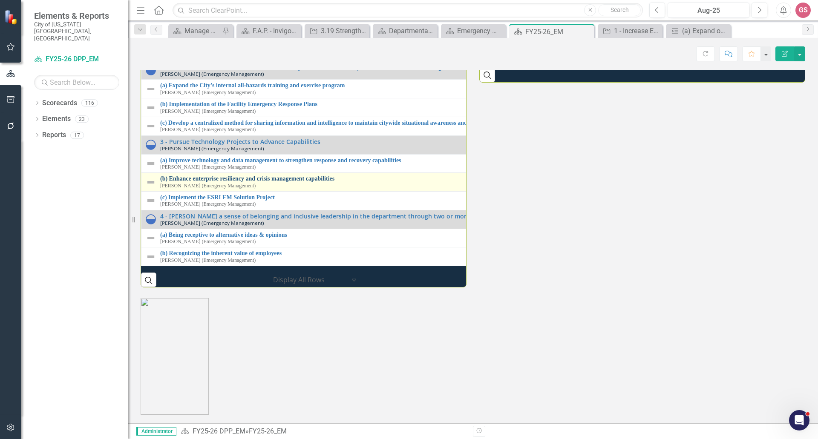
scroll to position [1108, 0]
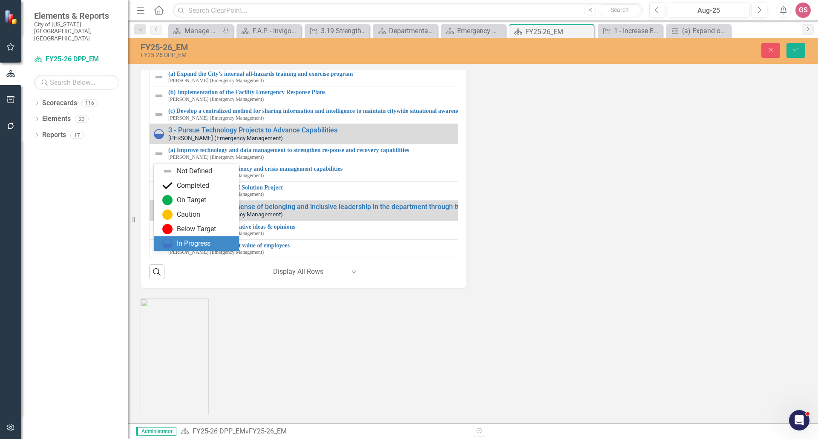
click at [190, 239] on div "In Progress" at bounding box center [194, 244] width 34 height 10
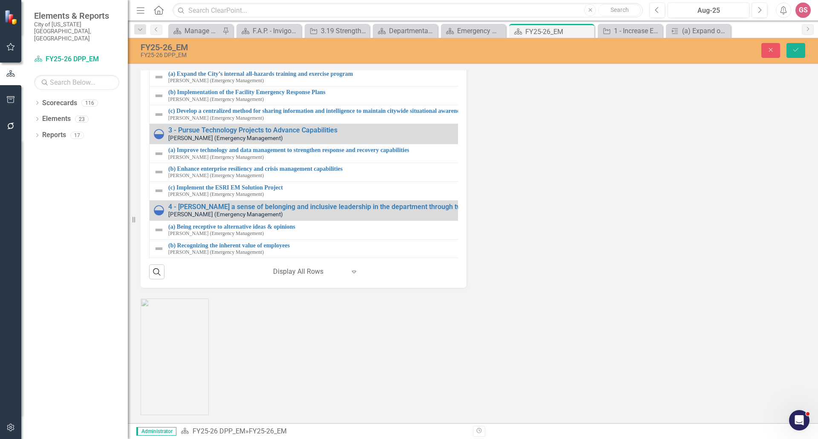
click at [160, 6] on img at bounding box center [159, 1] width 10 height 10
click at [164, 5] on img at bounding box center [161, 0] width 10 height 10
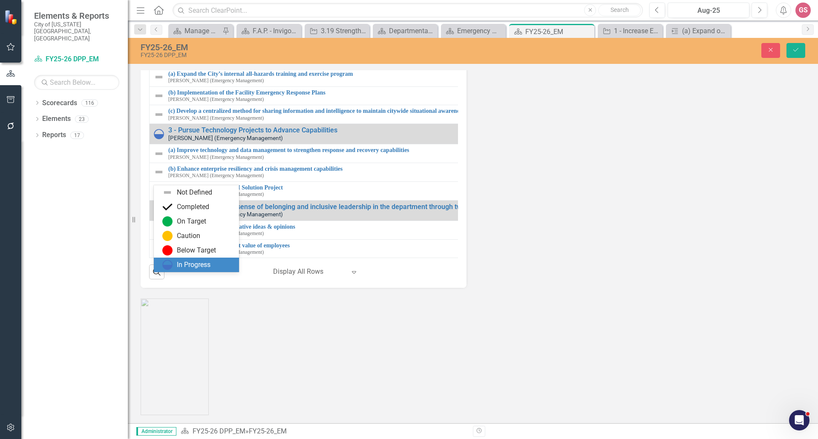
click at [184, 264] on div "In Progress" at bounding box center [194, 265] width 34 height 10
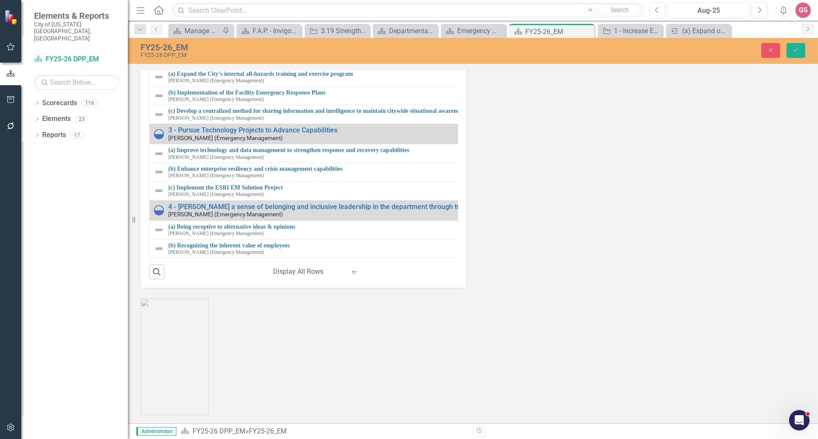
click at [159, 24] on img at bounding box center [159, 19] width 10 height 10
drag, startPoint x: 166, startPoint y: 198, endPoint x: 171, endPoint y: 205, distance: 8.9
click at [166, 25] on img at bounding box center [161, 19] width 10 height 10
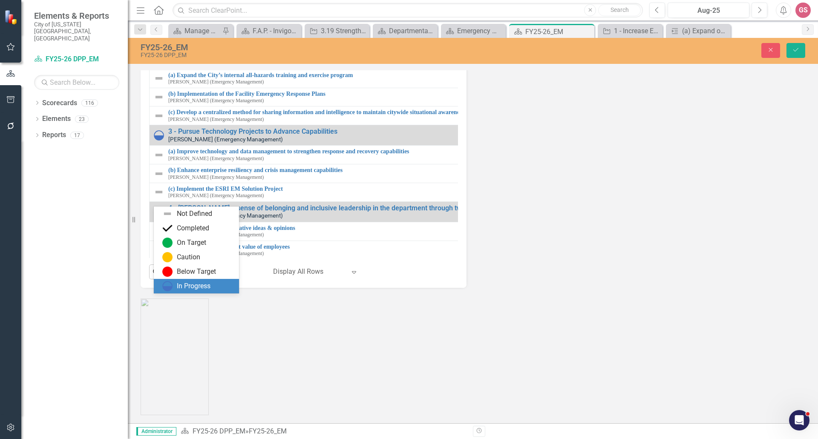
click at [182, 284] on div "In Progress" at bounding box center [194, 287] width 34 height 10
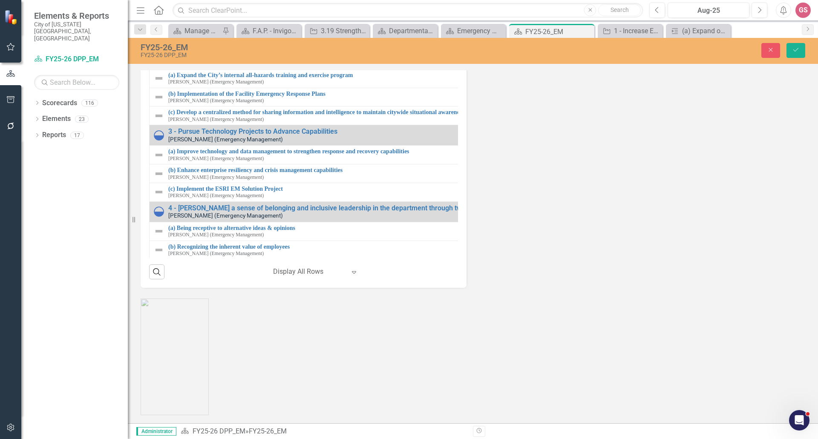
click at [162, 44] on img at bounding box center [159, 39] width 10 height 10
click at [161, 44] on img at bounding box center [159, 39] width 10 height 10
click at [158, 44] on img at bounding box center [159, 39] width 10 height 10
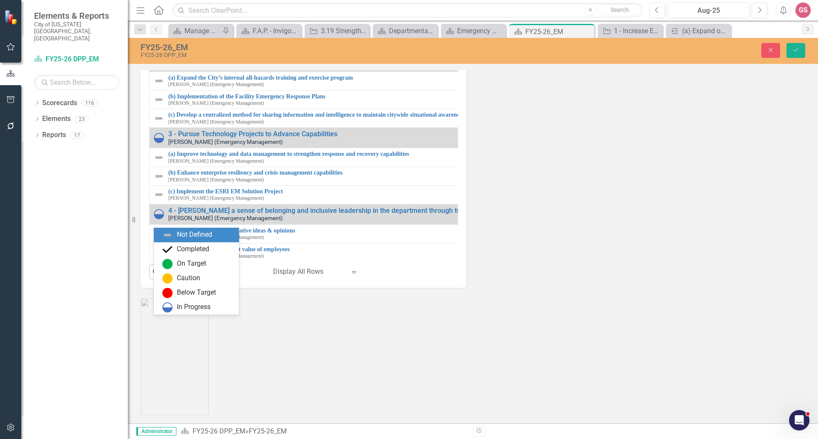
click at [168, 44] on icon "Expand" at bounding box center [172, 41] width 9 height 7
click at [192, 304] on div "In Progress" at bounding box center [194, 308] width 34 height 10
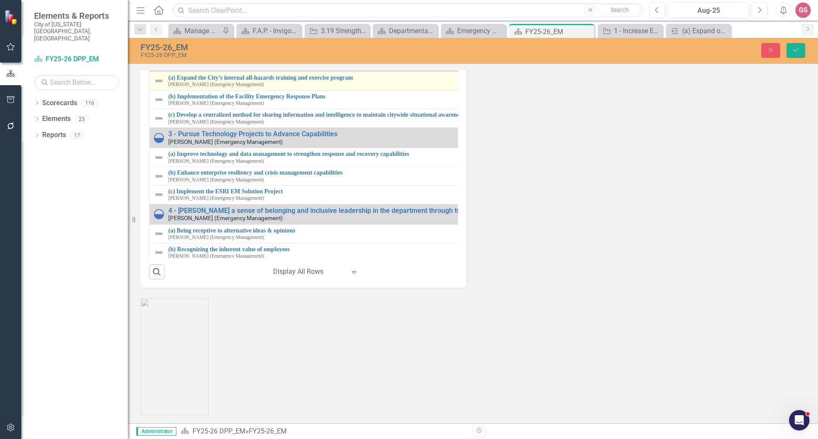
click at [157, 86] on img at bounding box center [159, 81] width 10 height 10
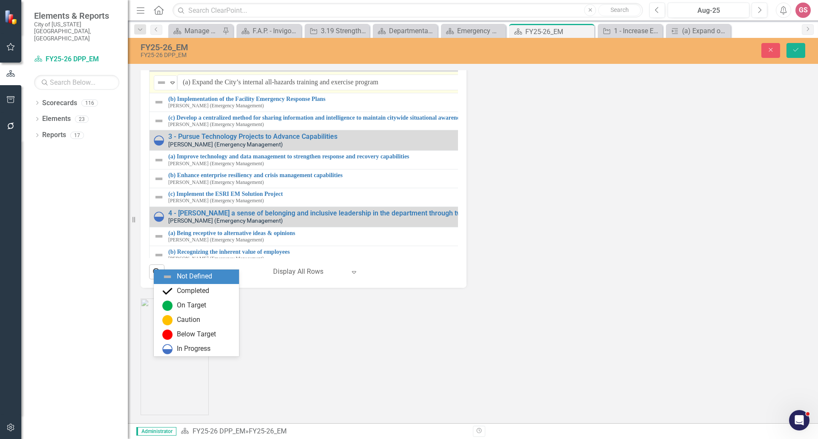
click at [161, 88] on img at bounding box center [161, 83] width 10 height 10
click at [179, 347] on div "In Progress" at bounding box center [194, 349] width 34 height 10
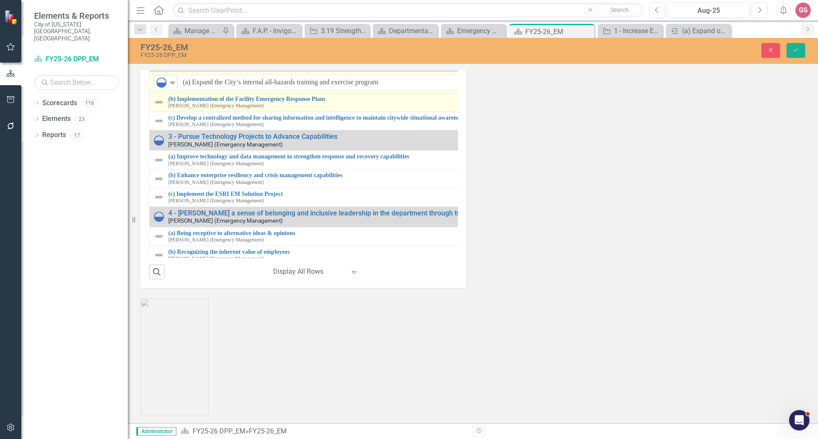
click at [156, 107] on img at bounding box center [159, 102] width 10 height 10
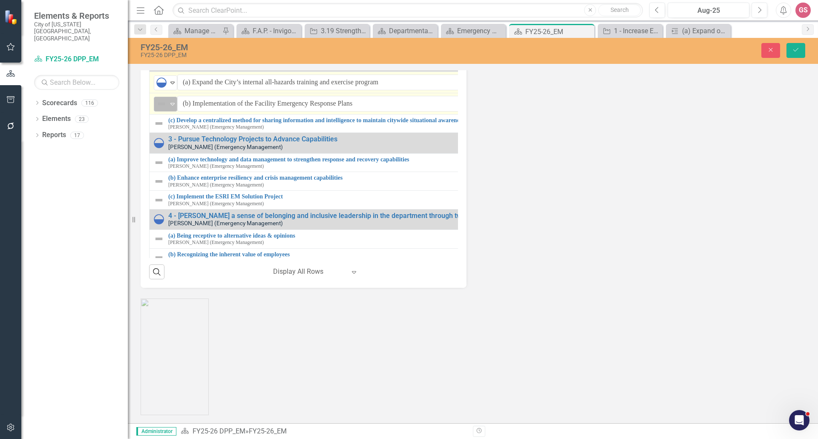
click at [167, 109] on div "Not Defined" at bounding box center [161, 104] width 11 height 10
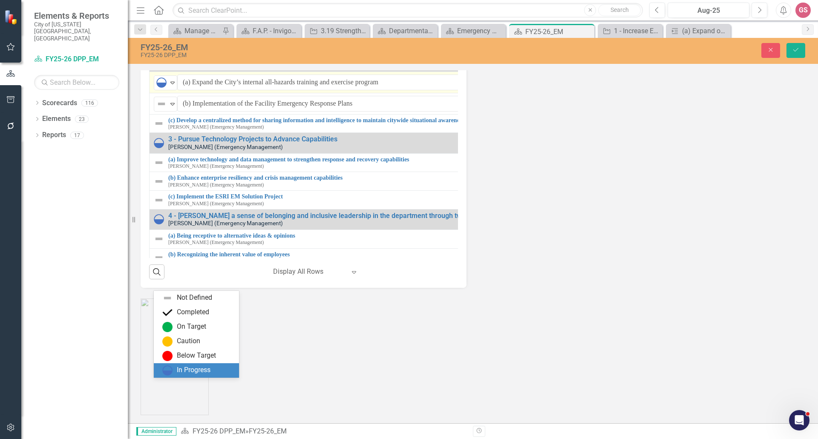
click at [185, 366] on div "In Progress" at bounding box center [194, 371] width 34 height 10
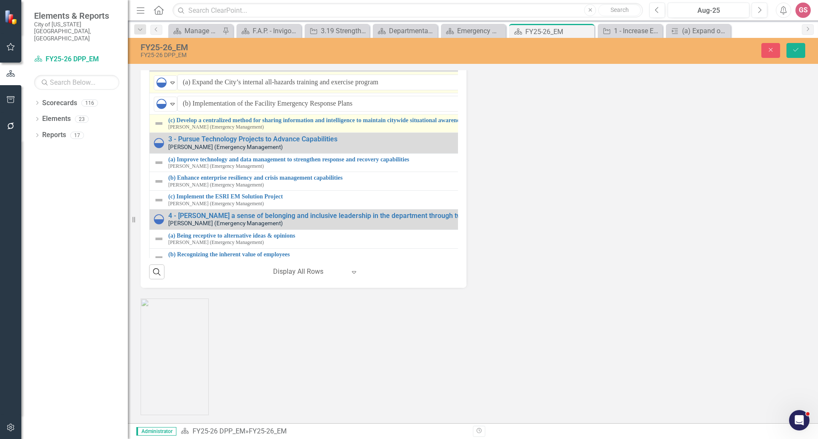
click at [161, 129] on img at bounding box center [159, 123] width 10 height 10
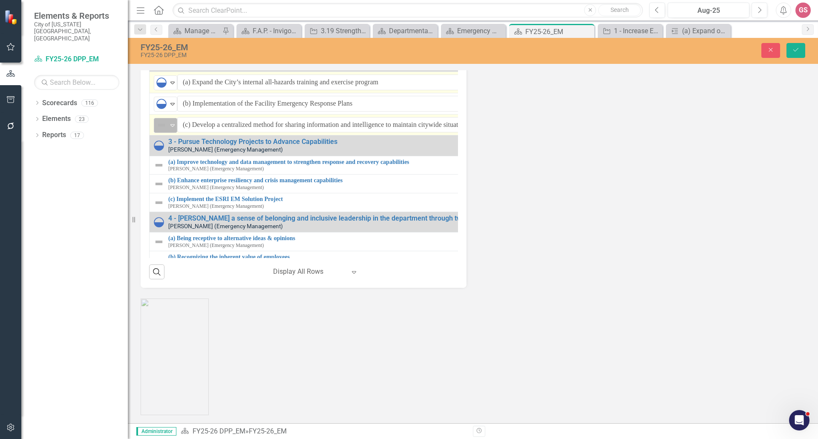
click at [169, 133] on div "Expand" at bounding box center [172, 125] width 9 height 14
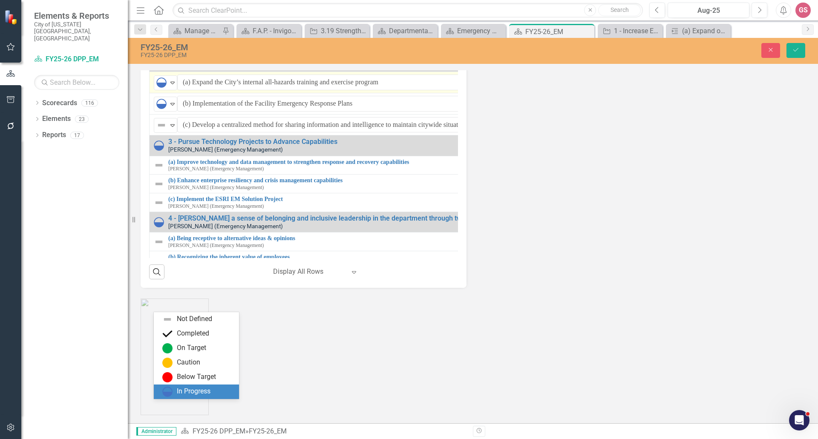
click at [187, 391] on div "In Progress" at bounding box center [194, 392] width 34 height 10
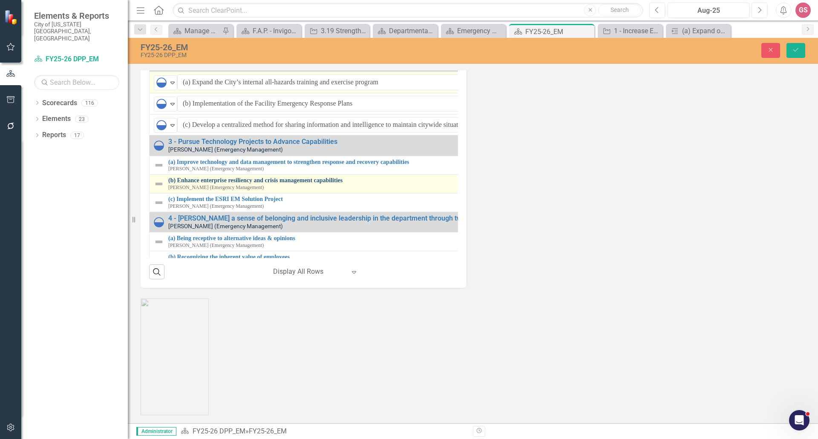
scroll to position [18, 0]
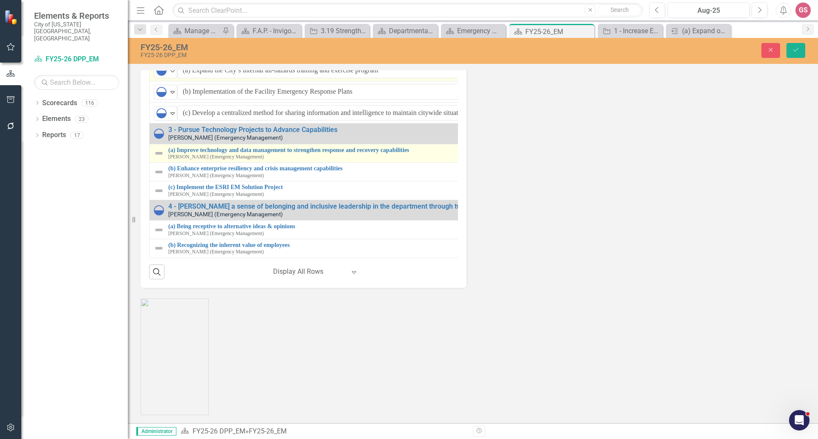
click at [159, 159] on img at bounding box center [159, 153] width 10 height 10
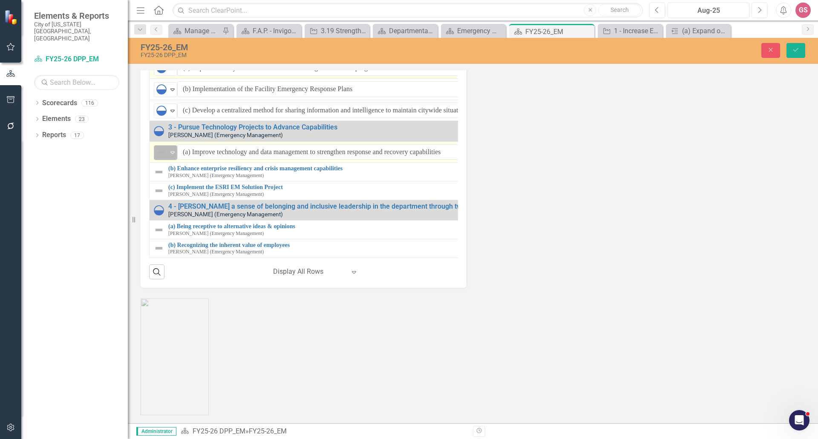
click at [175, 156] on icon "Expand" at bounding box center [172, 152] width 9 height 7
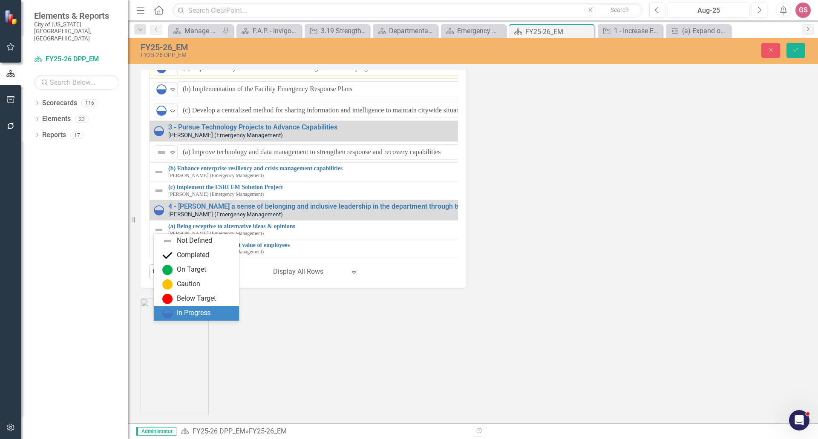
click at [182, 312] on div "In Progress" at bounding box center [194, 314] width 34 height 10
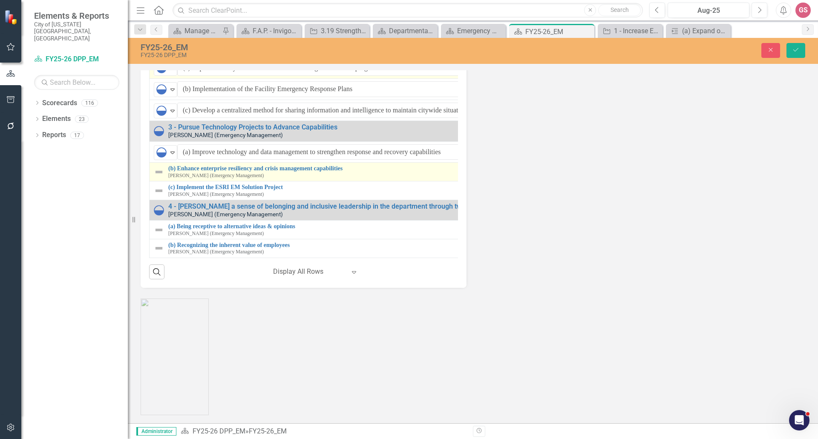
click at [157, 177] on img at bounding box center [159, 172] width 10 height 10
click at [158, 177] on img at bounding box center [159, 172] width 10 height 10
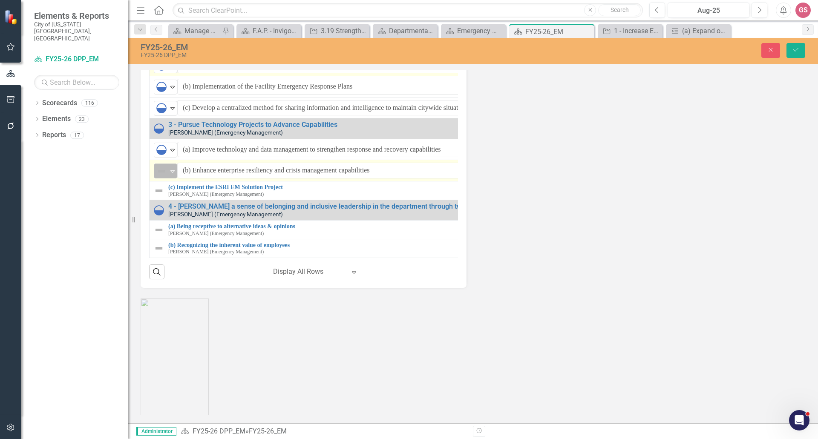
click at [165, 176] on img at bounding box center [161, 171] width 10 height 10
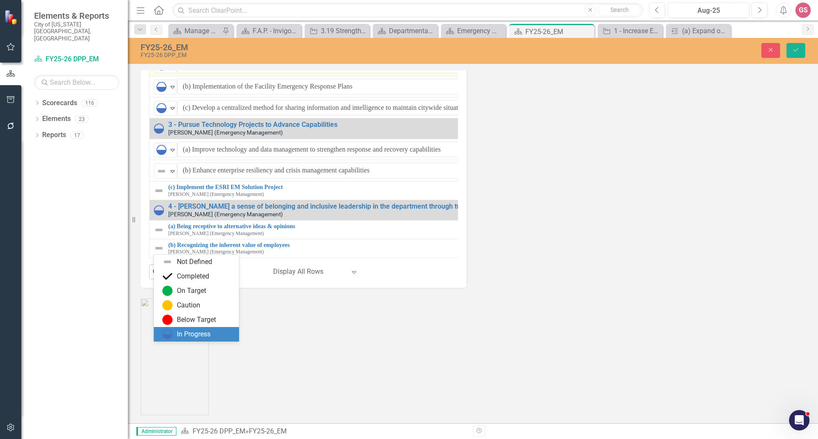
click at [183, 329] on div "In Progress" at bounding box center [198, 334] width 72 height 10
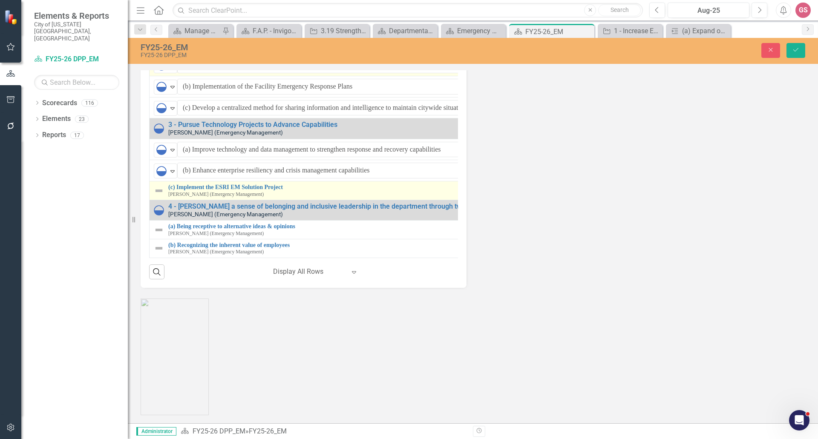
click at [159, 196] on img at bounding box center [159, 191] width 10 height 10
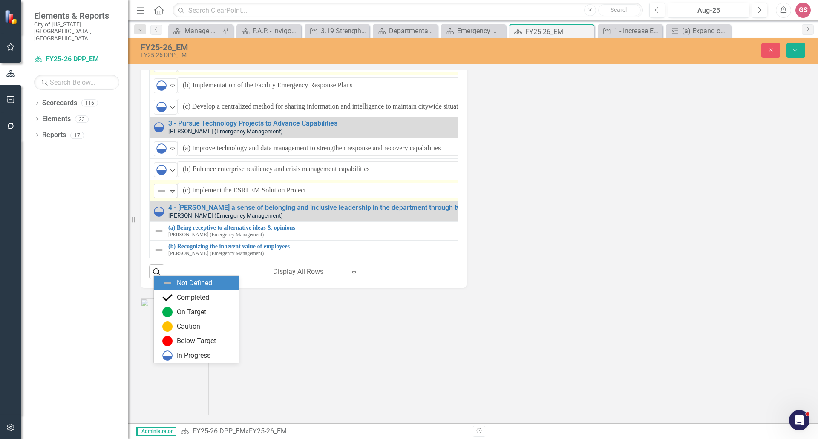
click at [159, 196] on img at bounding box center [161, 191] width 10 height 10
click at [176, 358] on div "In Progress" at bounding box center [198, 356] width 72 height 10
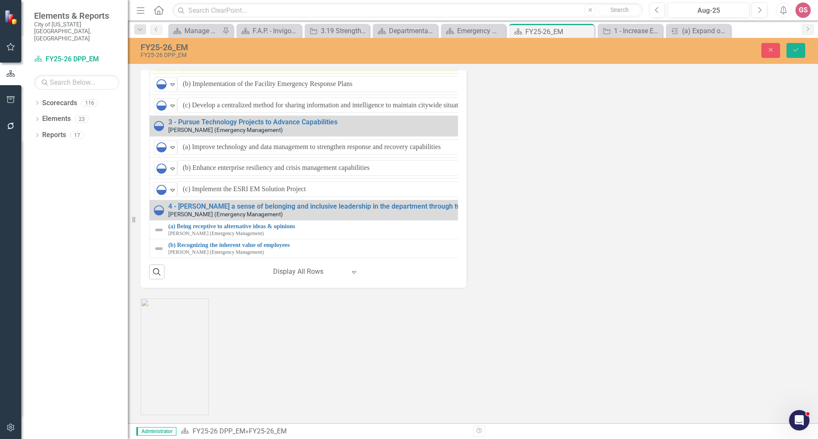
scroll to position [1279, 0]
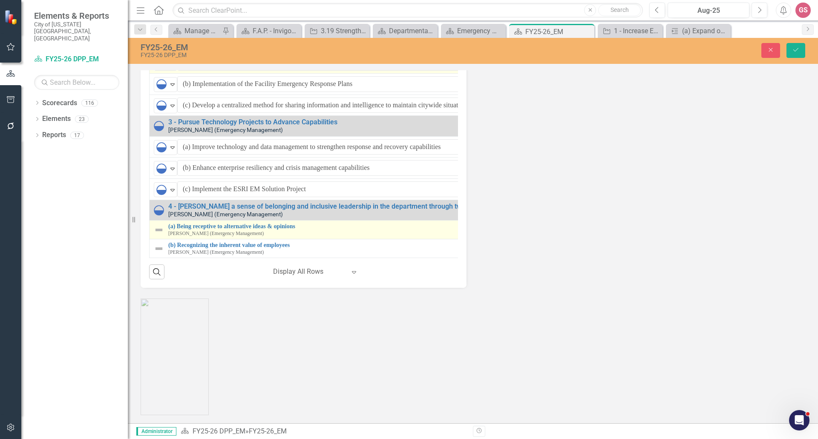
click at [159, 235] on img at bounding box center [159, 230] width 10 height 10
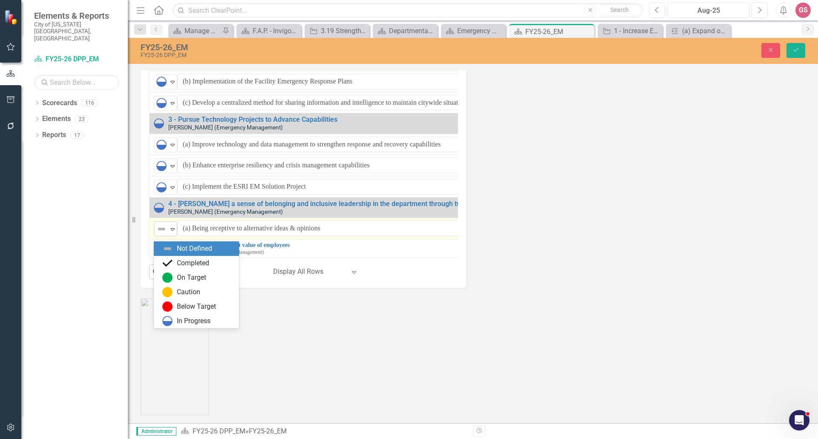
click at [167, 234] on div "Not Defined" at bounding box center [161, 229] width 11 height 10
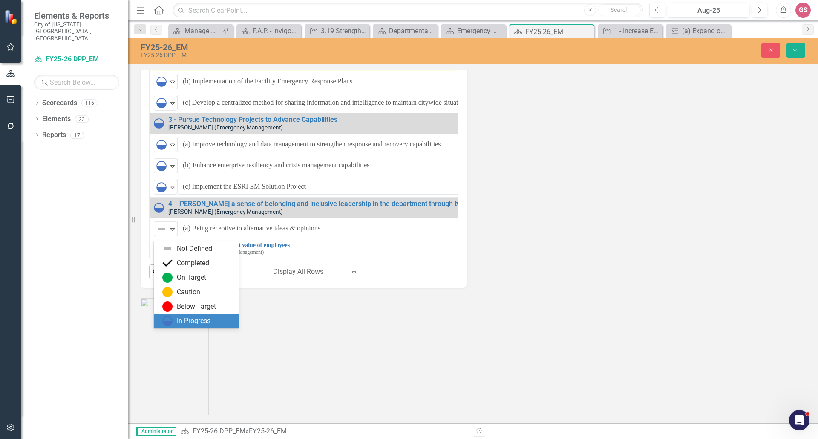
click at [190, 319] on div "In Progress" at bounding box center [194, 322] width 34 height 10
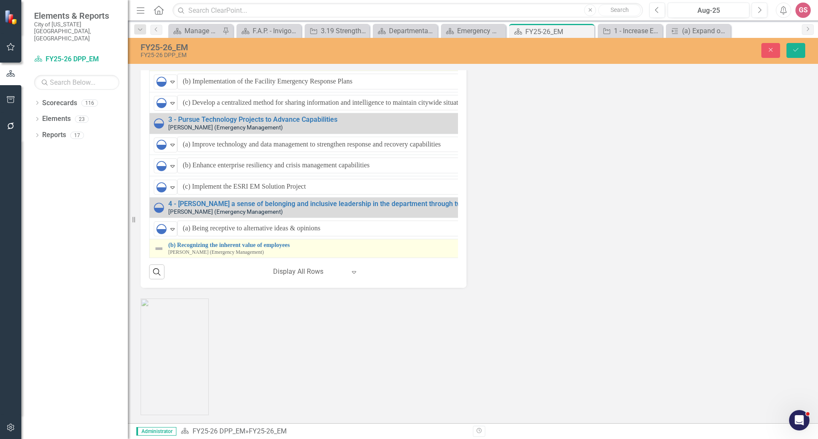
click at [159, 251] on img at bounding box center [159, 249] width 10 height 10
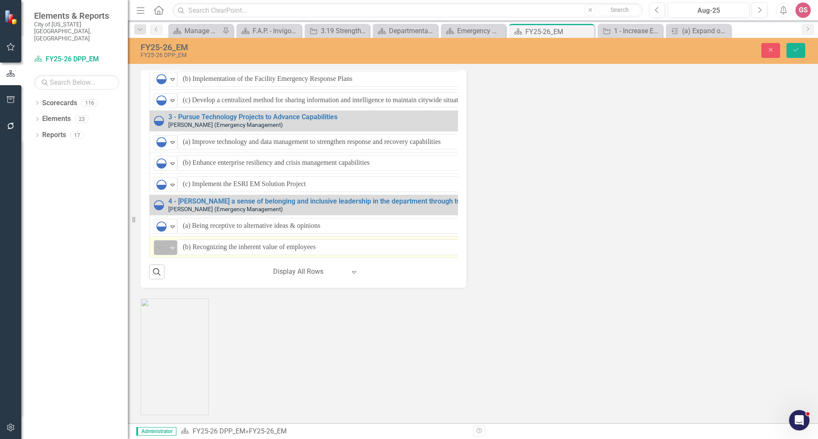
click at [168, 253] on div "Not Defined" at bounding box center [162, 248] width 13 height 12
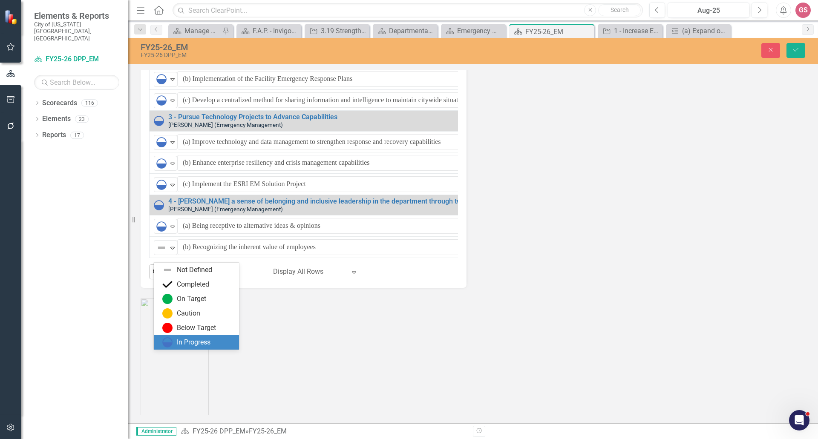
click at [191, 340] on div "In Progress" at bounding box center [194, 343] width 34 height 10
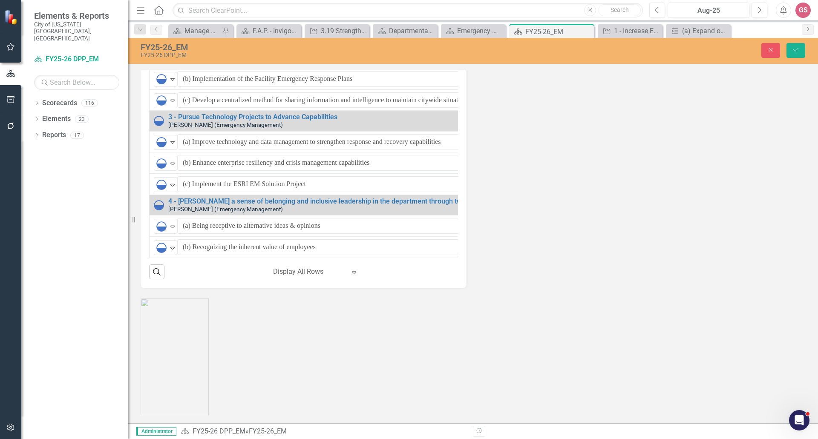
click at [534, 288] on div "Strategic Initiatives Lists Edit Report Select Report Link View Page Performanc…" at bounding box center [473, 89] width 678 height 397
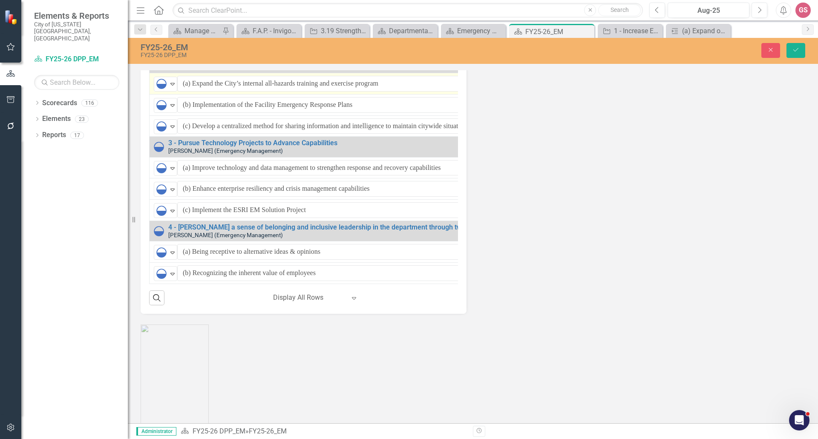
scroll to position [1066, 0]
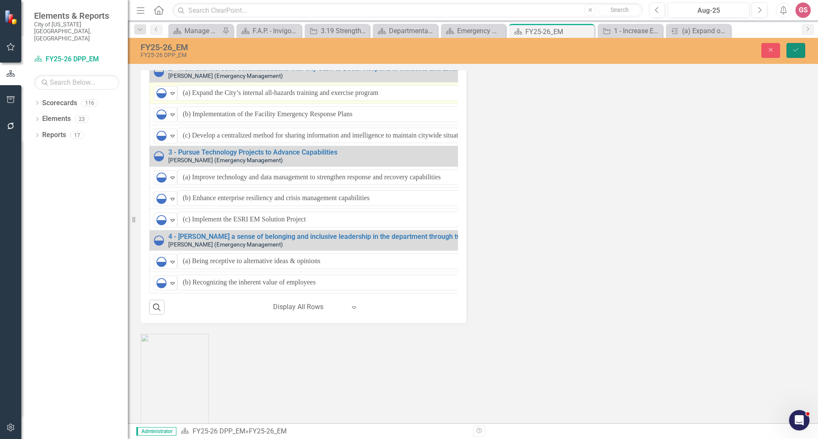
click at [801, 50] on button "Save" at bounding box center [796, 50] width 19 height 15
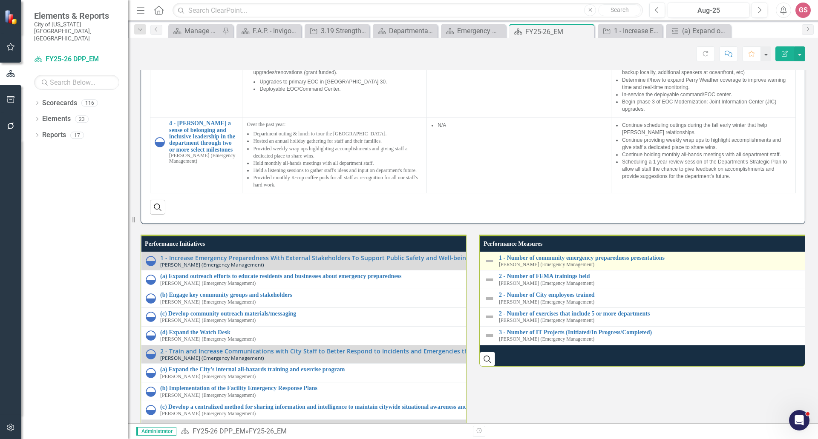
scroll to position [938, 0]
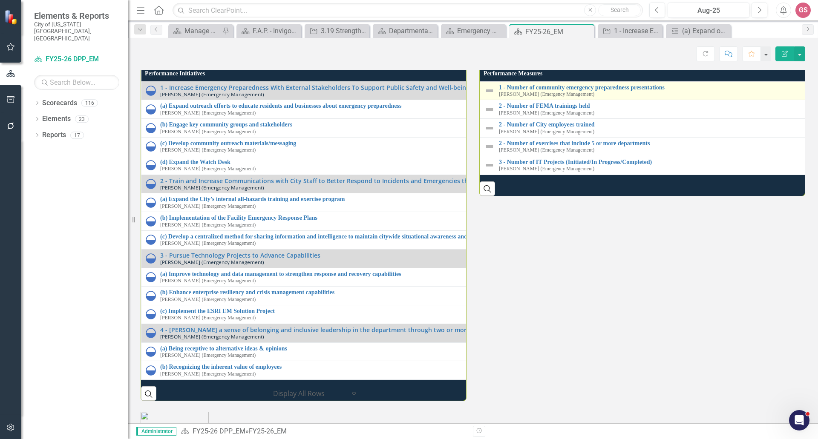
click at [486, 96] on img at bounding box center [490, 91] width 10 height 10
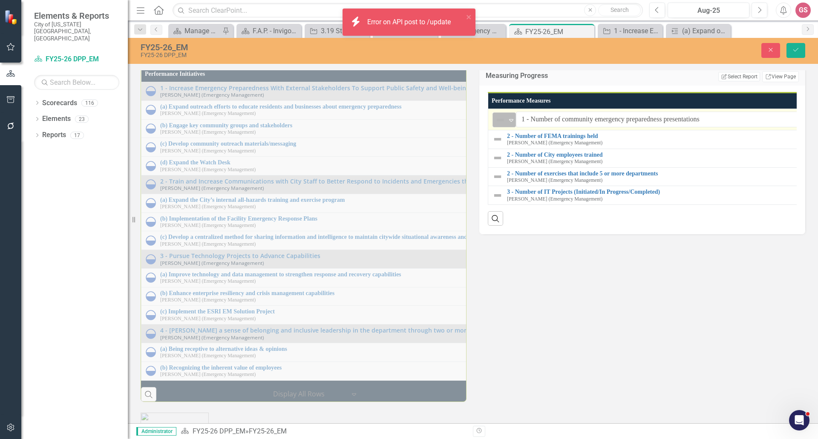
click at [507, 124] on icon "Expand" at bounding box center [511, 120] width 9 height 7
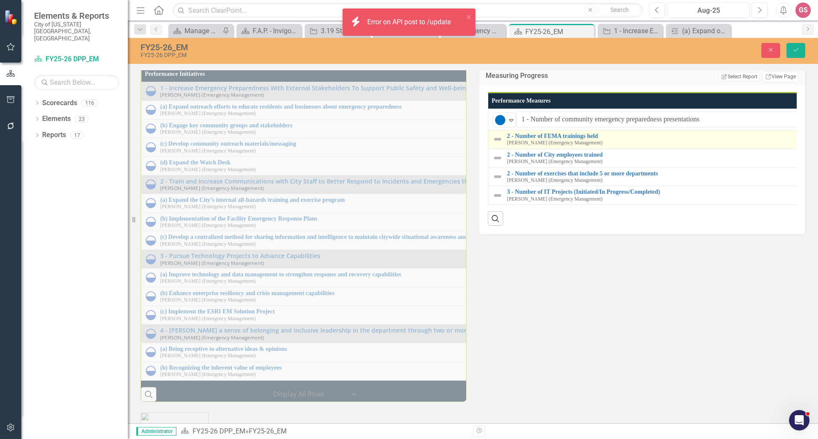
click at [497, 144] on img at bounding box center [498, 139] width 10 height 10
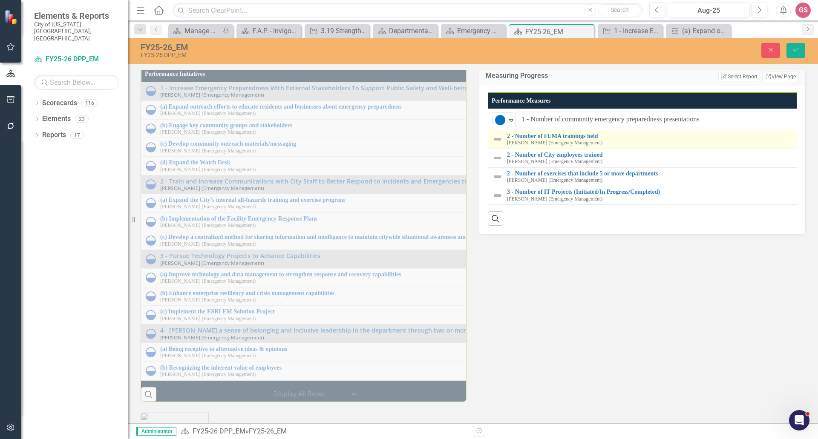
click at [497, 144] on img at bounding box center [498, 139] width 10 height 10
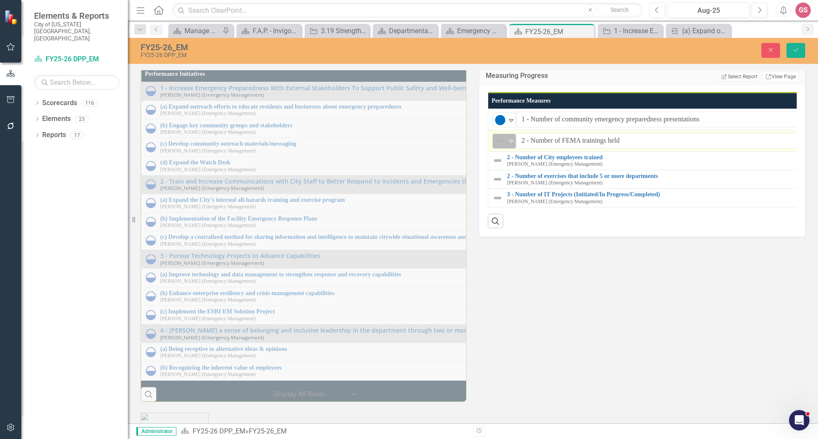
click at [499, 146] on img at bounding box center [500, 141] width 10 height 10
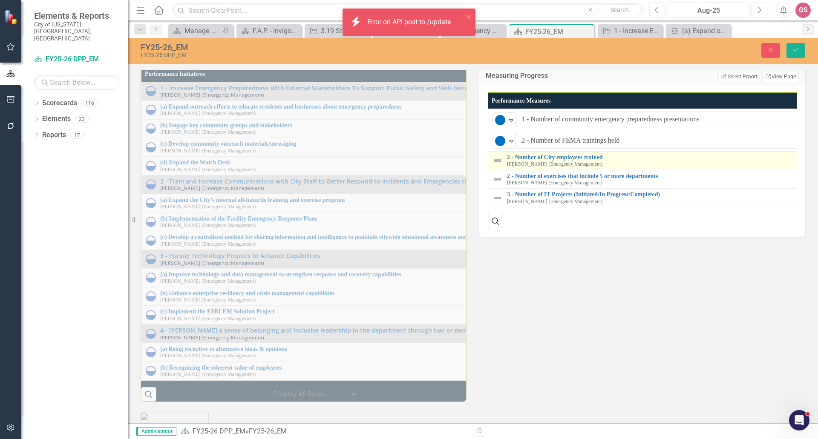
click at [496, 166] on img at bounding box center [498, 161] width 10 height 10
click at [494, 166] on img at bounding box center [498, 161] width 10 height 10
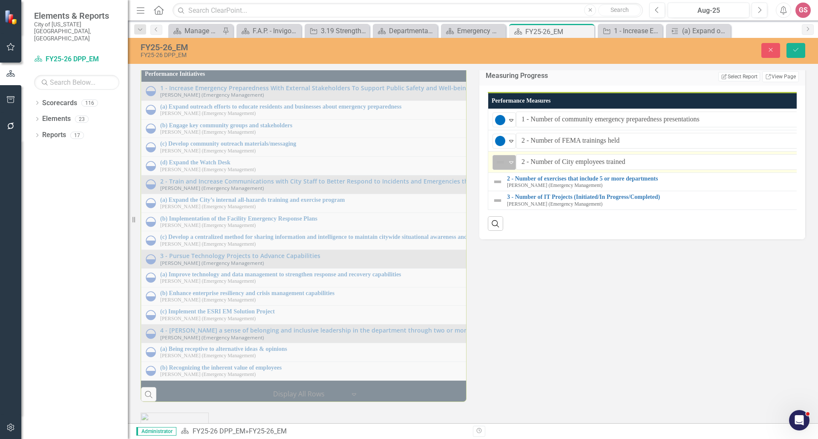
click at [504, 168] on div "Not Defined" at bounding box center [500, 162] width 13 height 12
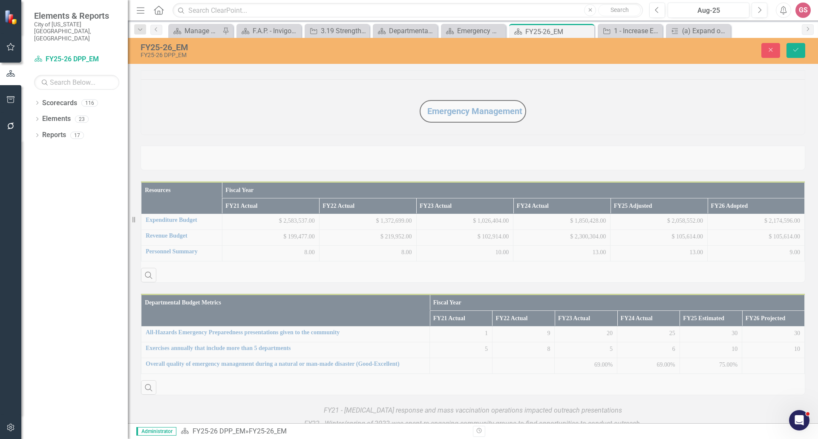
scroll to position [938, 0]
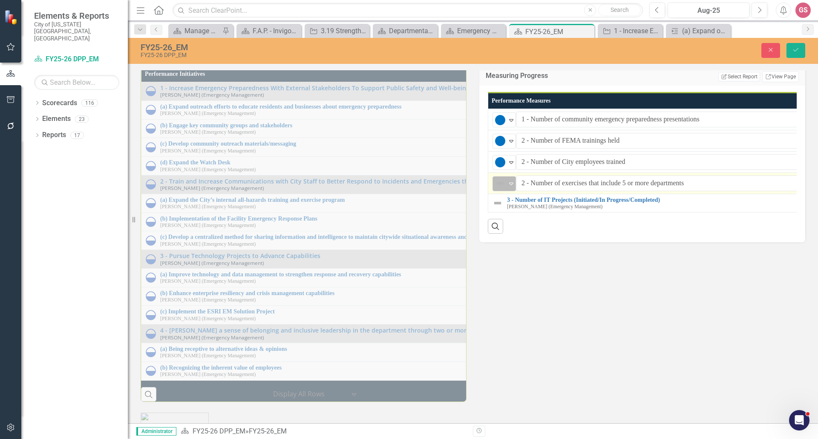
click at [503, 189] on div "Not Defined" at bounding box center [500, 184] width 11 height 10
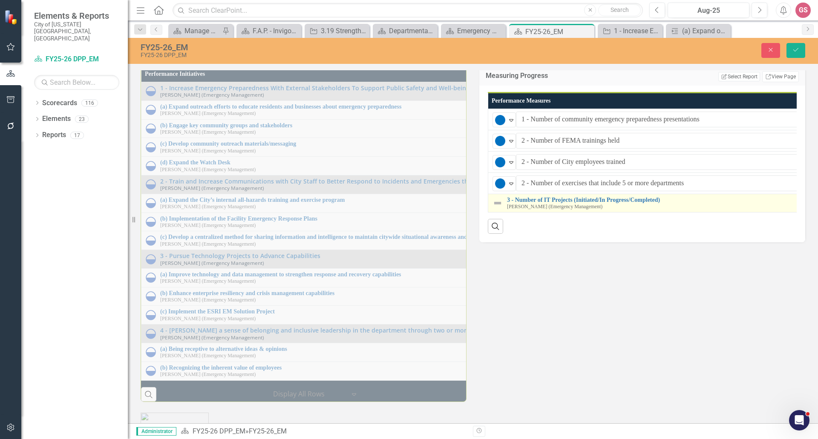
click at [494, 208] on img at bounding box center [498, 203] width 10 height 10
click at [500, 210] on img at bounding box center [500, 205] width 10 height 10
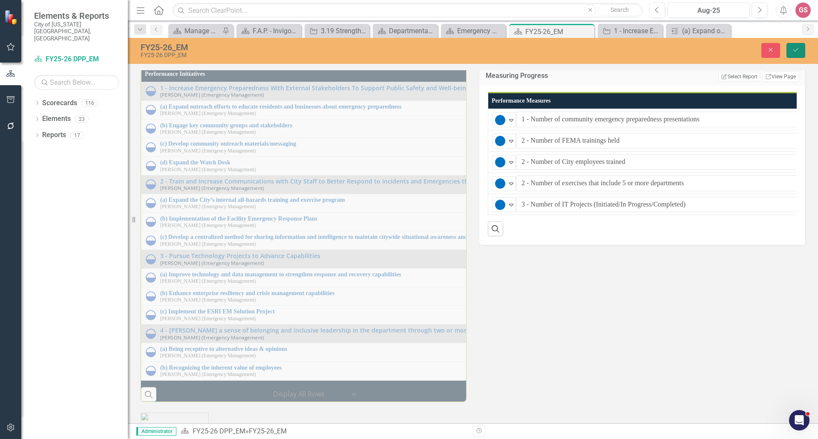
click at [800, 50] on icon "Save" at bounding box center [796, 50] width 8 height 6
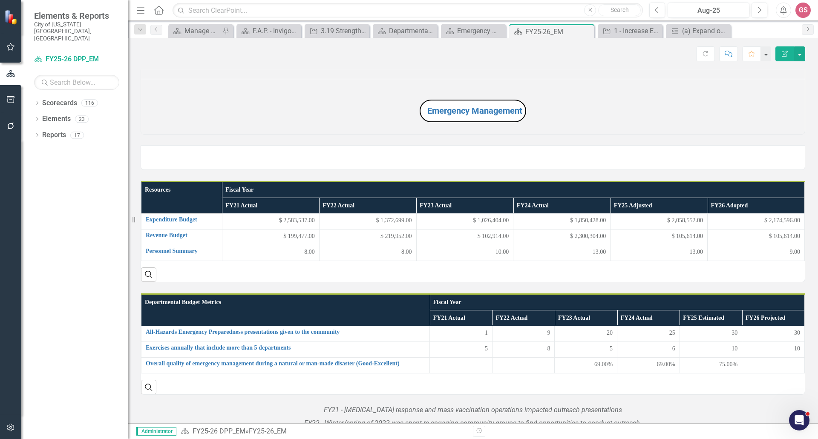
click at [141, 150] on img at bounding box center [141, 150] width 0 height 0
click at [360, 124] on p "Emergency Management" at bounding box center [473, 111] width 664 height 26
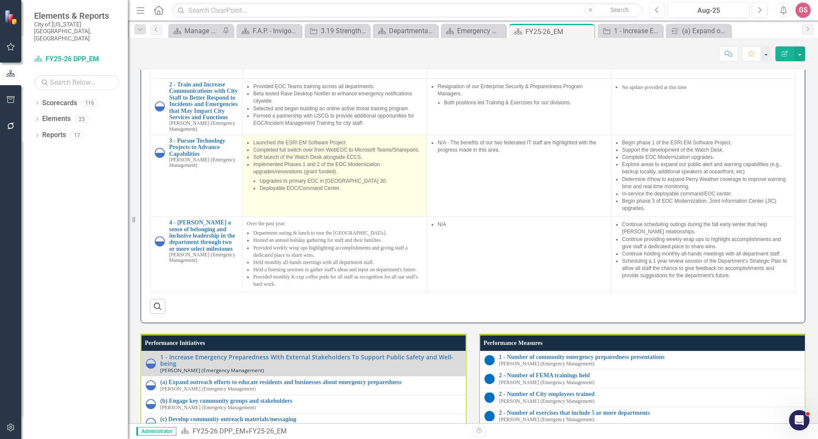
scroll to position [792, 0]
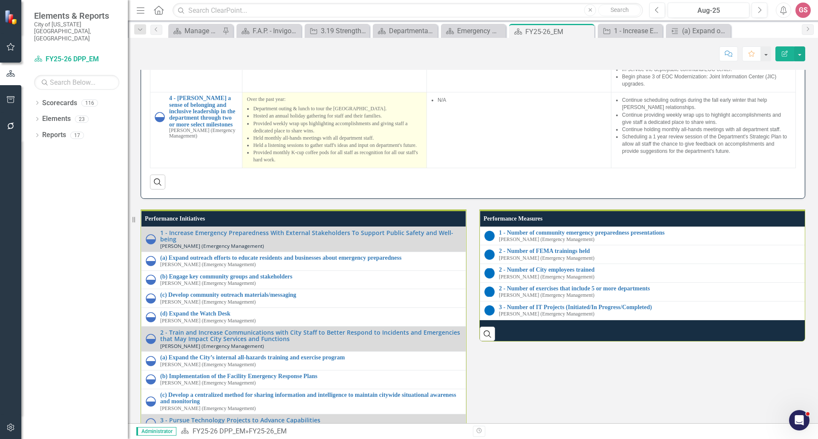
click at [308, 164] on li "Provided monthly K-cup coffee pods for all staff as recognition for all our sta…" at bounding box center [337, 156] width 169 height 14
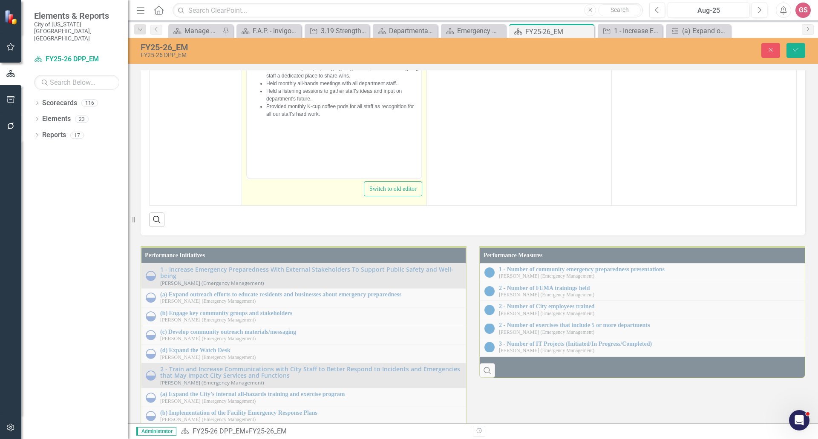
scroll to position [109, 0]
drag, startPoint x: 331, startPoint y: 121, endPoint x: 233, endPoint y: 31, distance: 133.3
click at [247, 31] on html "Over the past year: Department outing & lunch to tour the [GEOGRAPHIC_DATA]. Ho…" at bounding box center [334, 94] width 174 height 128
click at [317, 25] on icon "Reveal or hide additional toolbar items" at bounding box center [314, 20] width 10 height 10
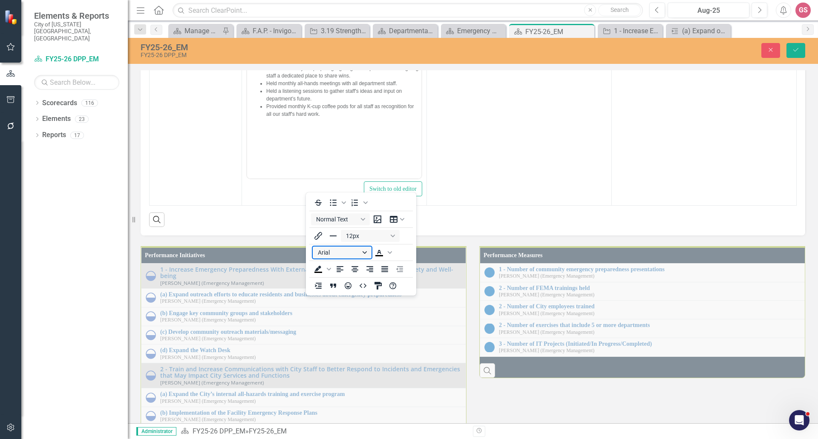
click at [353, 250] on button "Arial" at bounding box center [342, 253] width 59 height 12
click at [344, 263] on div "Arial" at bounding box center [343, 268] width 46 height 10
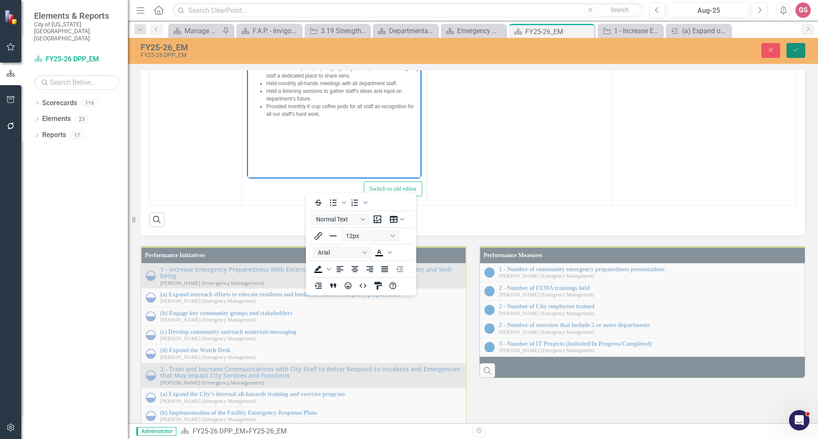
click at [800, 47] on icon "Save" at bounding box center [796, 50] width 8 height 6
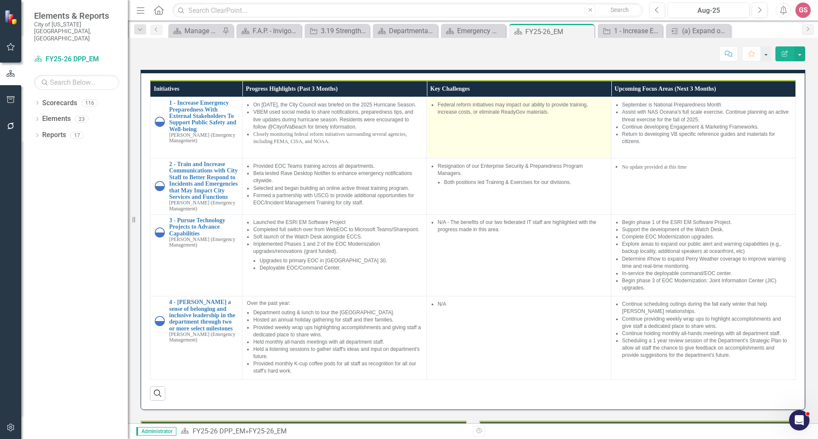
scroll to position [682, 0]
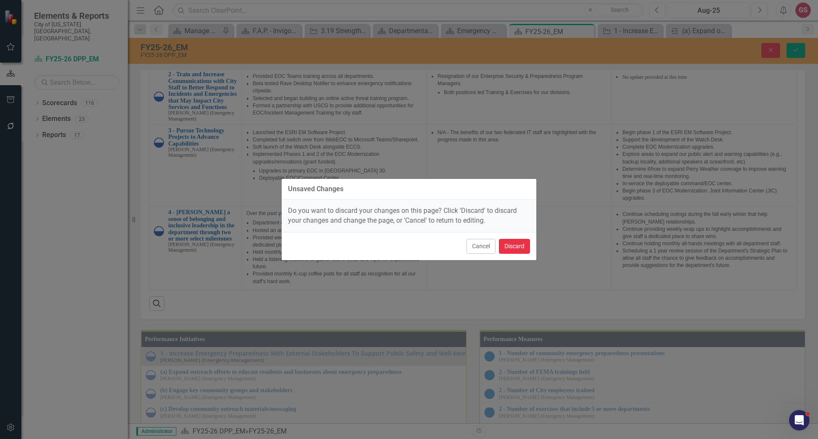
click at [506, 245] on button "Discard" at bounding box center [514, 246] width 31 height 15
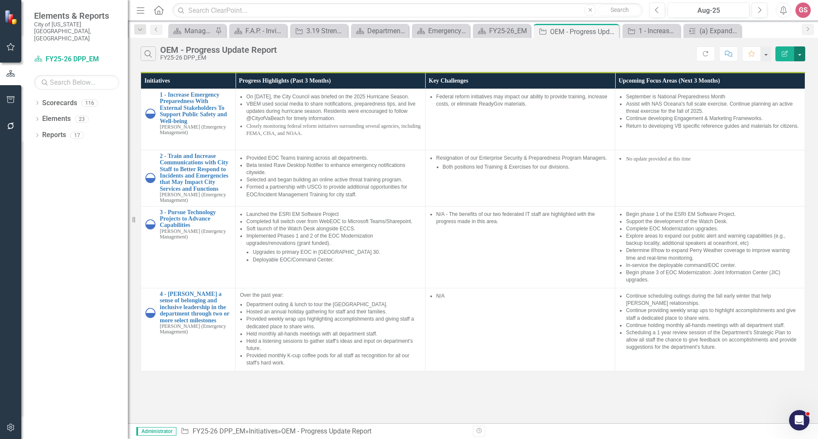
click at [801, 54] on button "button" at bounding box center [799, 53] width 11 height 15
click at [777, 86] on link "PDF Export to PDF" at bounding box center [771, 87] width 67 height 16
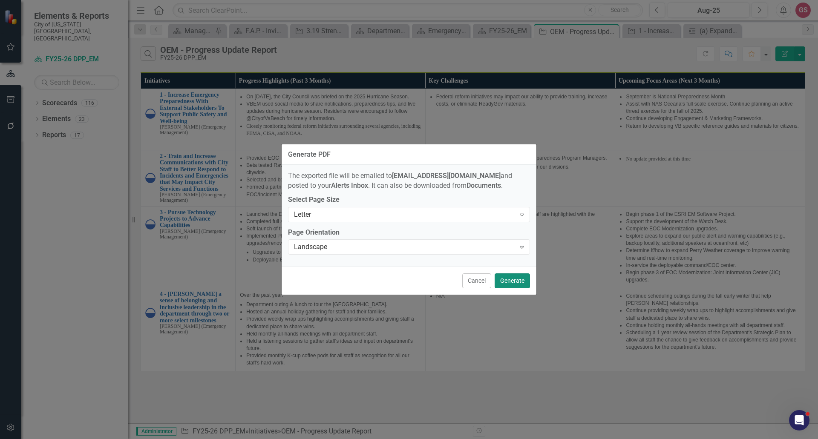
click at [517, 284] on button "Generate" at bounding box center [512, 281] width 35 height 15
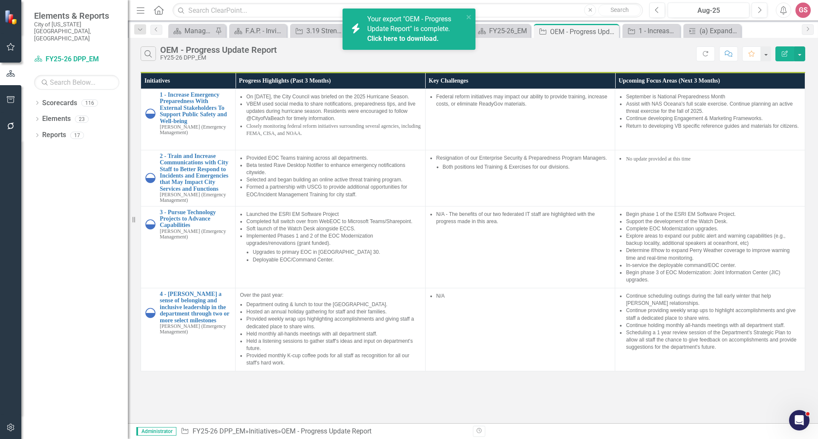
click at [418, 40] on link "Click here to download." at bounding box center [403, 39] width 72 height 8
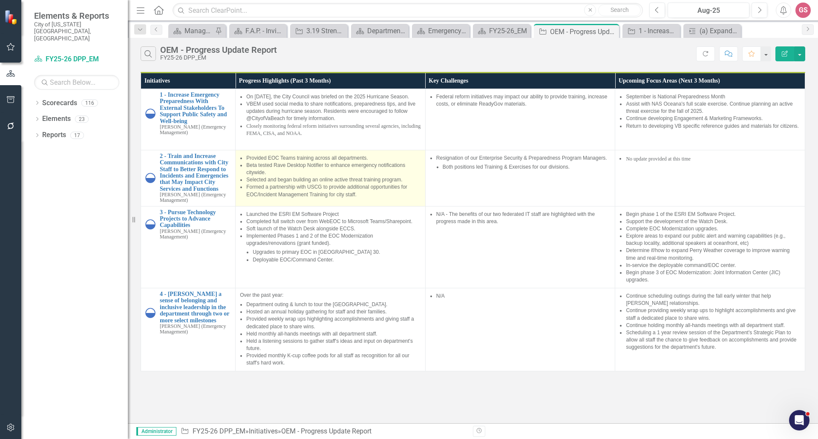
click at [292, 176] on li "Beta tested Rave Desktop Notifier to enhance emergency notifications citywide." at bounding box center [333, 169] width 175 height 14
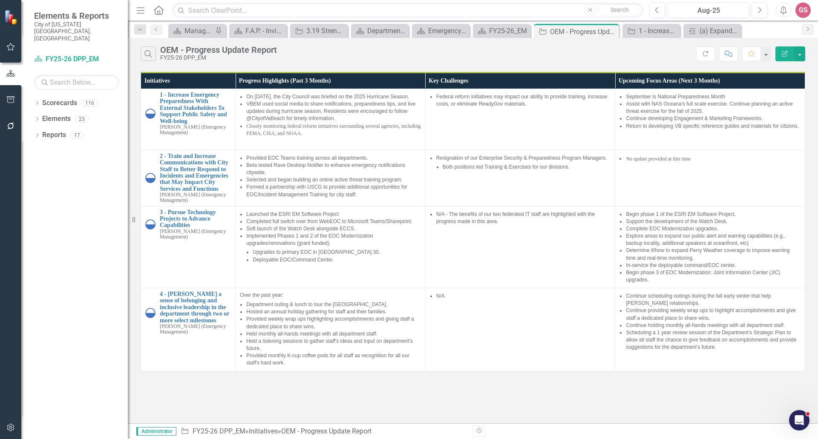
click at [206, 52] on div "OEM - Progress Update Report" at bounding box center [218, 49] width 117 height 9
click at [797, 51] on button "button" at bounding box center [799, 53] width 11 height 15
click at [774, 67] on link "Edit Report Edit Report" at bounding box center [771, 70] width 67 height 16
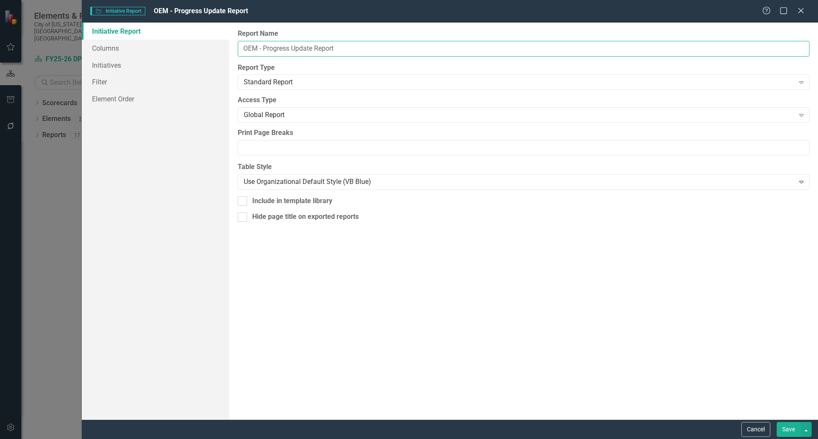
drag, startPoint x: 246, startPoint y: 46, endPoint x: 240, endPoint y: 46, distance: 6.4
click at [240, 46] on input "OEM - Progress Update Report" at bounding box center [524, 49] width 572 height 16
type input "VBEM - Progress Update Report"
click at [790, 428] on button "Save" at bounding box center [789, 429] width 24 height 15
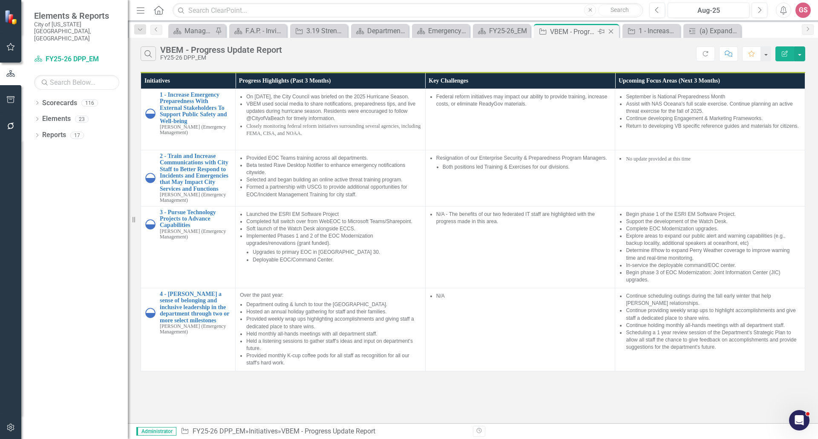
click at [611, 32] on icon at bounding box center [611, 31] width 5 height 5
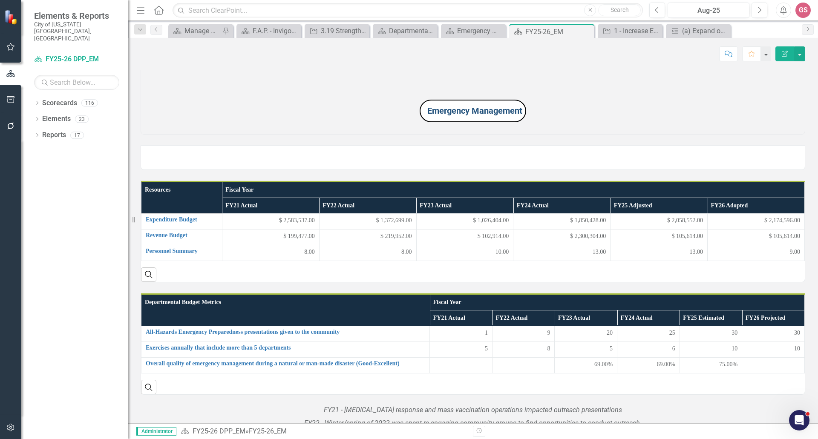
click at [453, 116] on link "Emergency Management" at bounding box center [475, 111] width 95 height 10
